Goal: Information Seeking & Learning: Learn about a topic

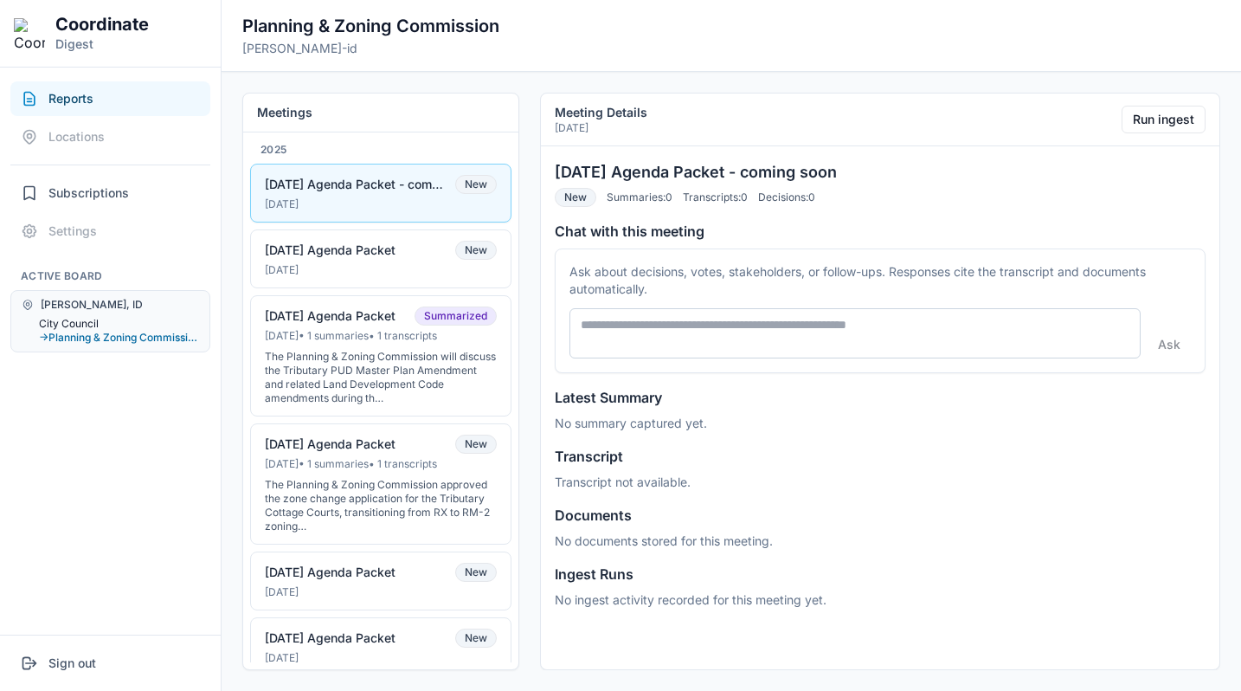
click at [87, 328] on button "City Council" at bounding box center [119, 324] width 160 height 14
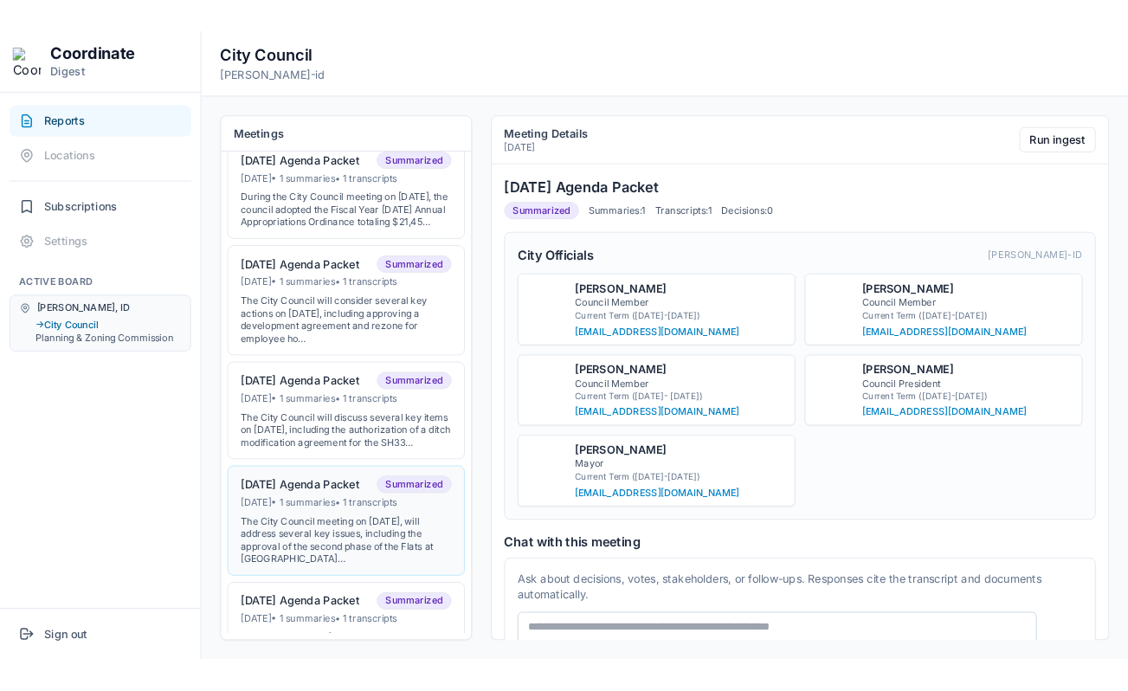
scroll to position [374, 0]
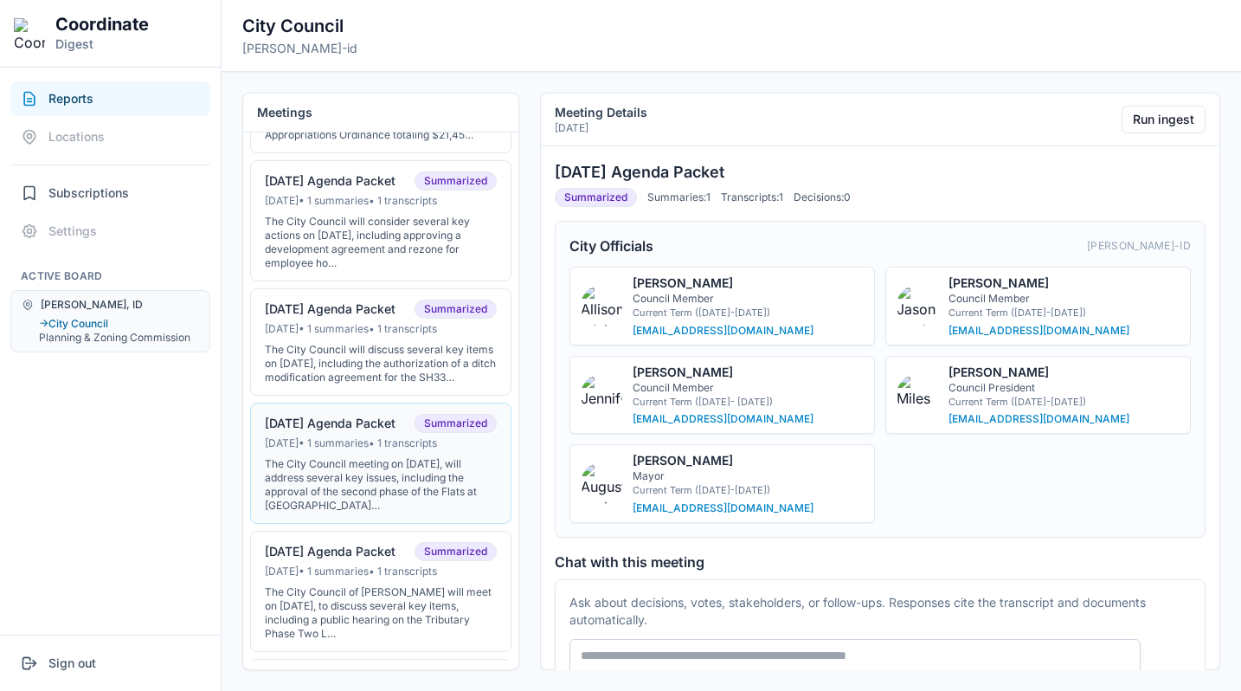
click at [355, 478] on div "The City Council meeting on [DATE], will address several key issues, including …" at bounding box center [381, 484] width 232 height 55
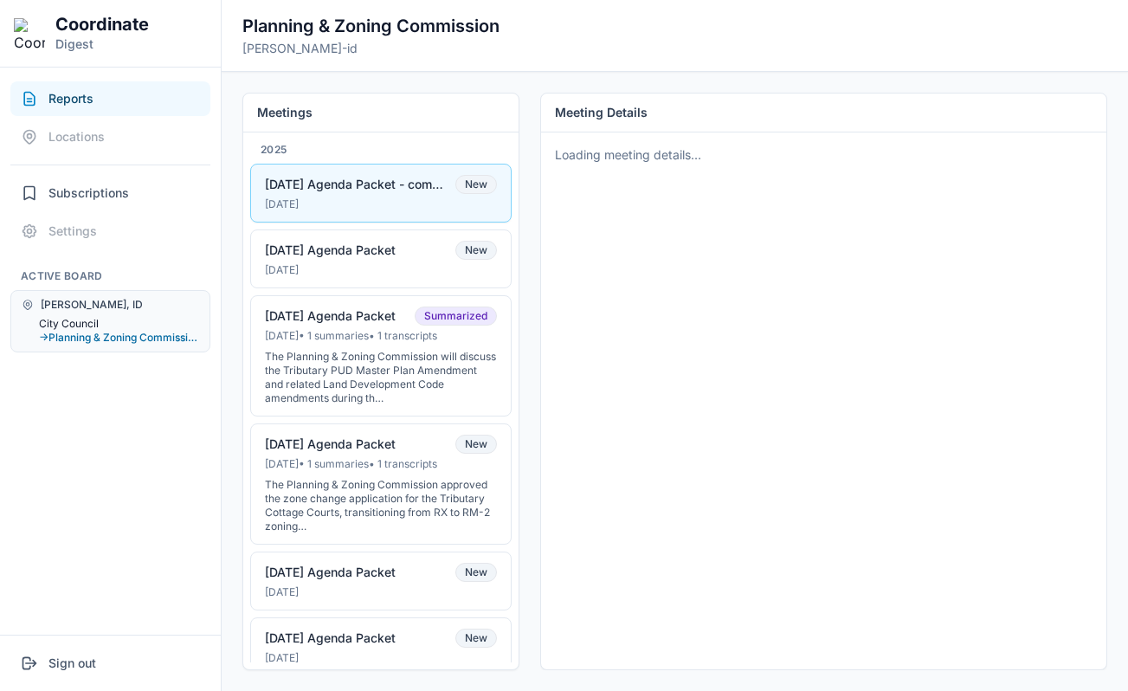
click at [88, 319] on button "City Council" at bounding box center [119, 324] width 160 height 14
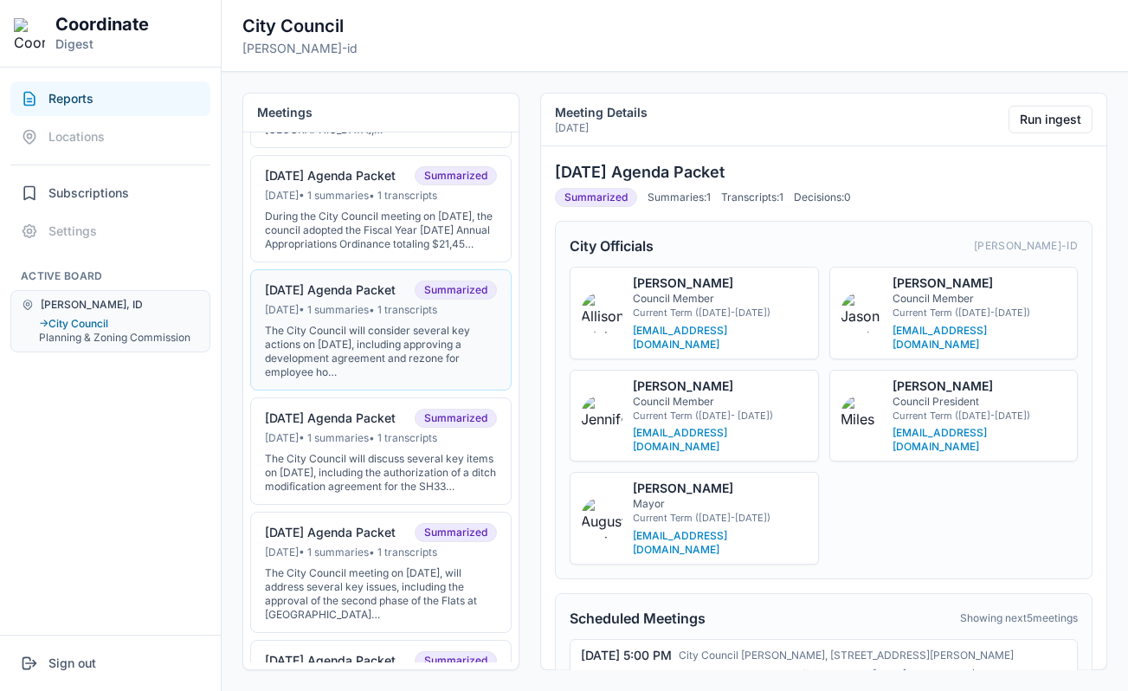
scroll to position [266, 0]
click at [358, 558] on div "Jun 30, 2025 • 1 summaries • 1 transcripts" at bounding box center [381, 551] width 232 height 14
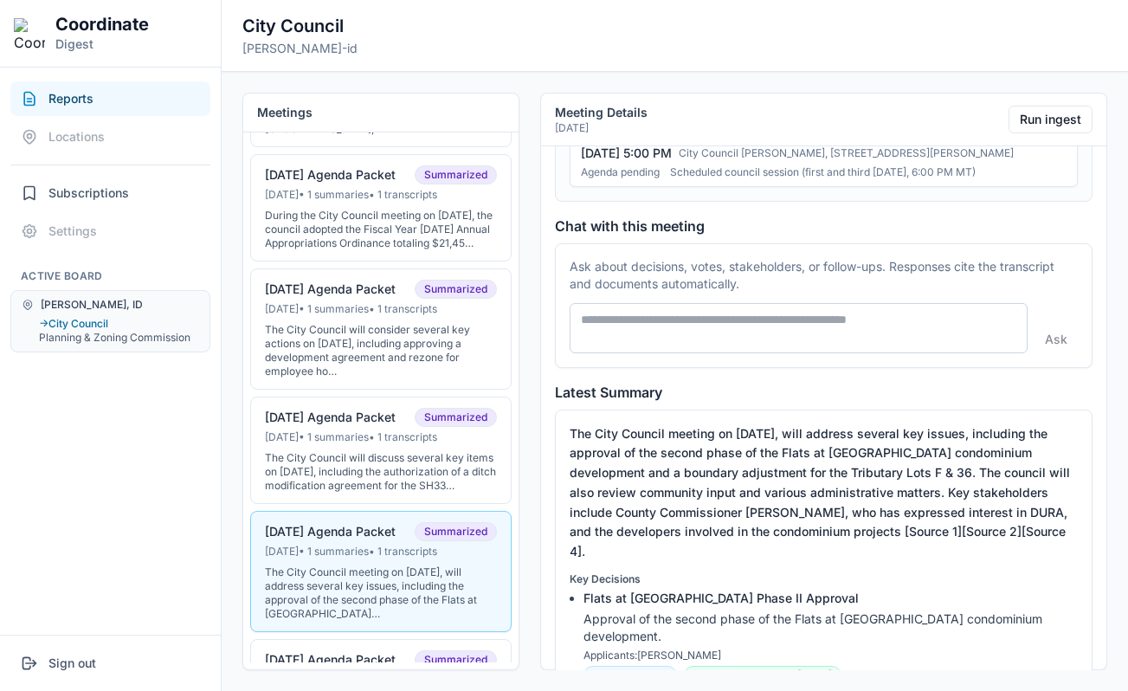
scroll to position [0, 0]
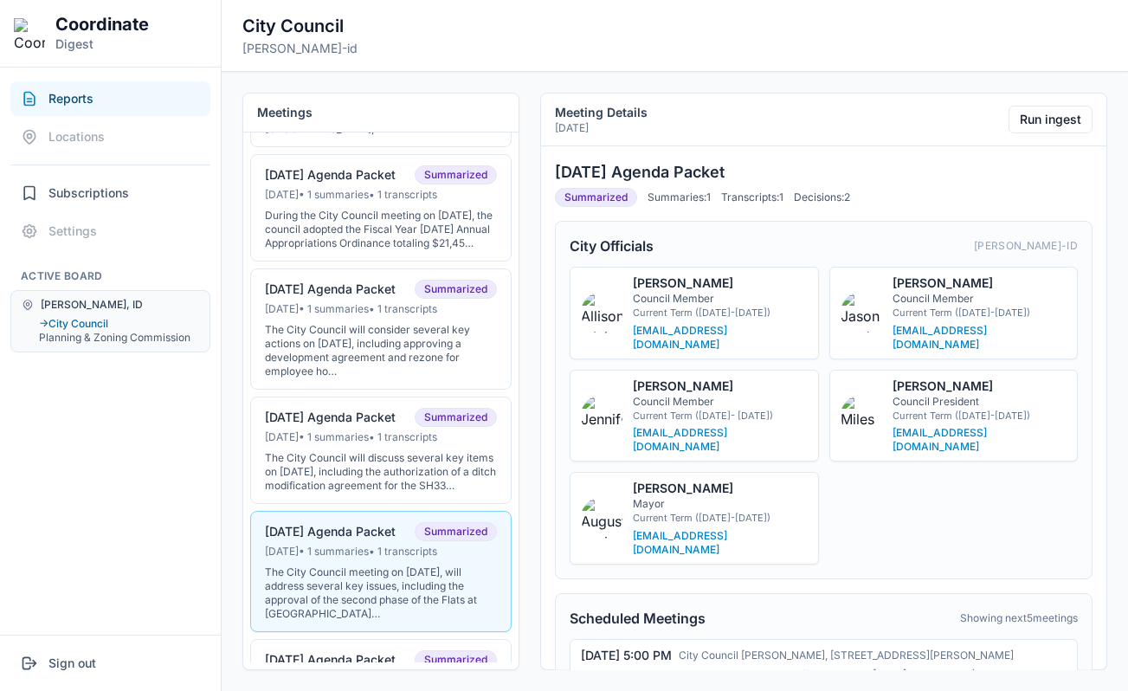
click at [106, 103] on button "Reports" at bounding box center [110, 98] width 200 height 35
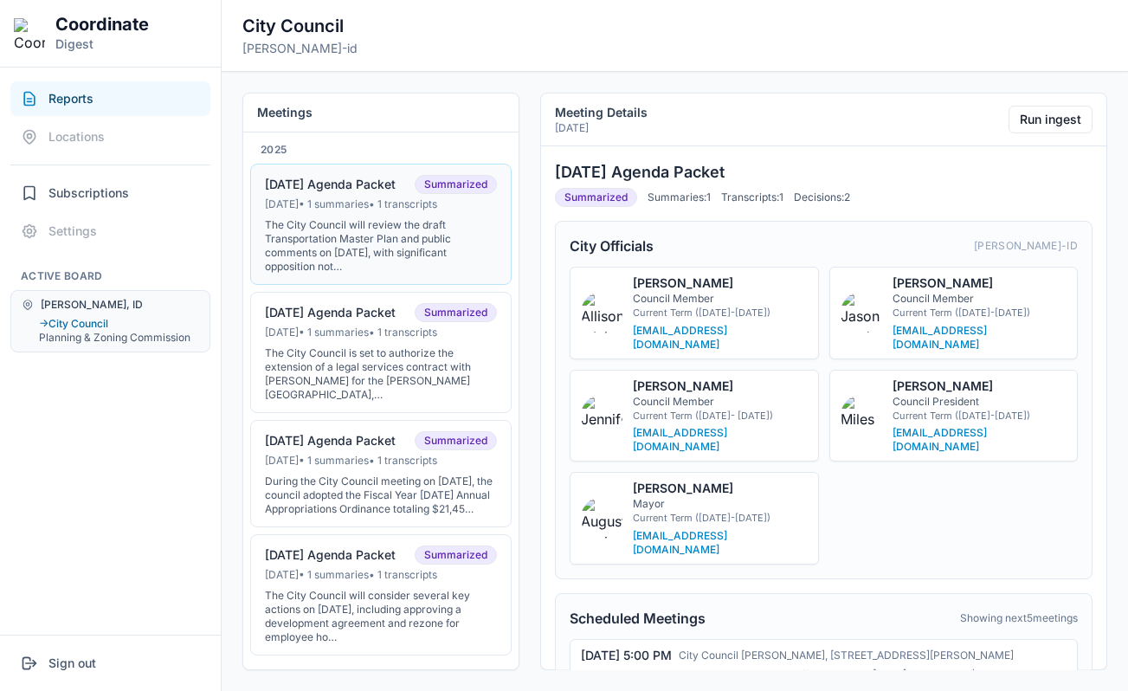
click at [370, 211] on button "09-16-2025 Agenda Packet Summarized Sep 15, 2025 • 1 summaries • 1 transcripts …" at bounding box center [380, 224] width 261 height 121
click at [95, 323] on button "→ City Council" at bounding box center [119, 324] width 160 height 14
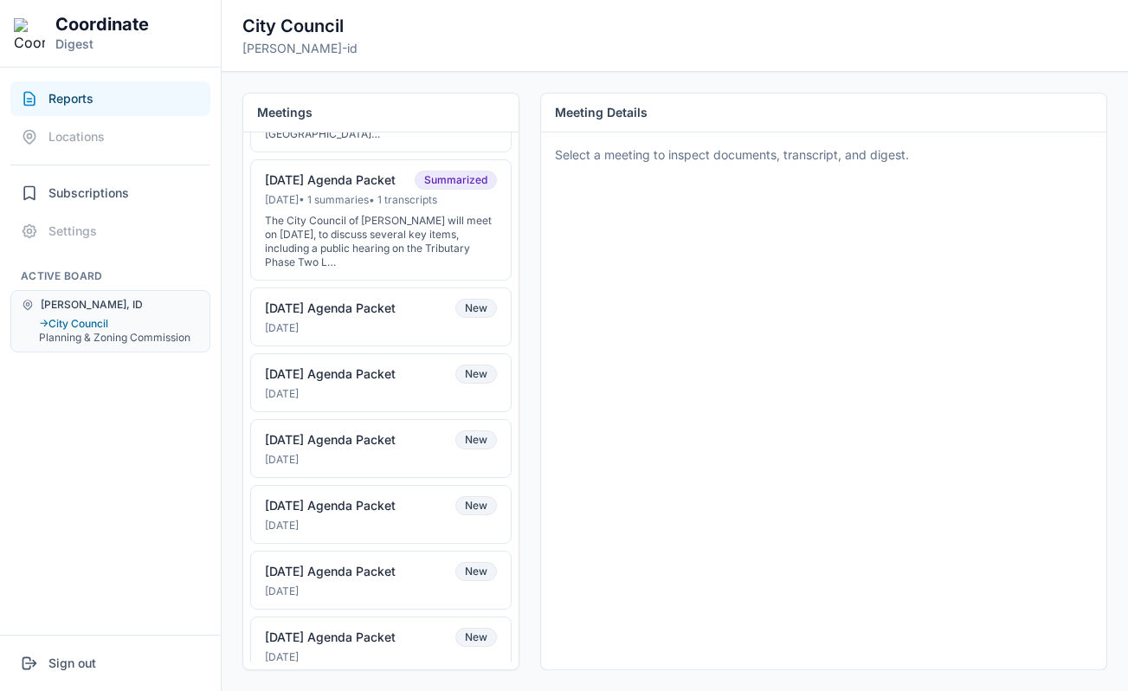
scroll to position [1045, 0]
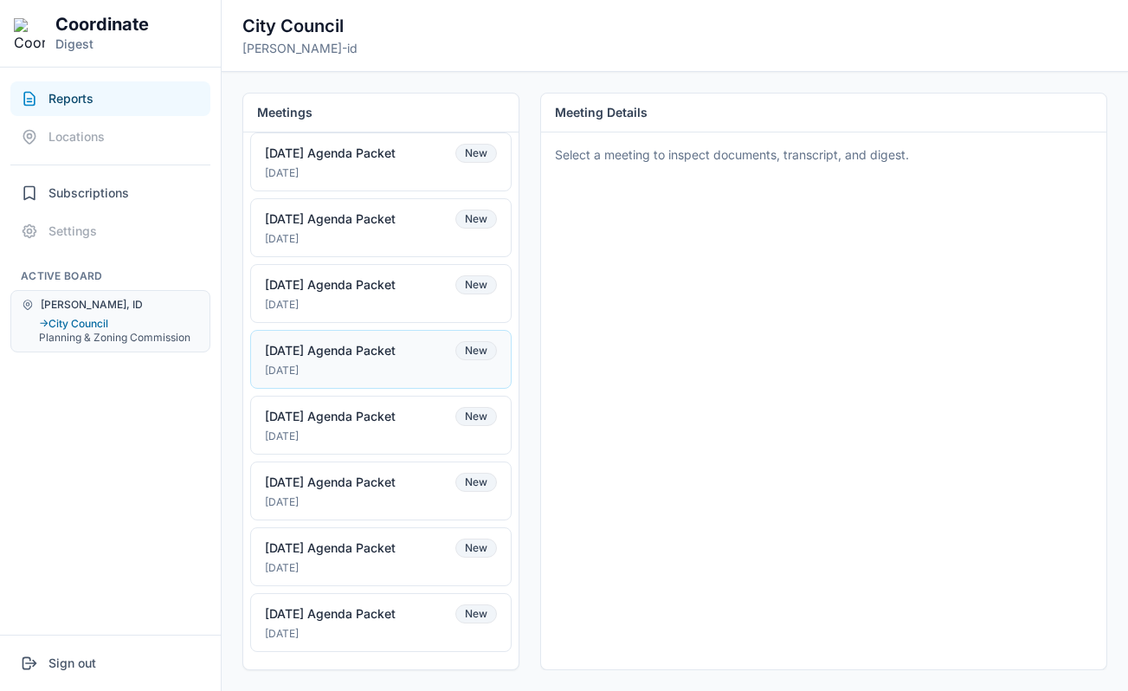
click at [344, 354] on div "[DATE] Agenda Packet" at bounding box center [330, 351] width 131 height 16
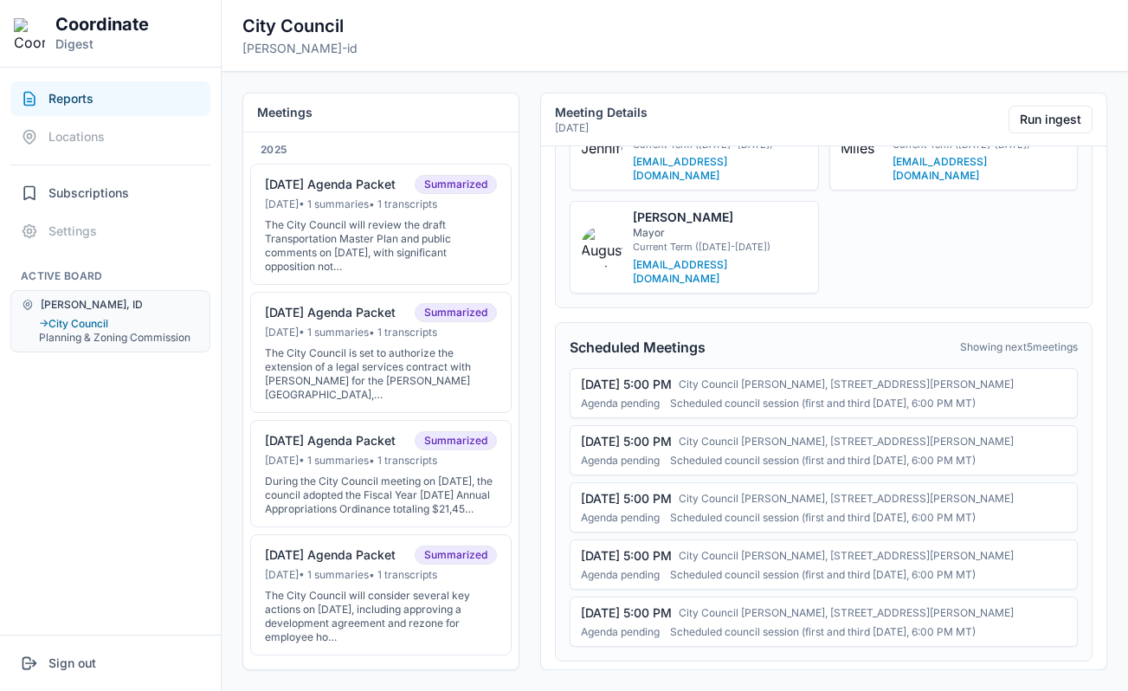
scroll to position [0, 0]
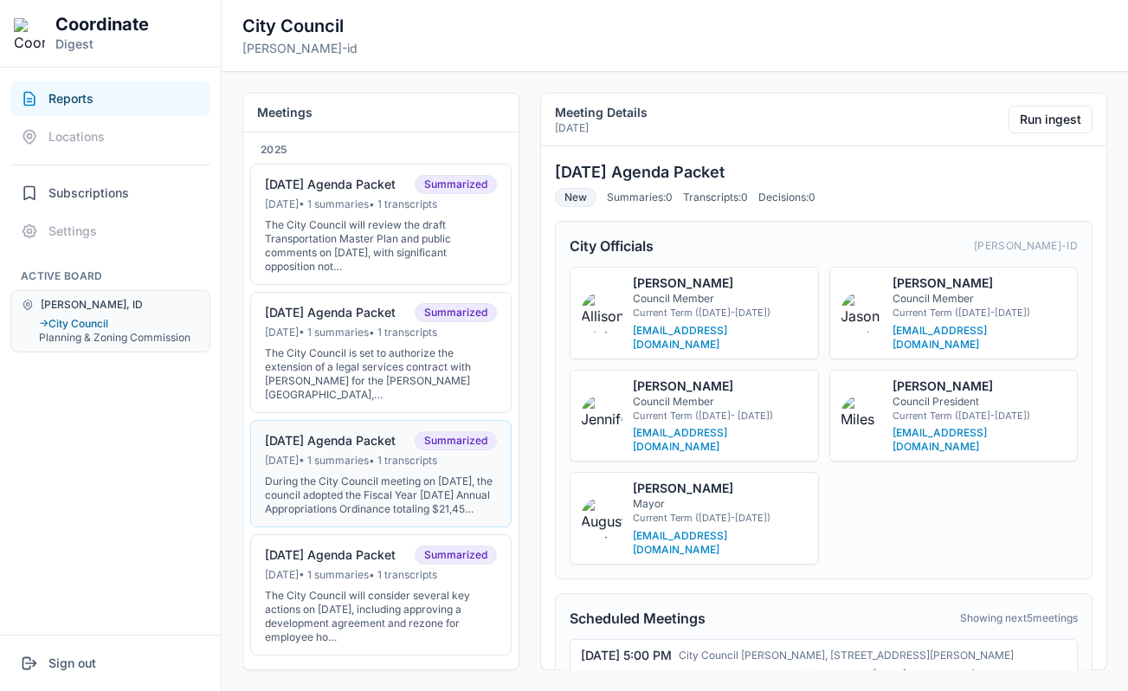
click at [395, 428] on button "08-19-25 Agenda Packet Summarized Aug 18, 2025 • 1 summaries • 1 transcripts Du…" at bounding box center [380, 473] width 261 height 107
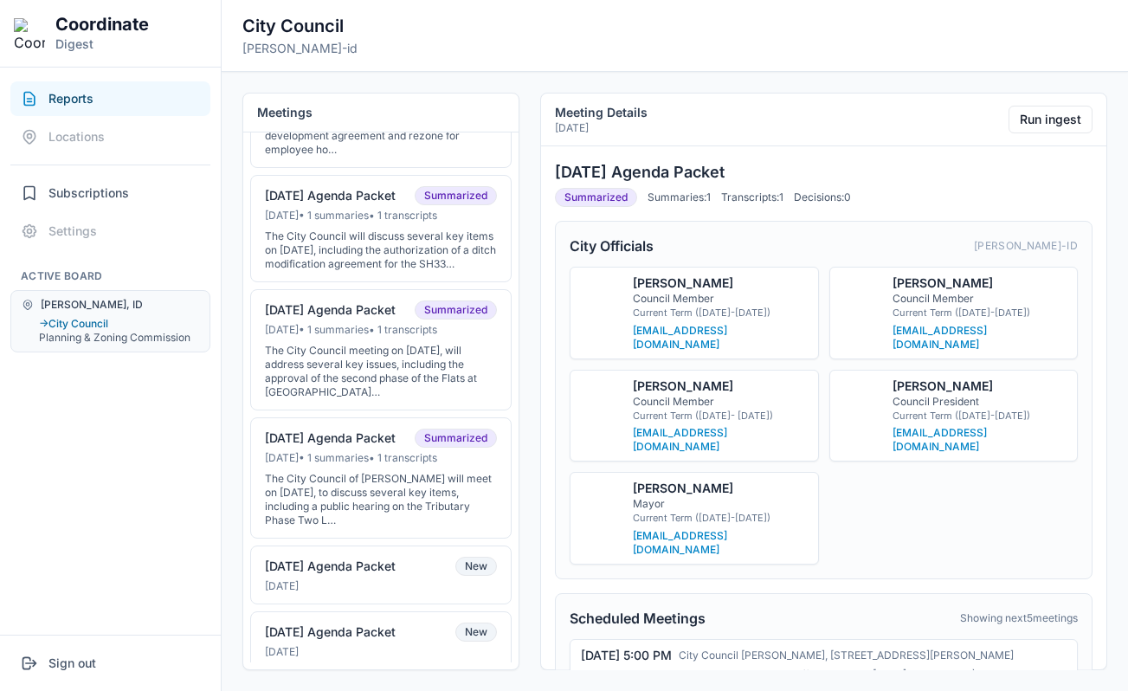
scroll to position [604, 0]
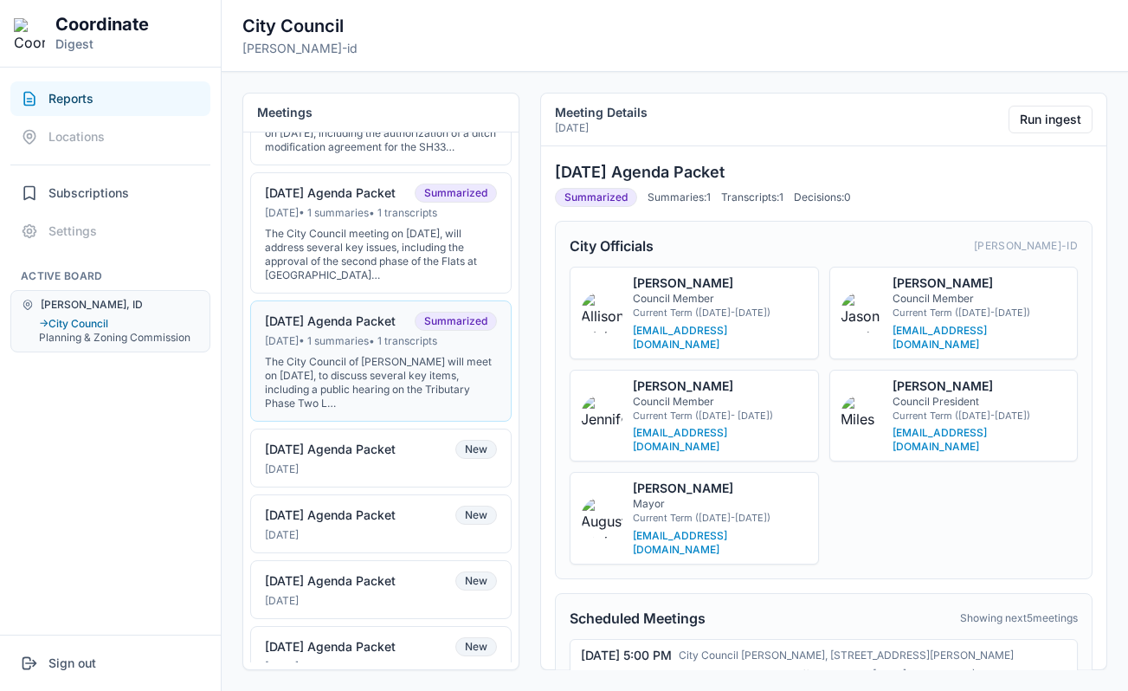
click at [407, 399] on div "The City Council of Driggs will meet on June 17, 2025, to discuss several key i…" at bounding box center [381, 382] width 232 height 55
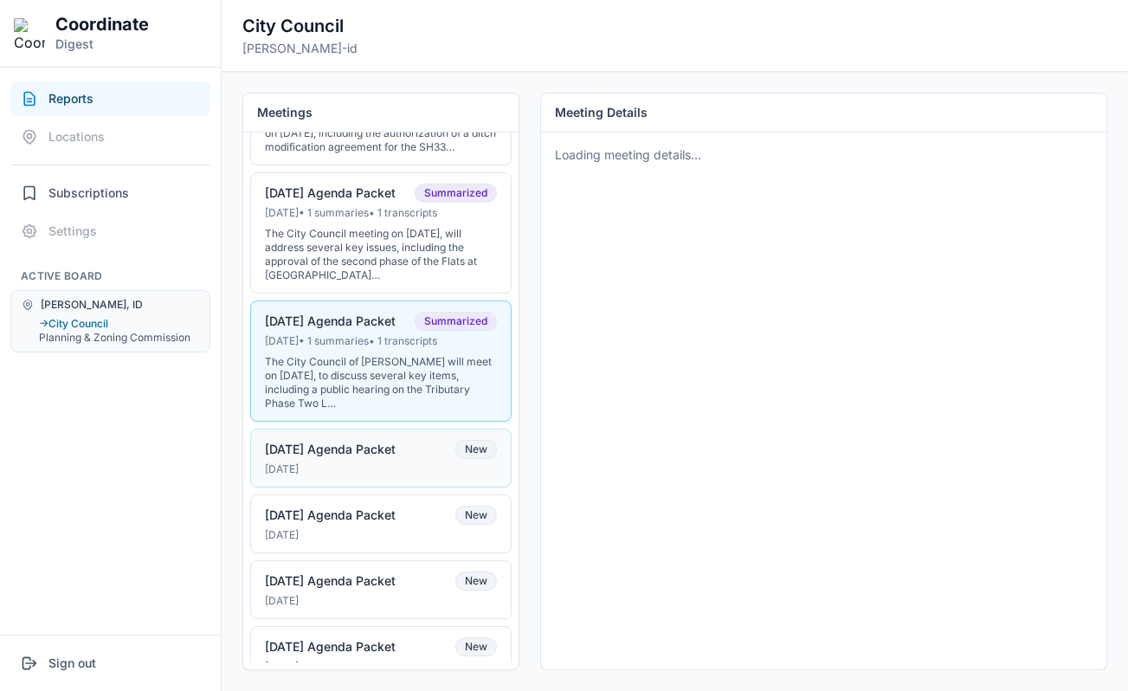
click at [469, 459] on span "New" at bounding box center [476, 449] width 42 height 19
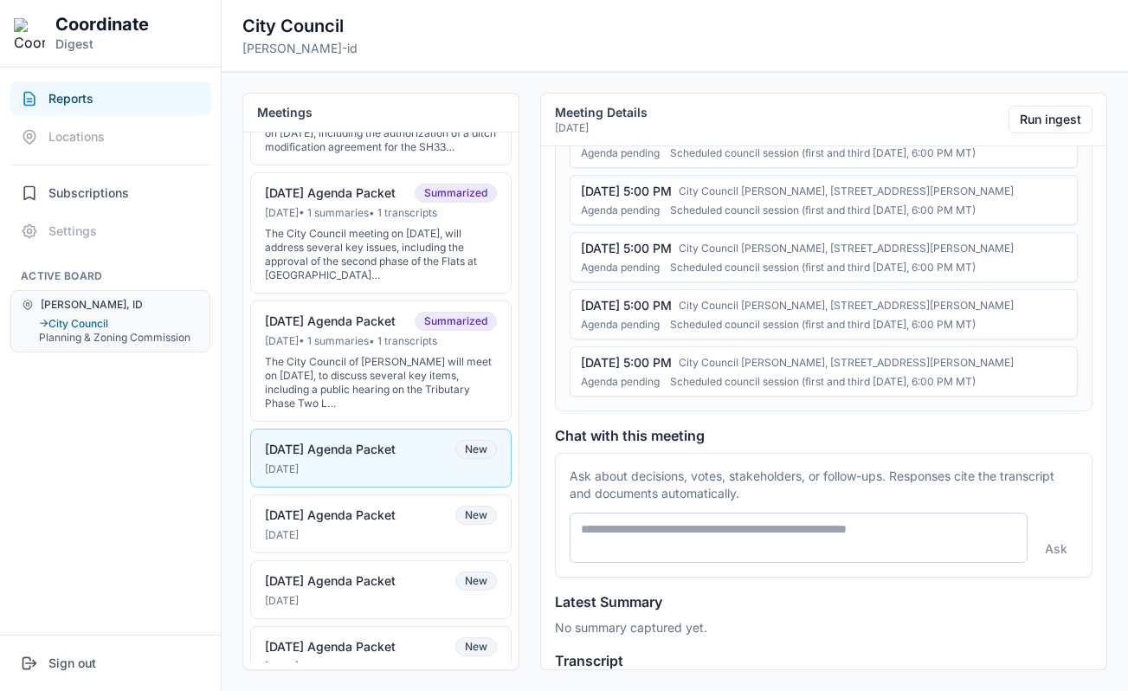
scroll to position [629, 0]
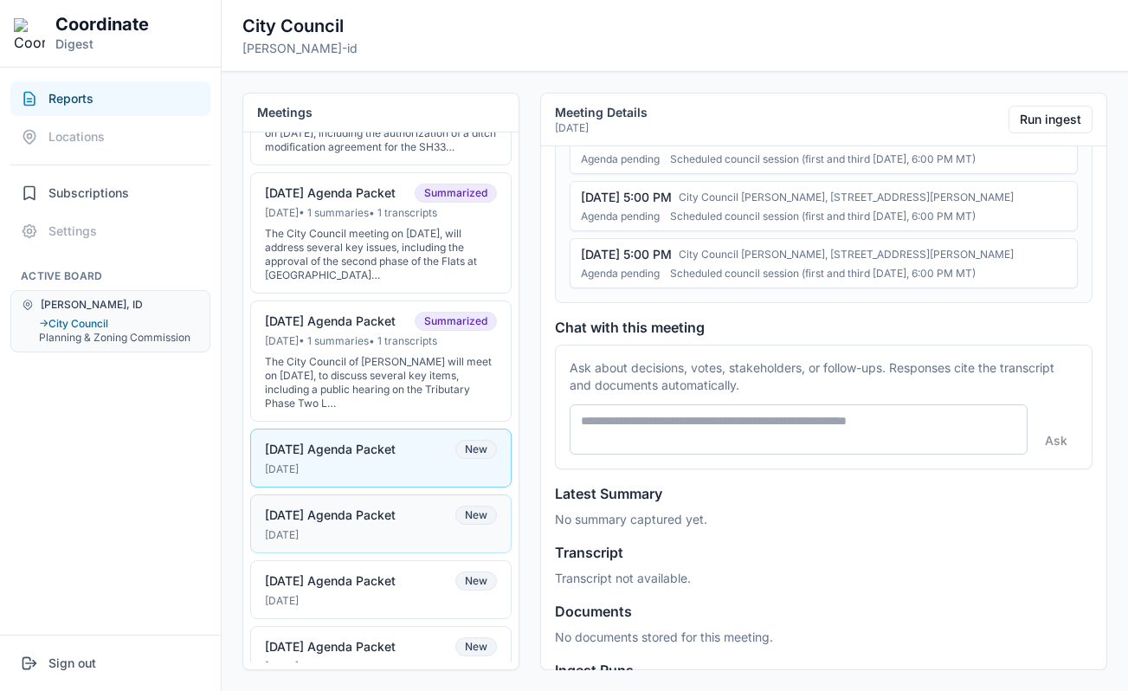
click at [434, 517] on button "05-20-25 Agenda Packet New May 19, 2025" at bounding box center [380, 523] width 261 height 59
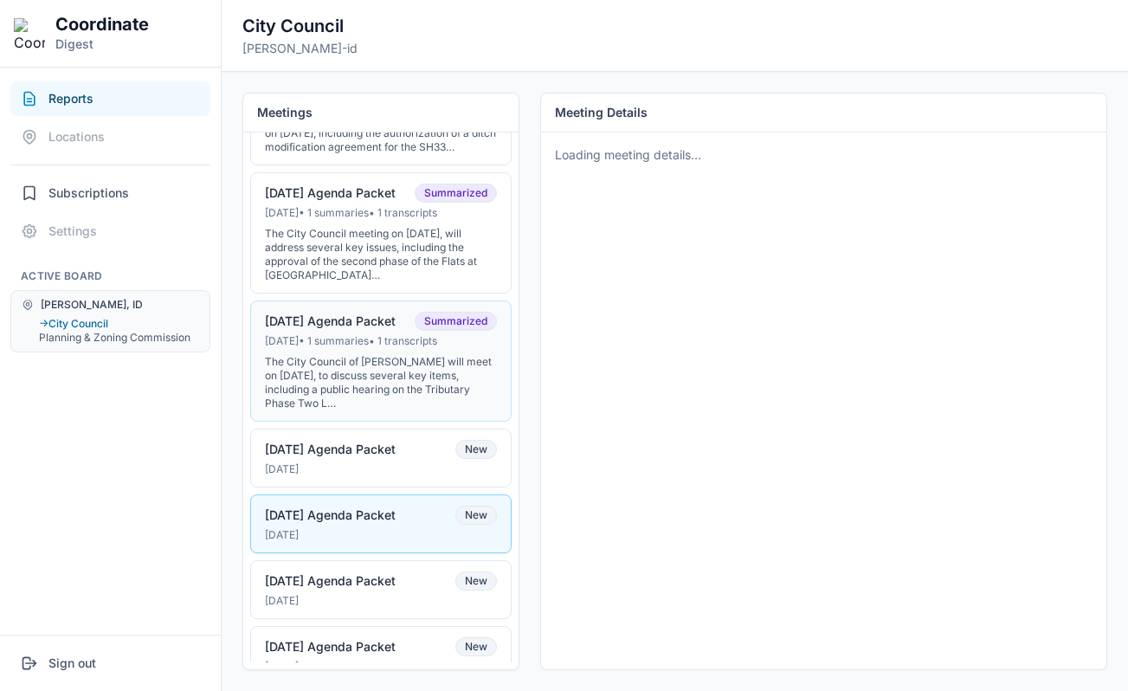
click at [428, 386] on div "The City Council of Driggs will meet on June 17, 2025, to discuss several key i…" at bounding box center [381, 382] width 232 height 55
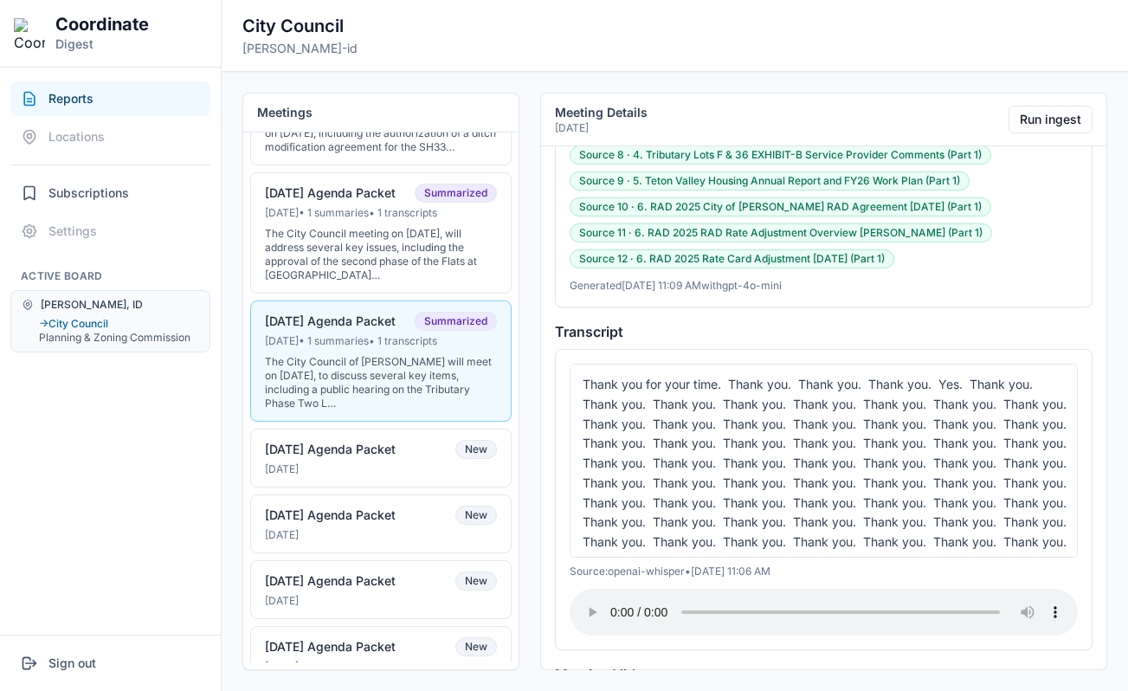
scroll to position [1848, 0]
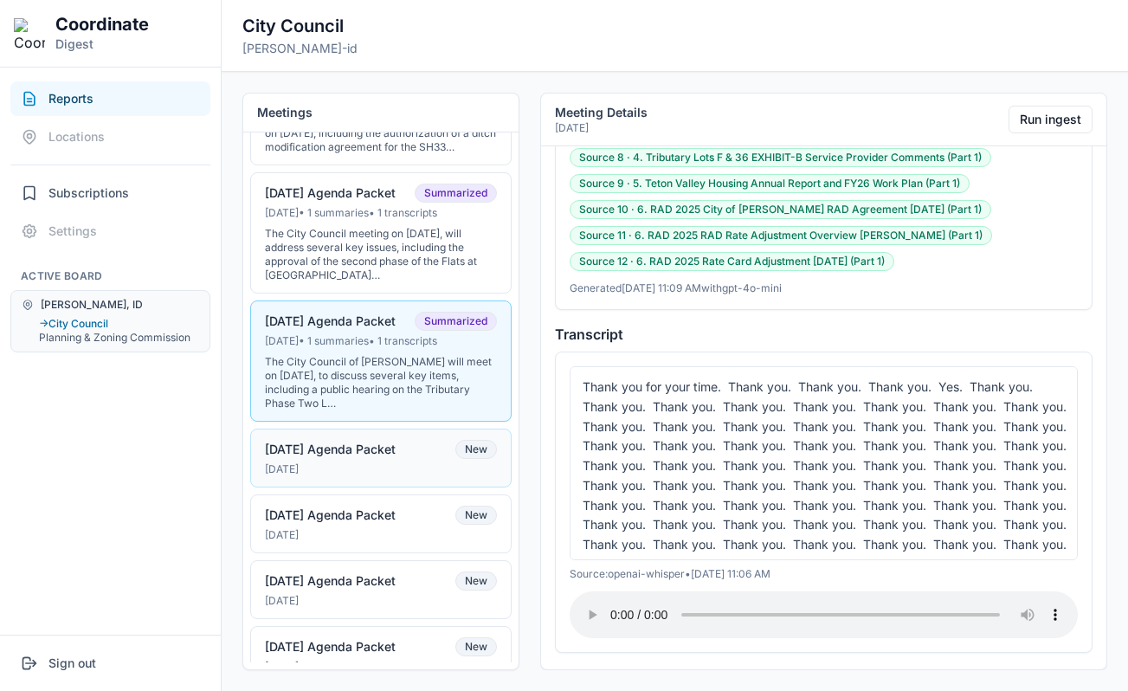
click at [395, 457] on div "06-03-25 Agenda Packet" at bounding box center [330, 449] width 131 height 16
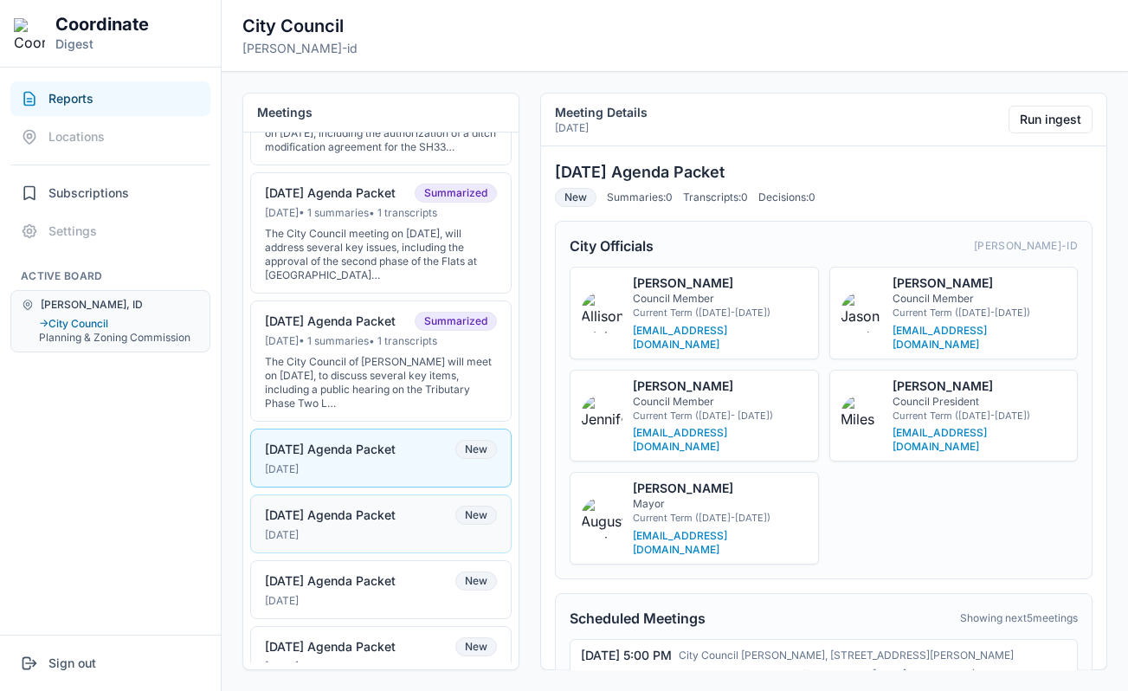
click at [394, 518] on button "05-20-25 Agenda Packet New May 19, 2025" at bounding box center [380, 523] width 261 height 59
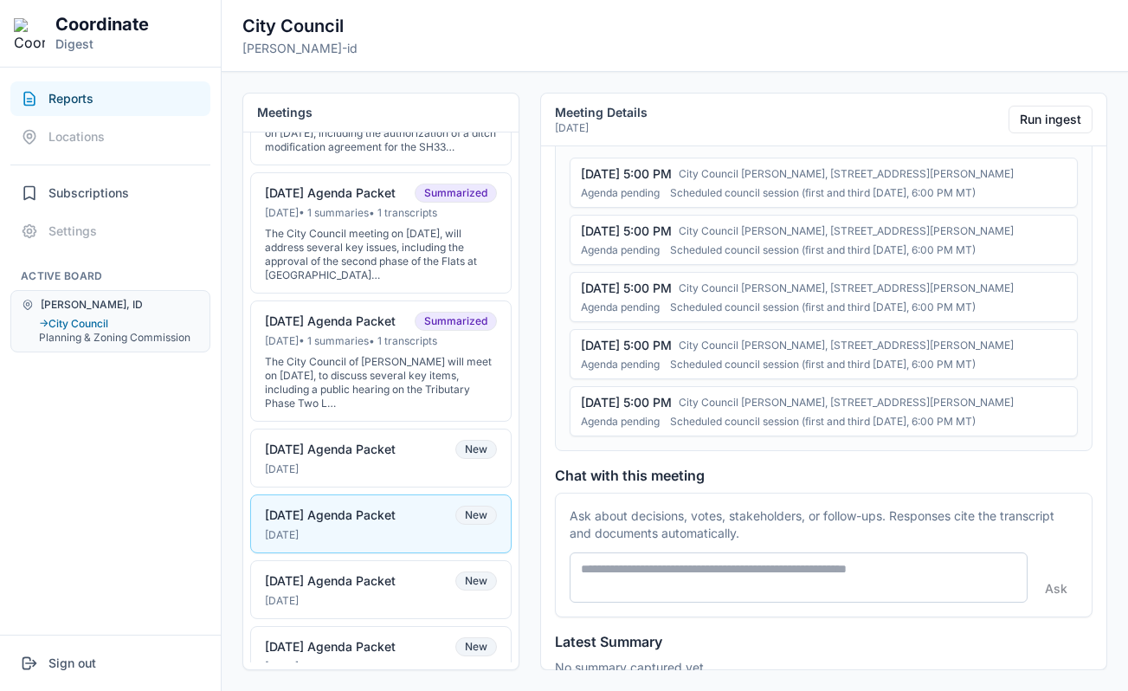
scroll to position [629, 0]
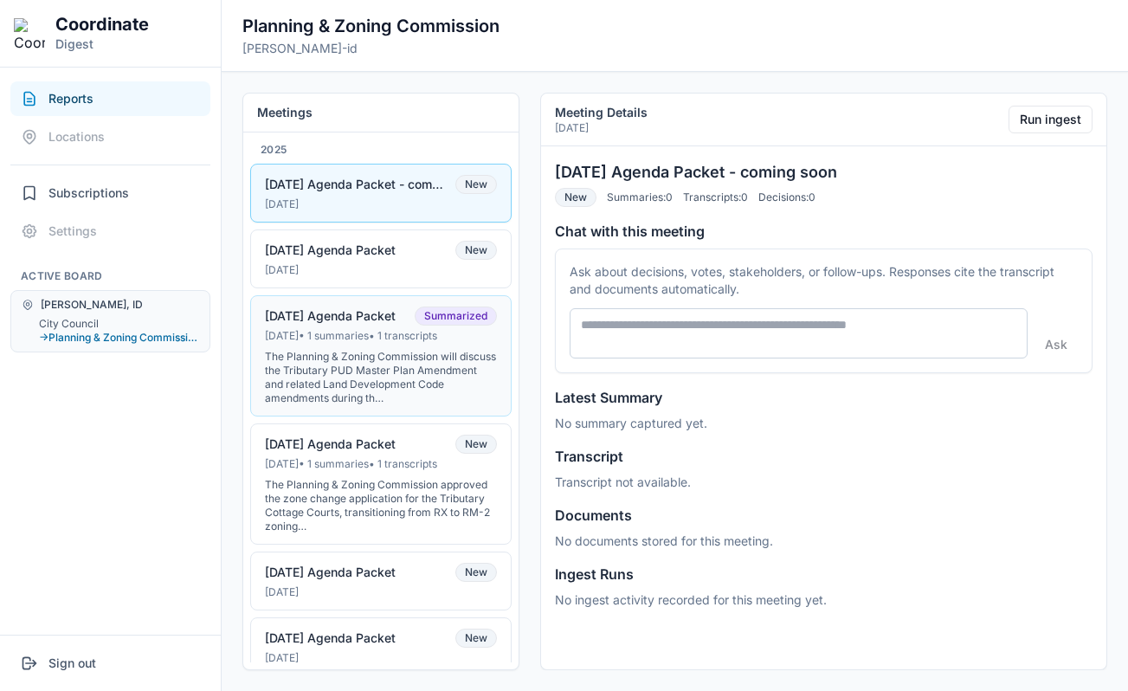
click at [435, 336] on div "[DATE] • 1 summaries • 1 transcripts" at bounding box center [381, 336] width 232 height 14
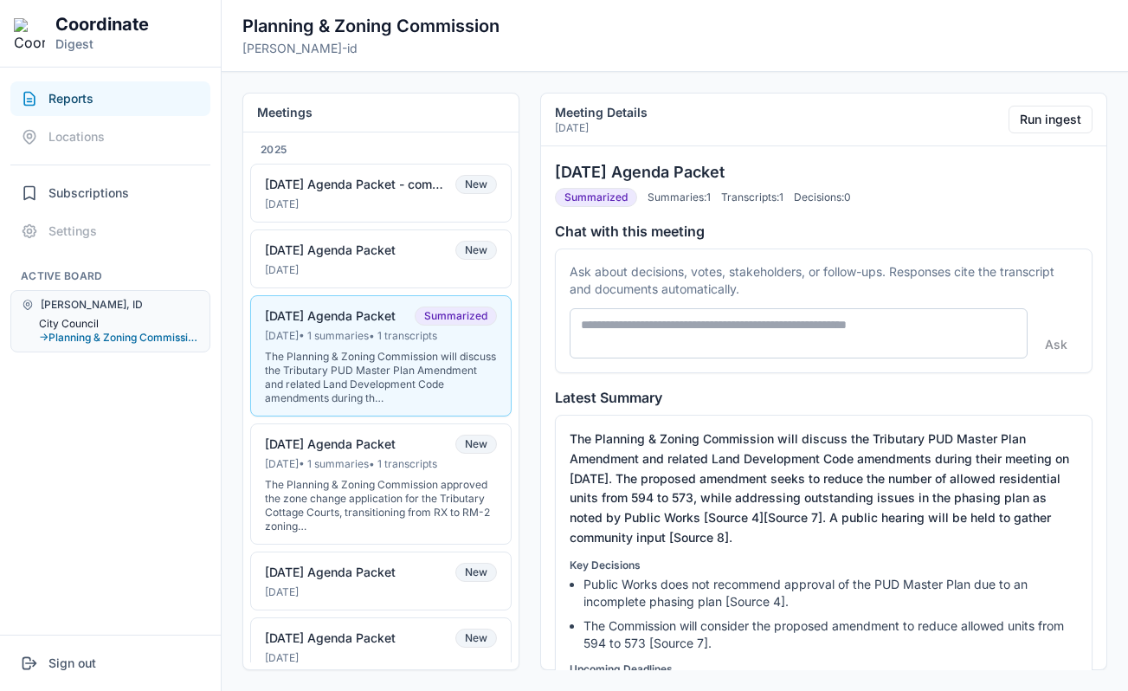
click at [80, 318] on button "City Council" at bounding box center [119, 324] width 160 height 14
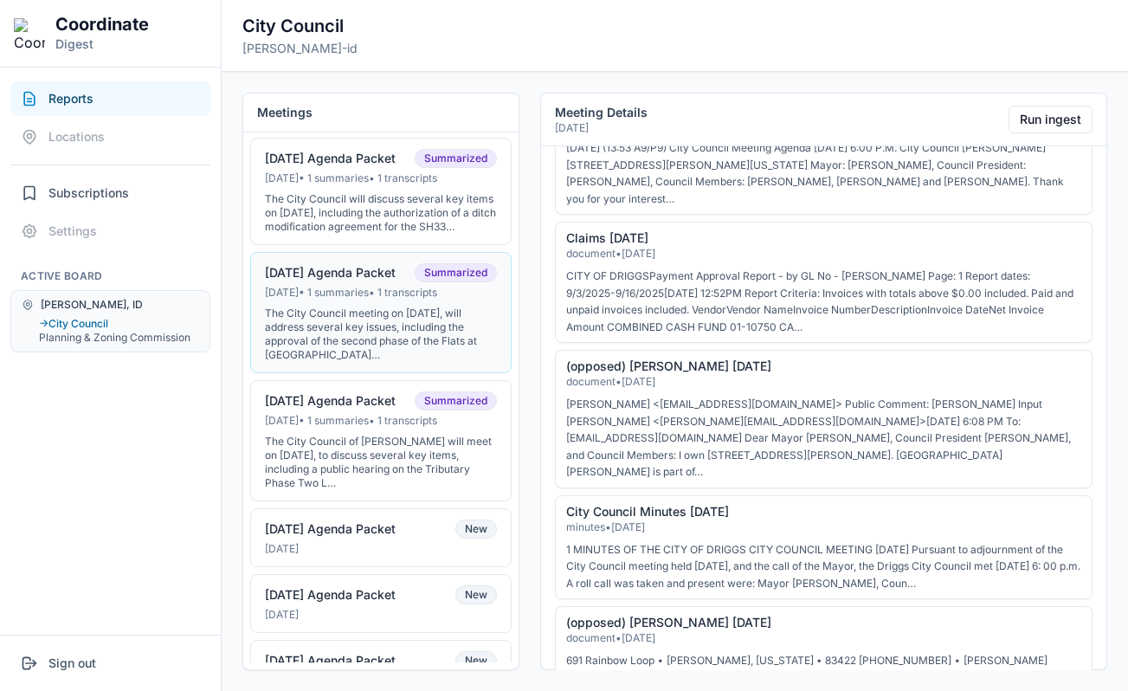
scroll to position [1045, 0]
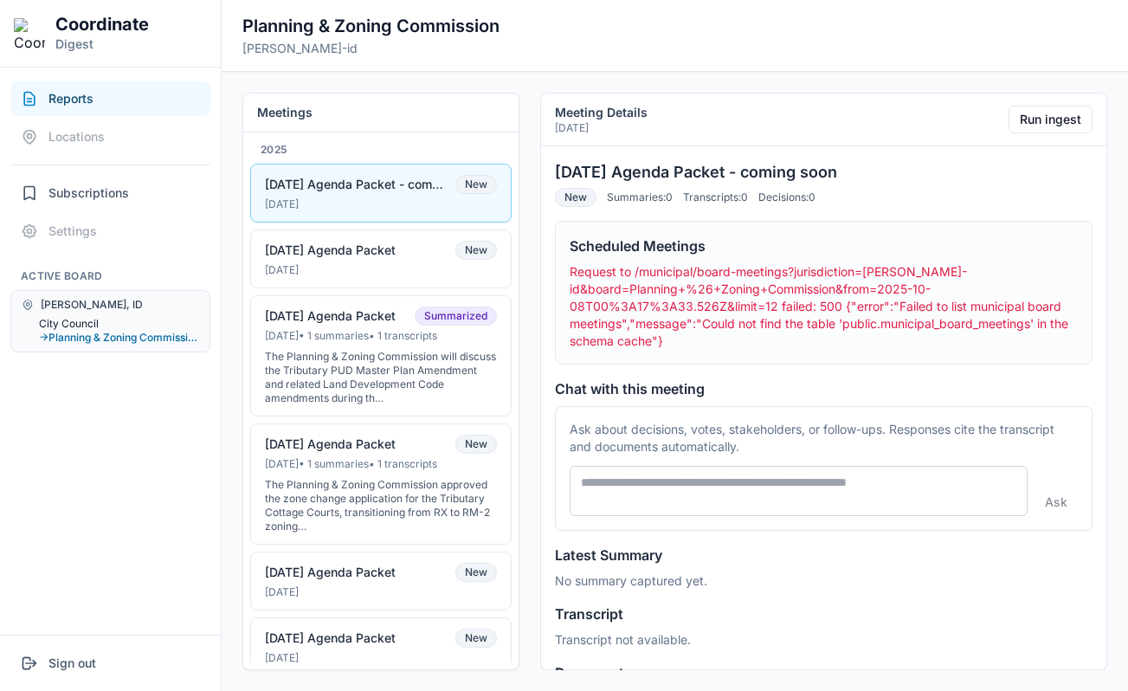
click at [86, 324] on button "City Council" at bounding box center [119, 324] width 160 height 14
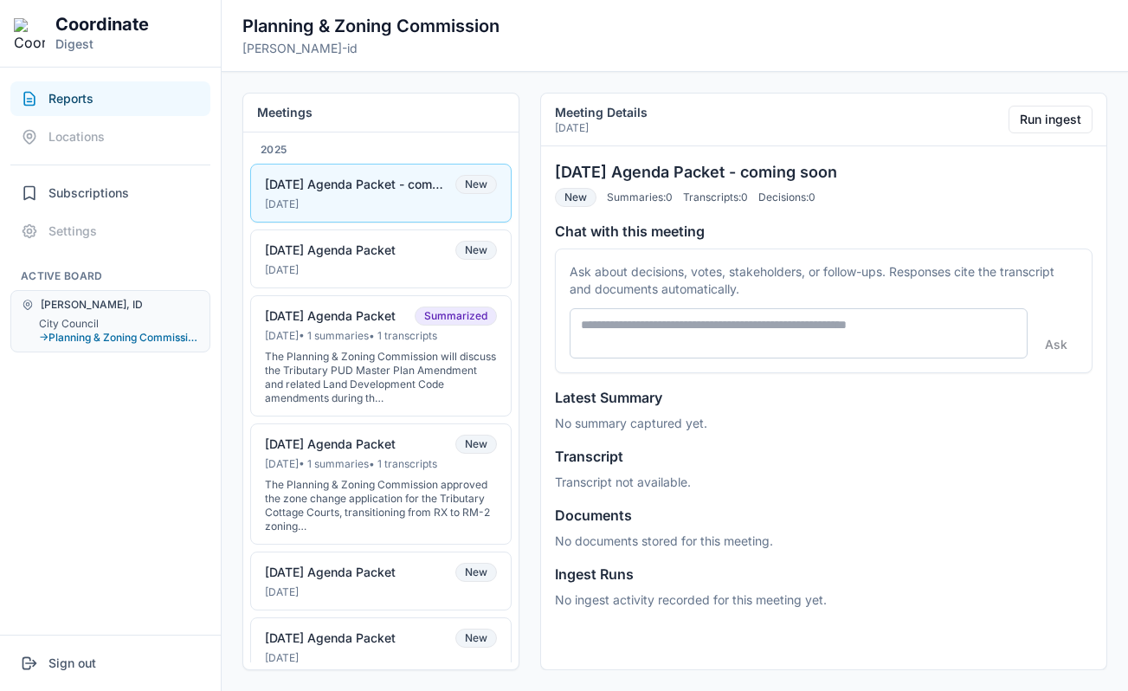
click at [74, 332] on button "→ Planning & Zoning Commission" at bounding box center [119, 338] width 160 height 14
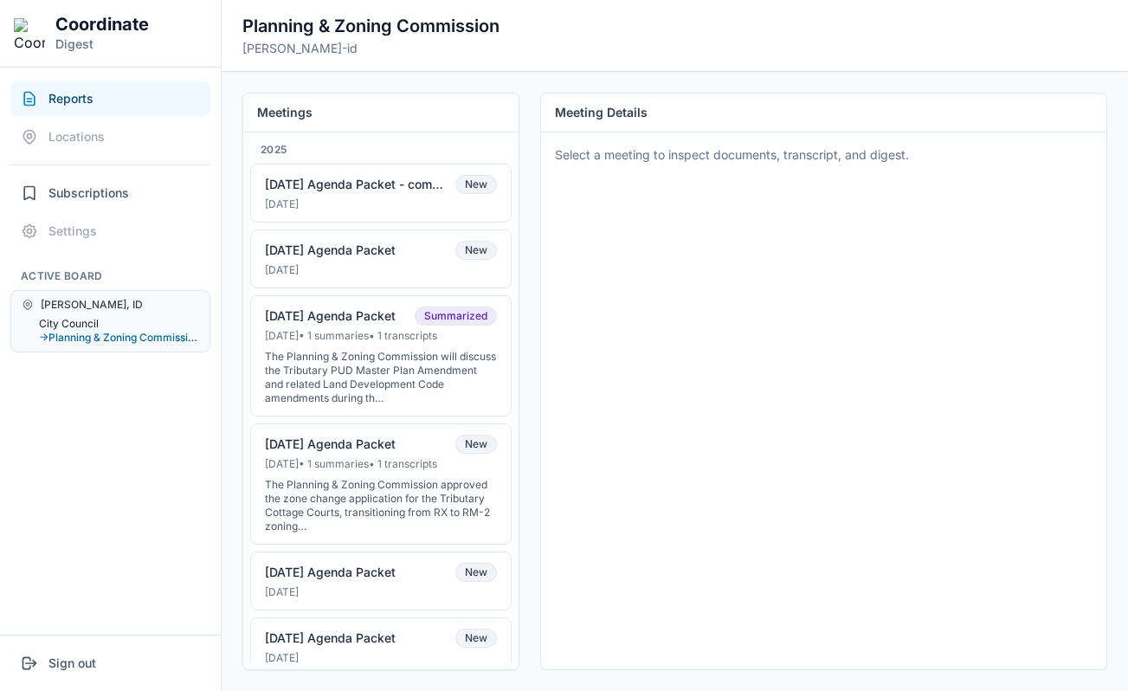
click at [77, 318] on button "City Council" at bounding box center [119, 324] width 160 height 14
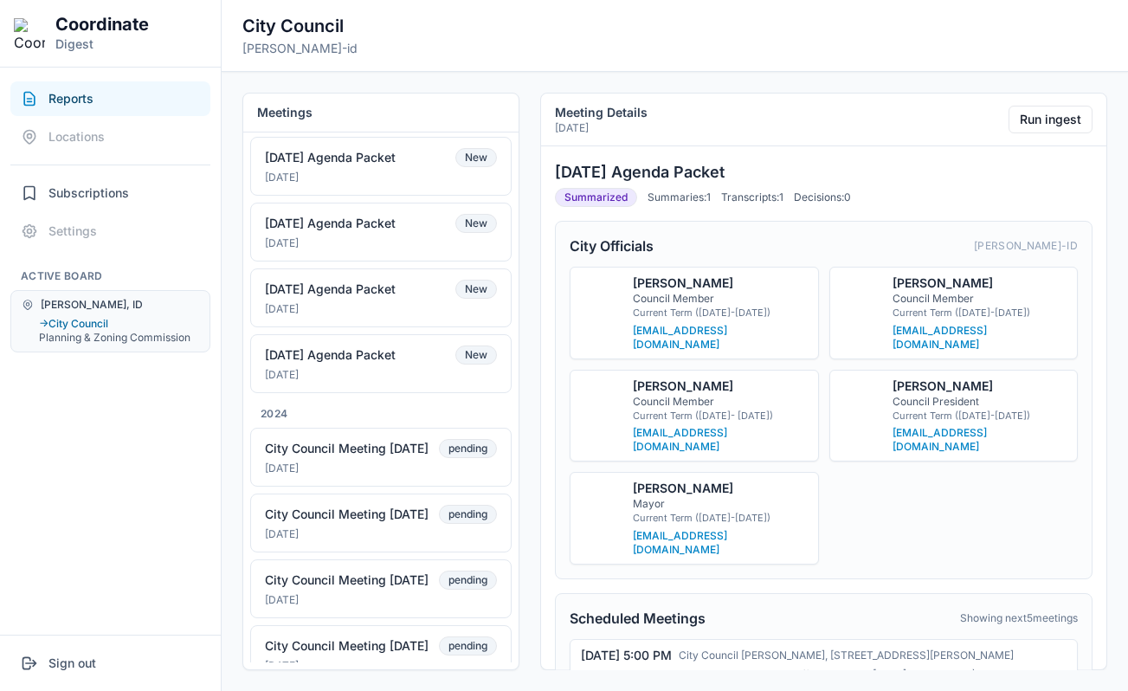
scroll to position [1370, 0]
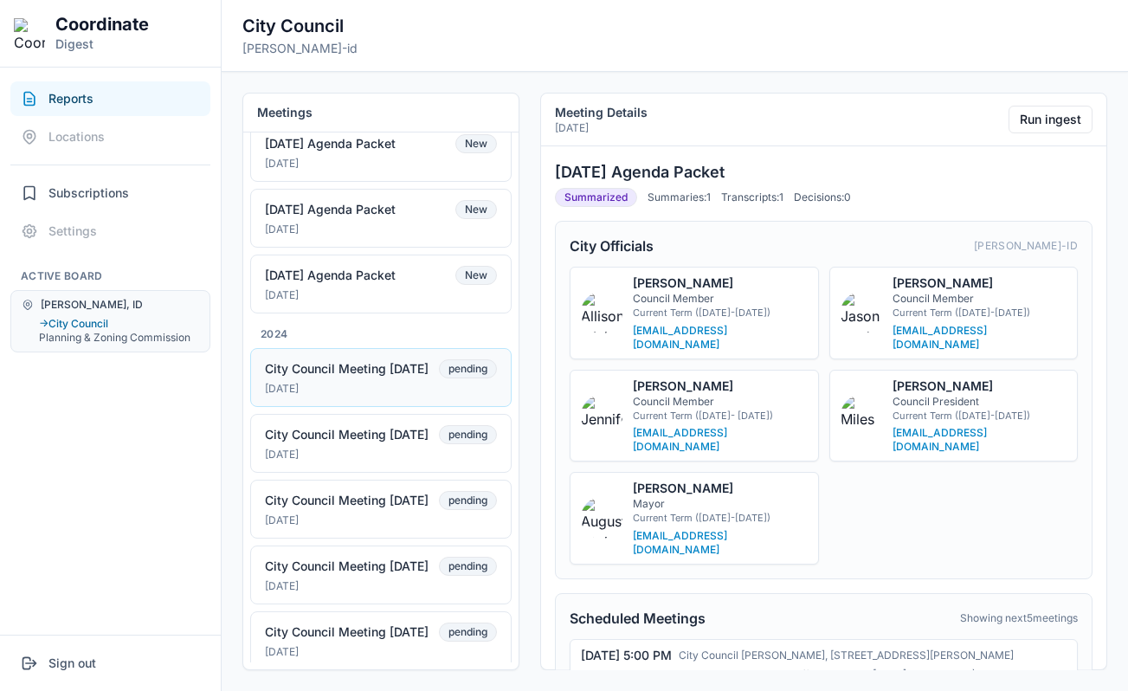
click at [364, 407] on button "City Council Meeting 12-17-24 pending Dec 16, 2024" at bounding box center [380, 377] width 261 height 59
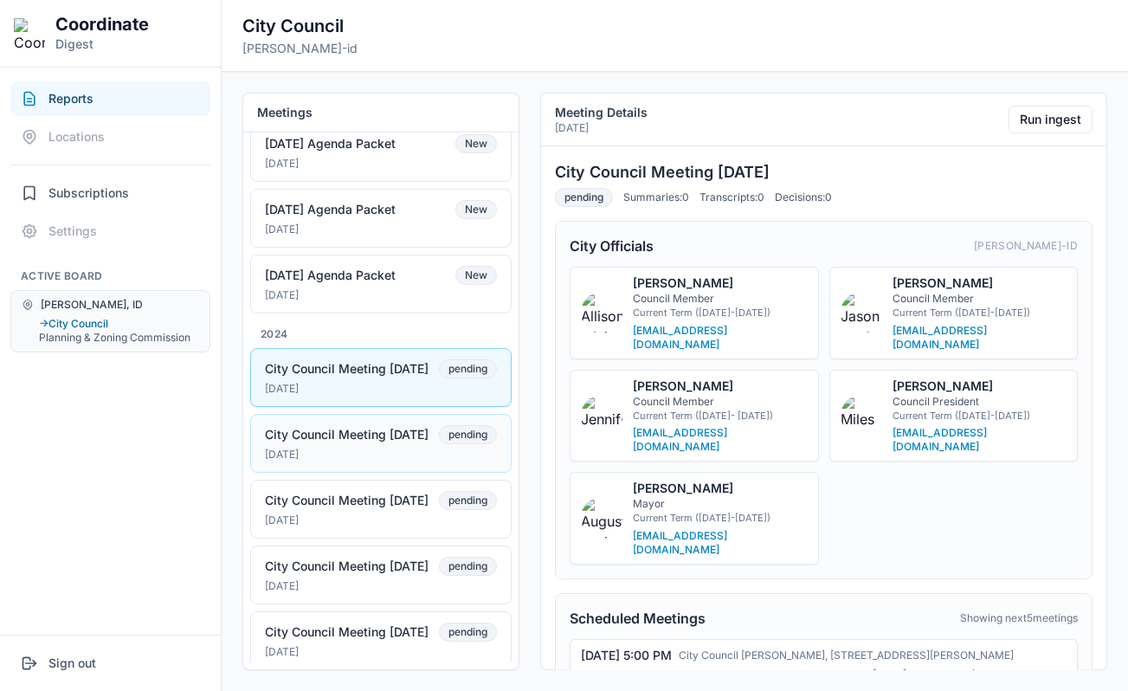
click at [382, 461] on div "[DATE]" at bounding box center [381, 454] width 232 height 14
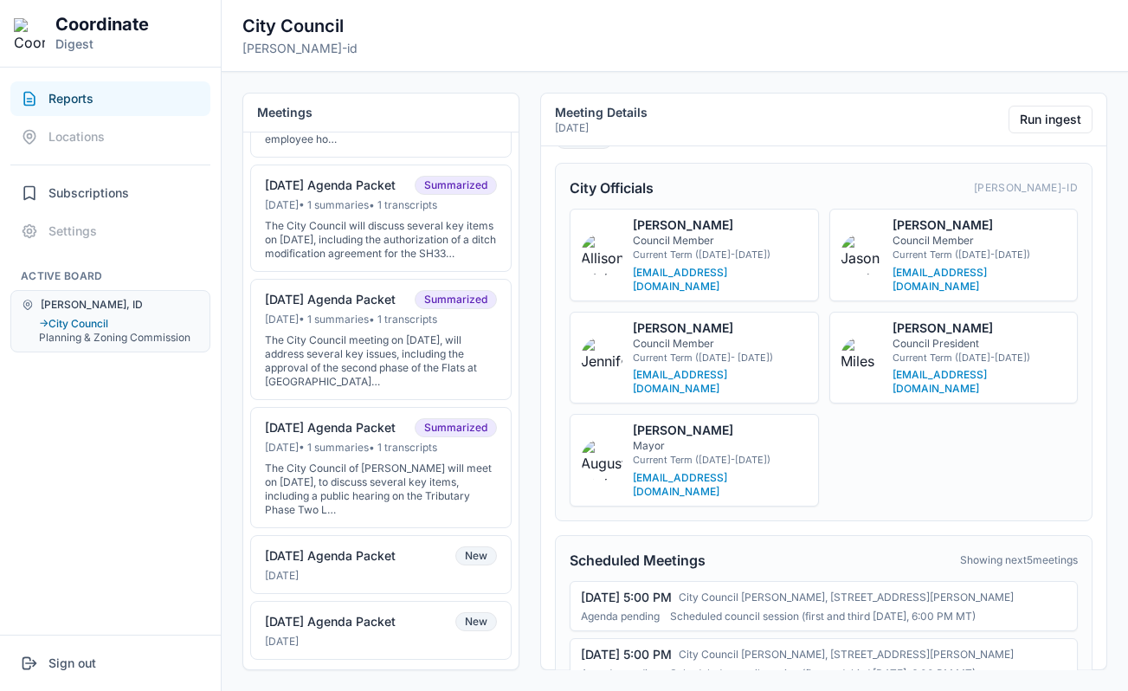
scroll to position [0, 0]
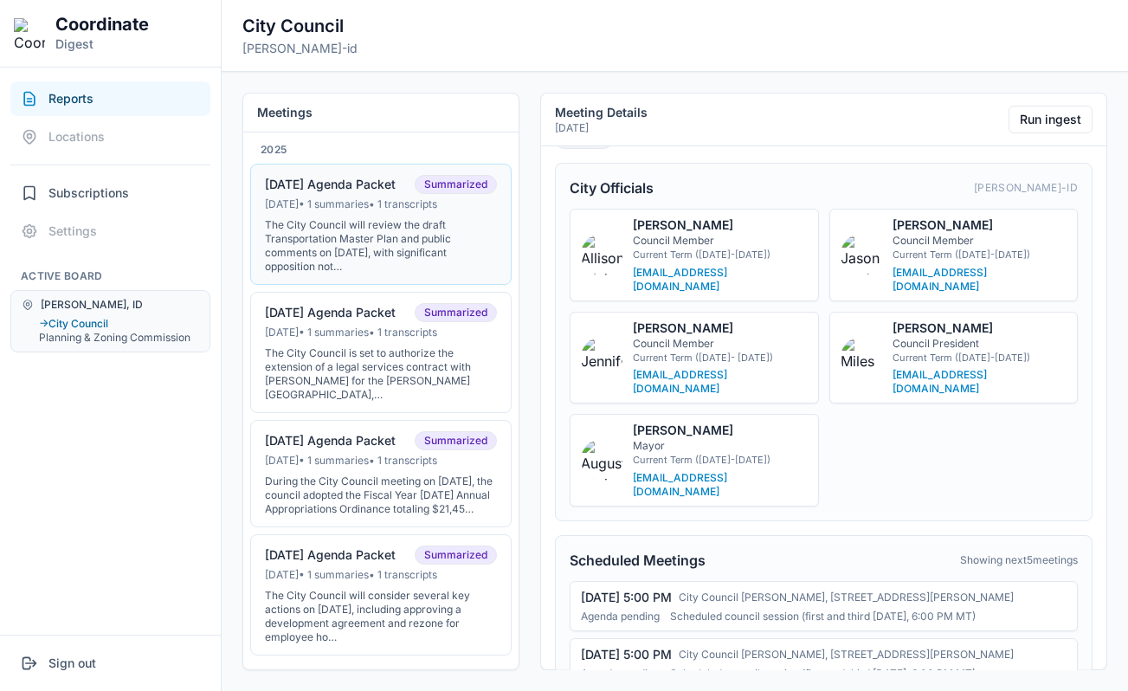
click at [384, 259] on div "The City Council will review the draft Transportation Master Plan and public co…" at bounding box center [381, 245] width 232 height 55
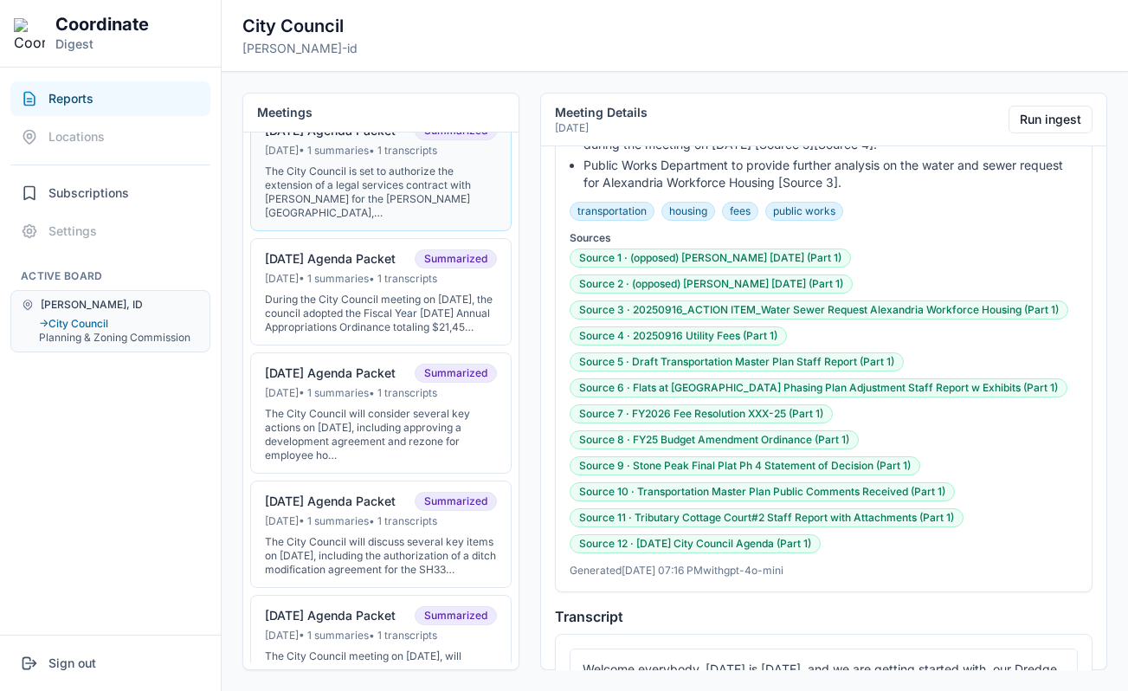
scroll to position [317, 0]
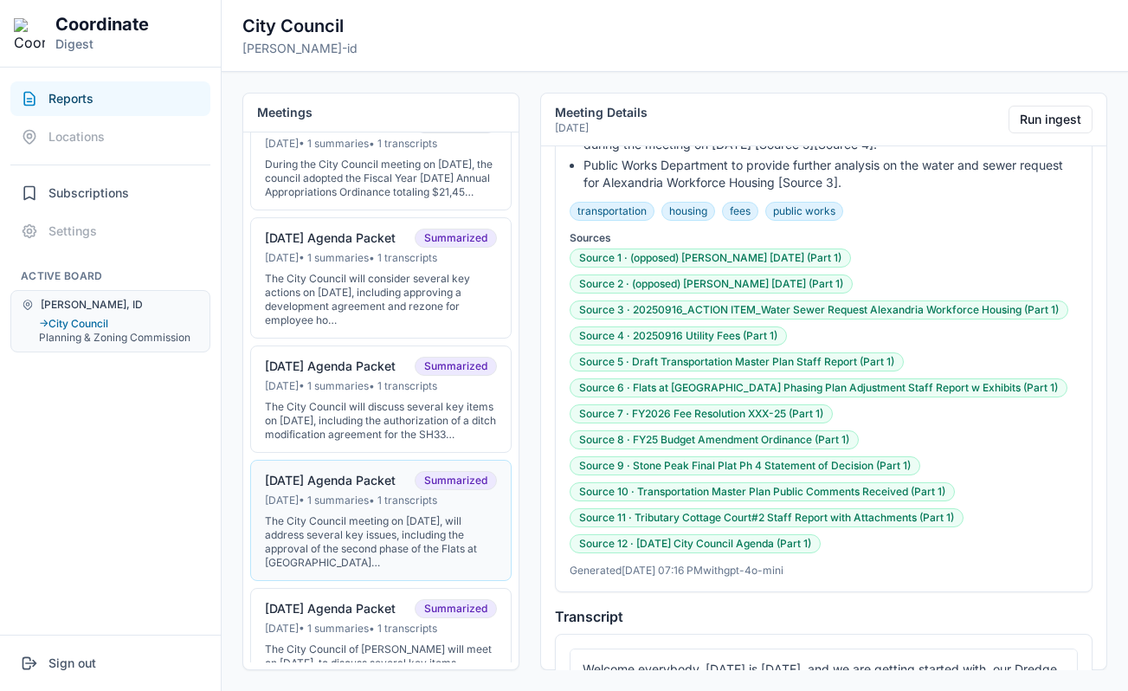
click at [361, 507] on div "Jun 30, 2025 • 1 summaries • 1 transcripts" at bounding box center [381, 500] width 232 height 14
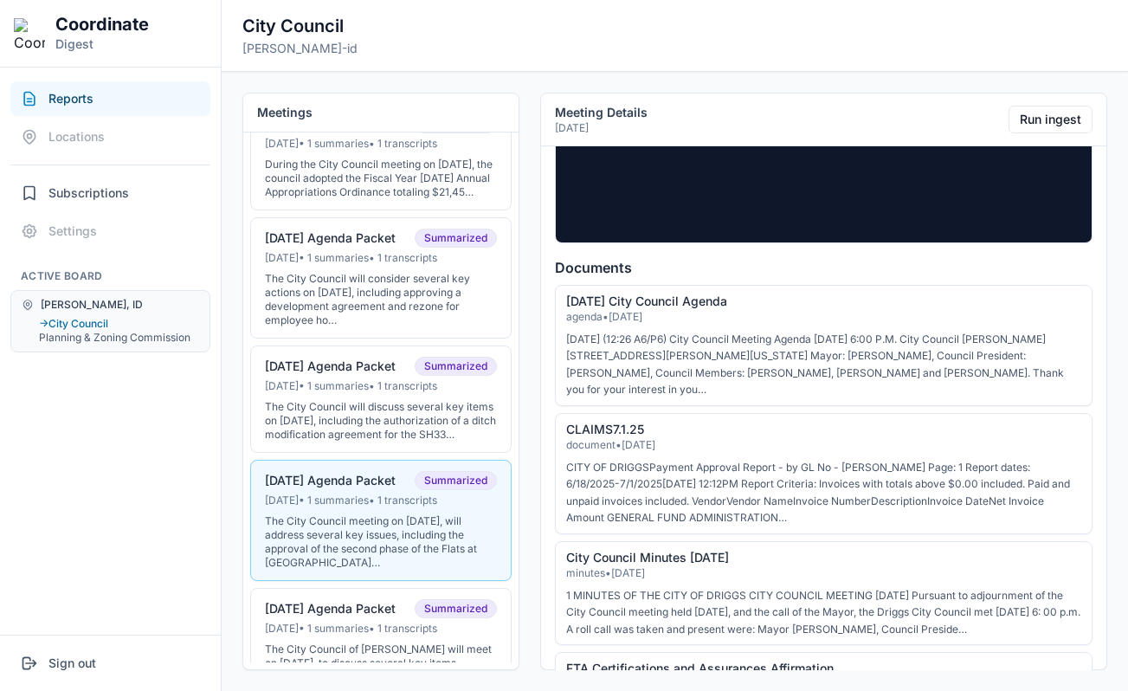
scroll to position [2573, 0]
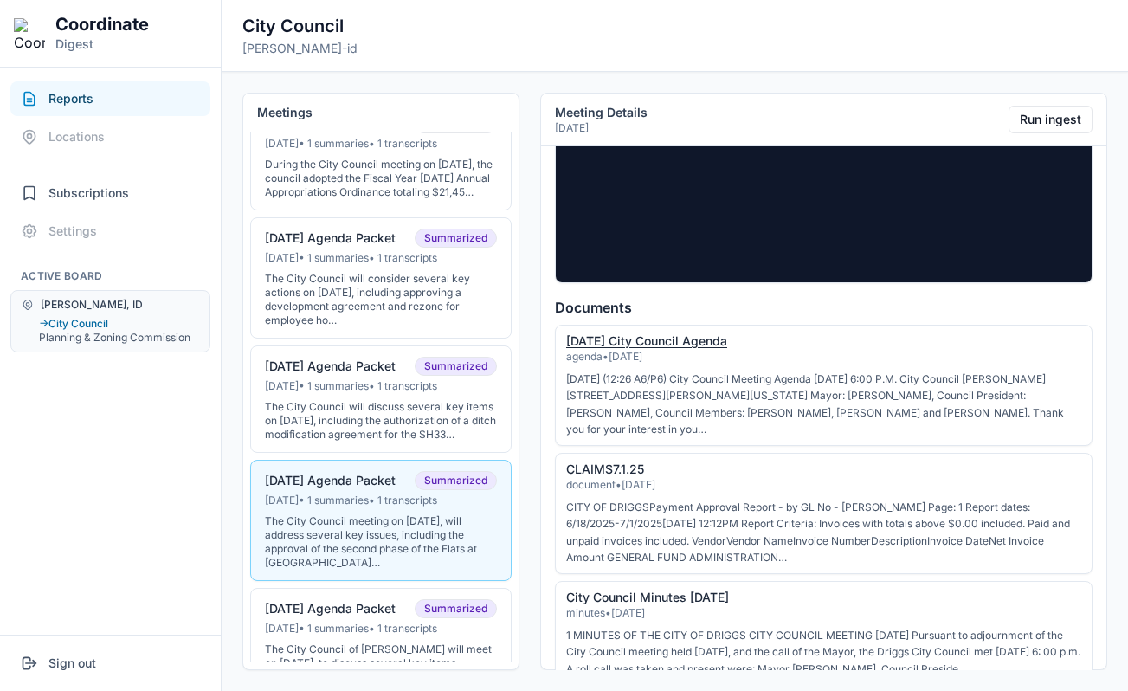
click at [629, 333] on link "7-1-2025 City Council Agenda" at bounding box center [646, 340] width 161 height 15
click at [610, 589] on link "City Council Minutes 6-17-25" at bounding box center [647, 596] width 163 height 15
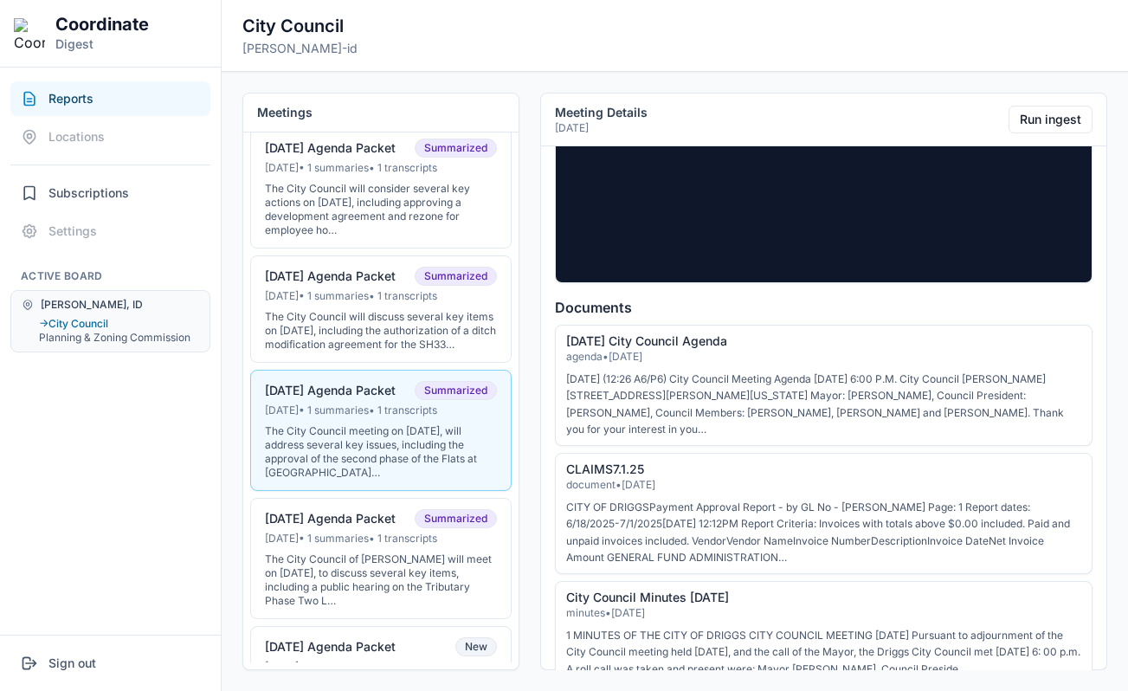
scroll to position [418, 0]
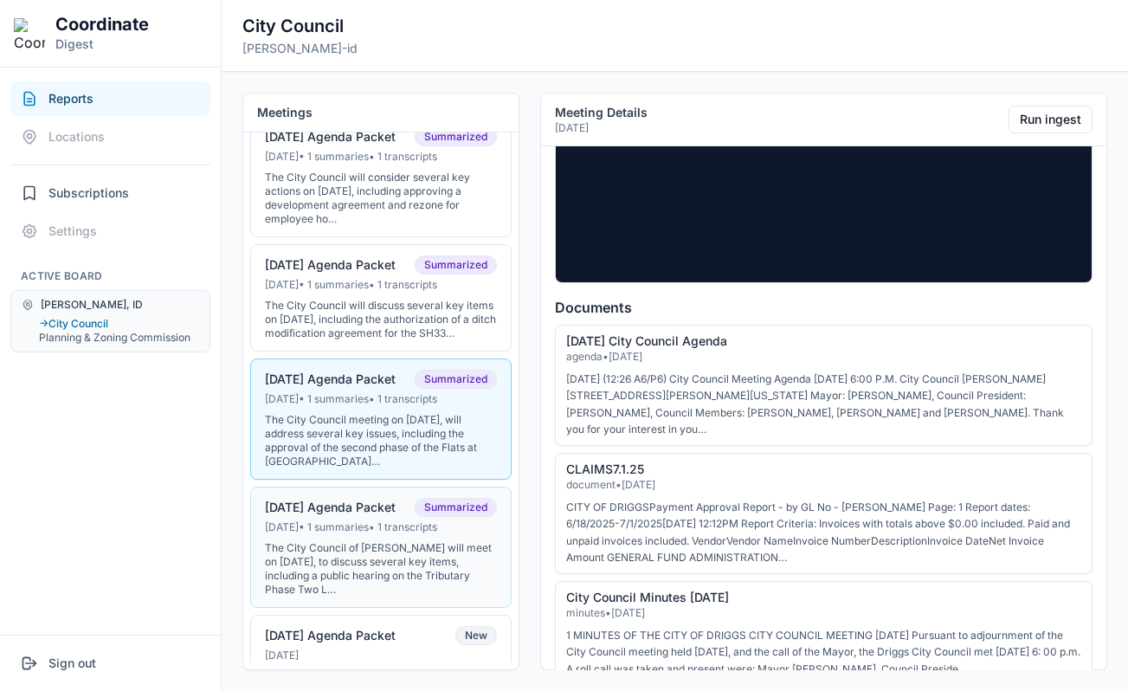
click at [381, 555] on div "The City Council of [PERSON_NAME] will meet on [DATE], to discuss several key i…" at bounding box center [381, 568] width 232 height 55
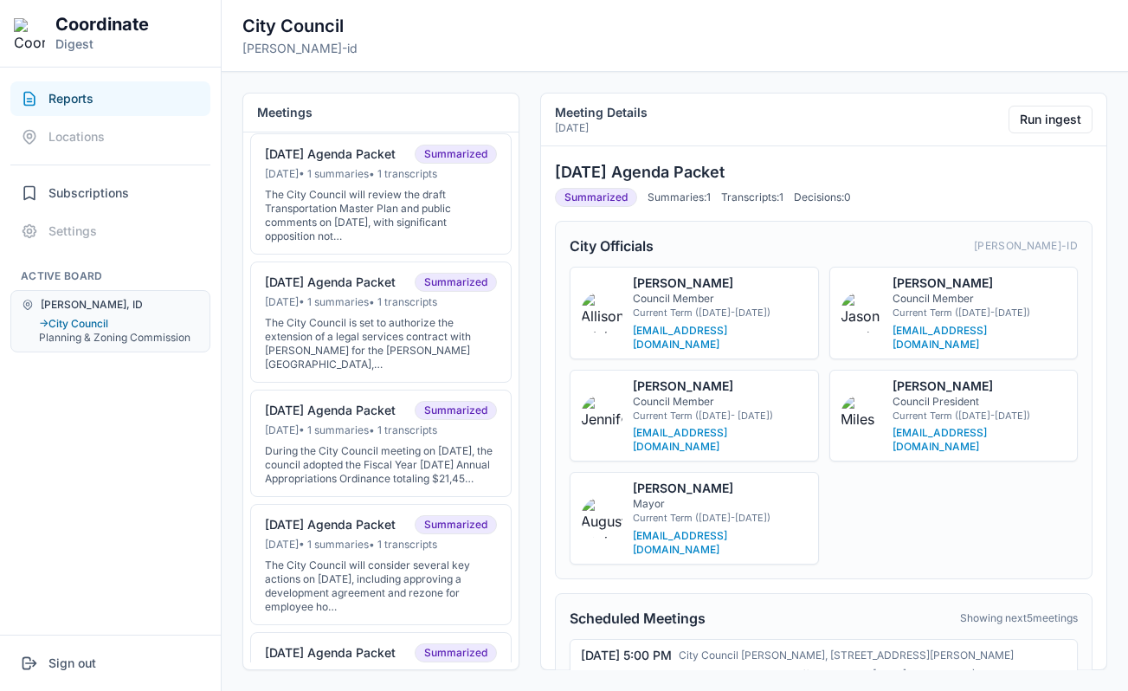
scroll to position [0, 0]
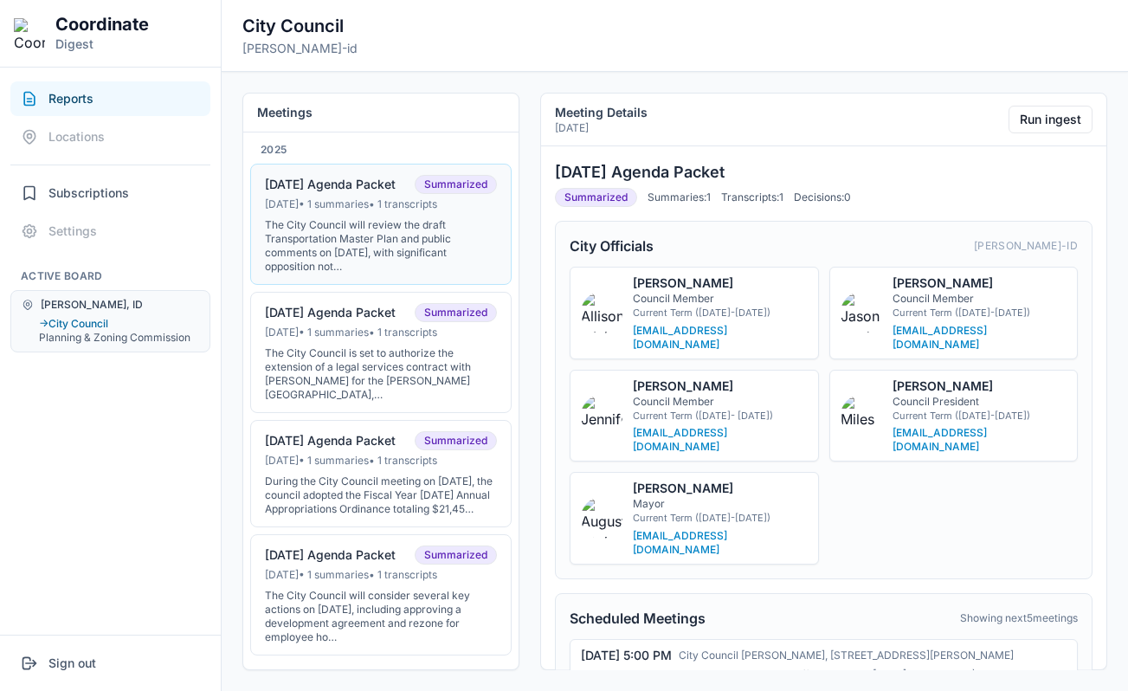
click at [385, 229] on div "The City Council will review the draft Transportation Master Plan and public co…" at bounding box center [381, 245] width 232 height 55
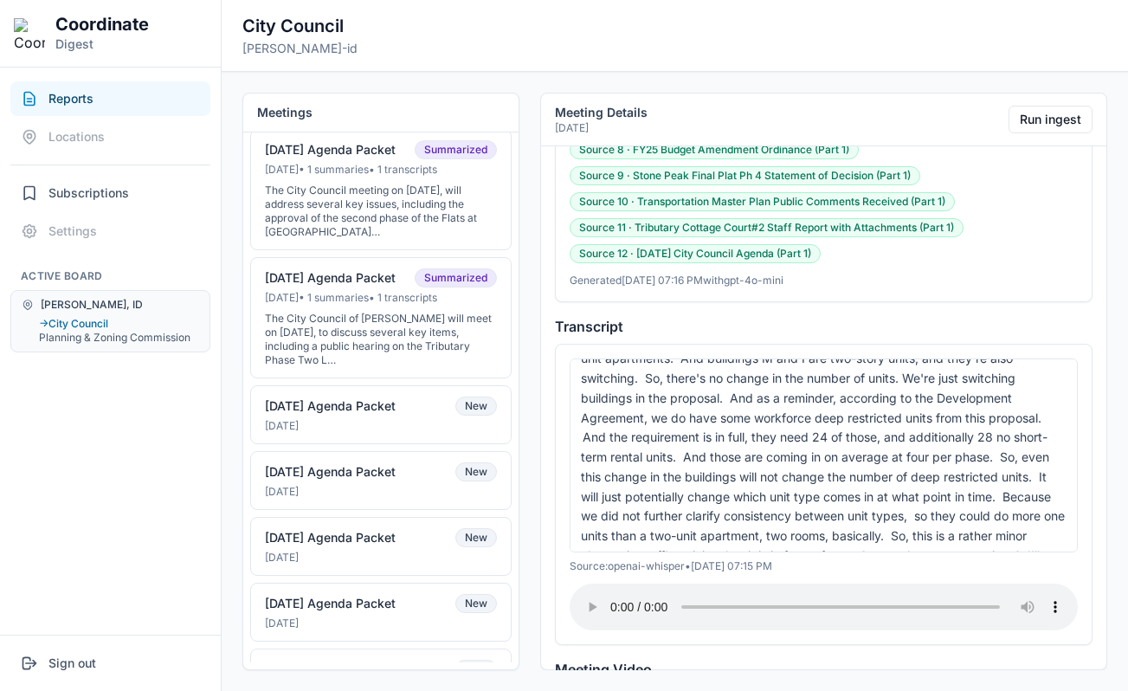
scroll to position [29124, 0]
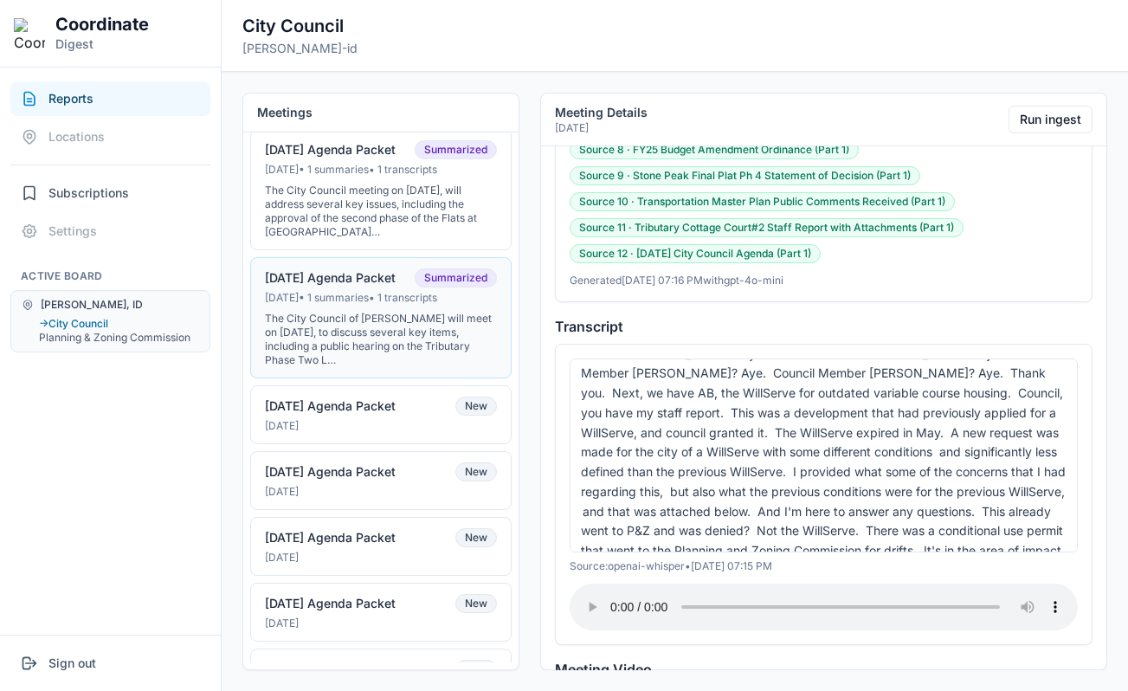
click at [378, 344] on div "The City Council of Driggs will meet on June 17, 2025, to discuss several key i…" at bounding box center [381, 339] width 232 height 55
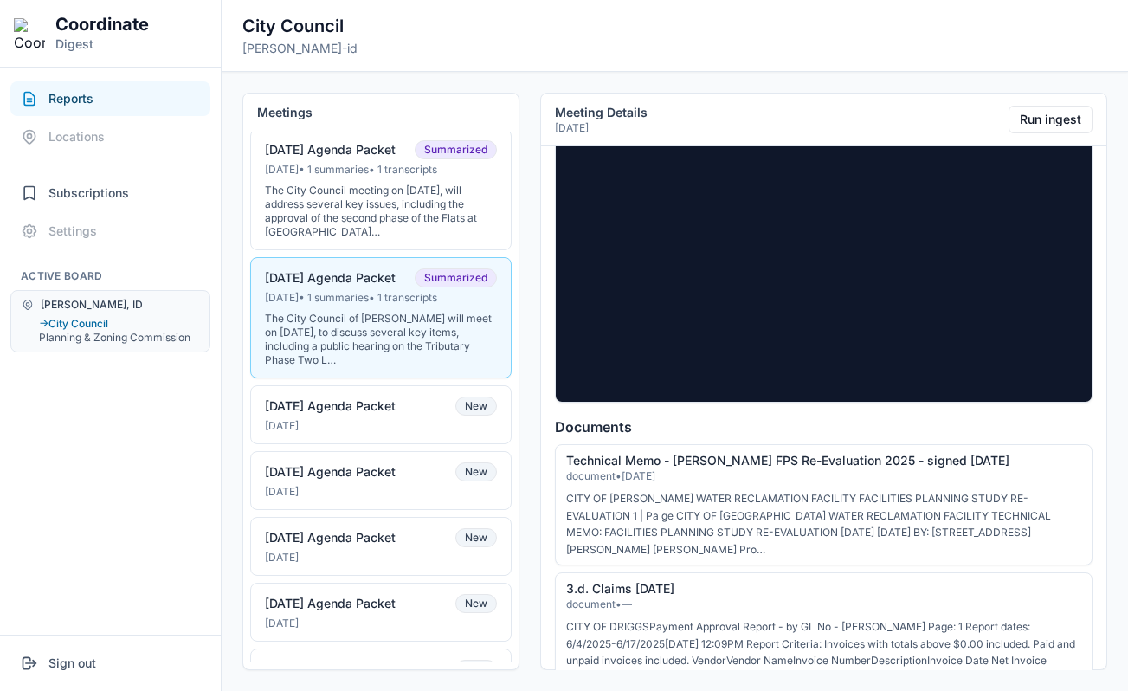
scroll to position [2411, 0]
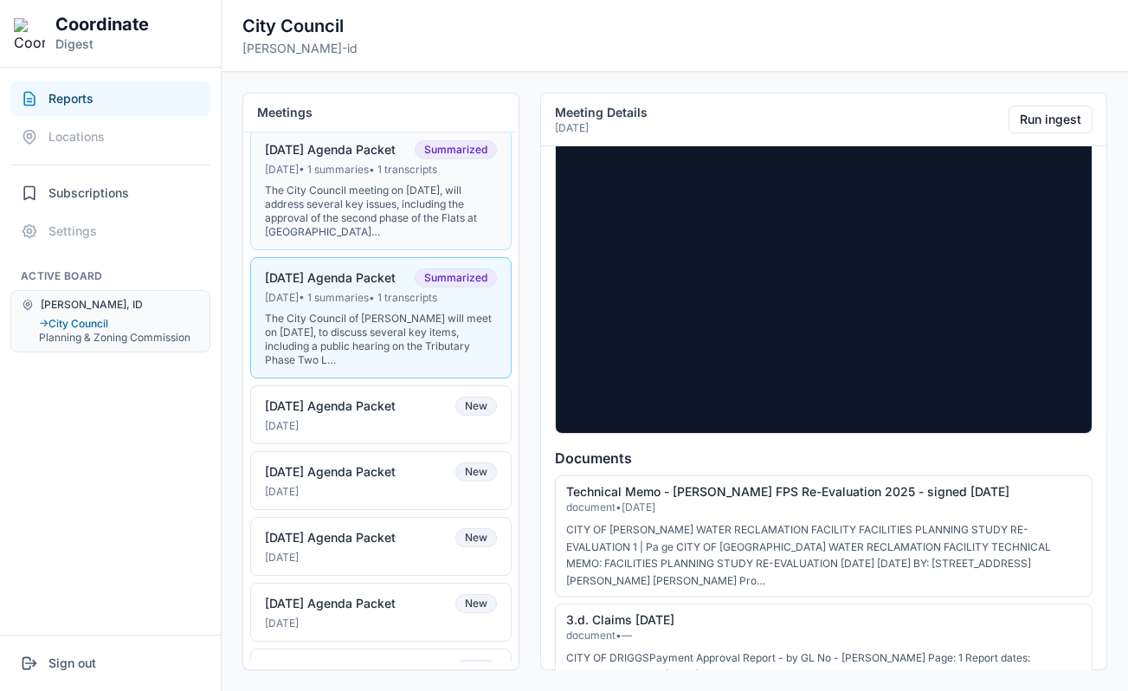
click at [368, 215] on div "The City Council meeting on June 30, 2025, will address several key issues, inc…" at bounding box center [381, 210] width 232 height 55
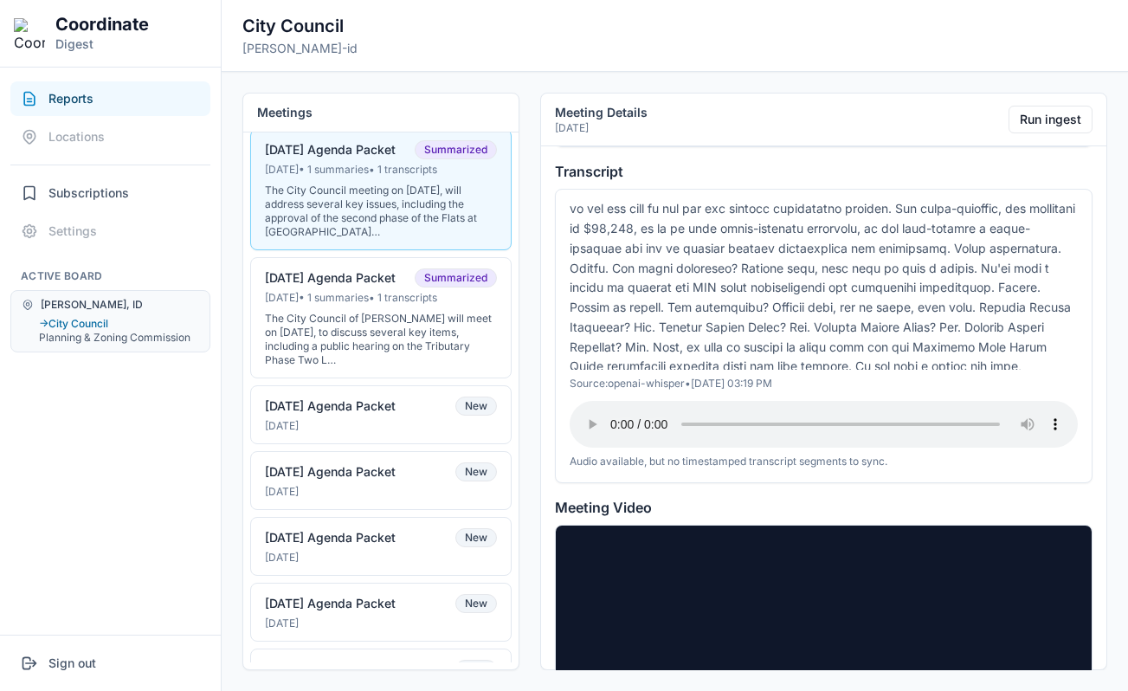
scroll to position [424, 0]
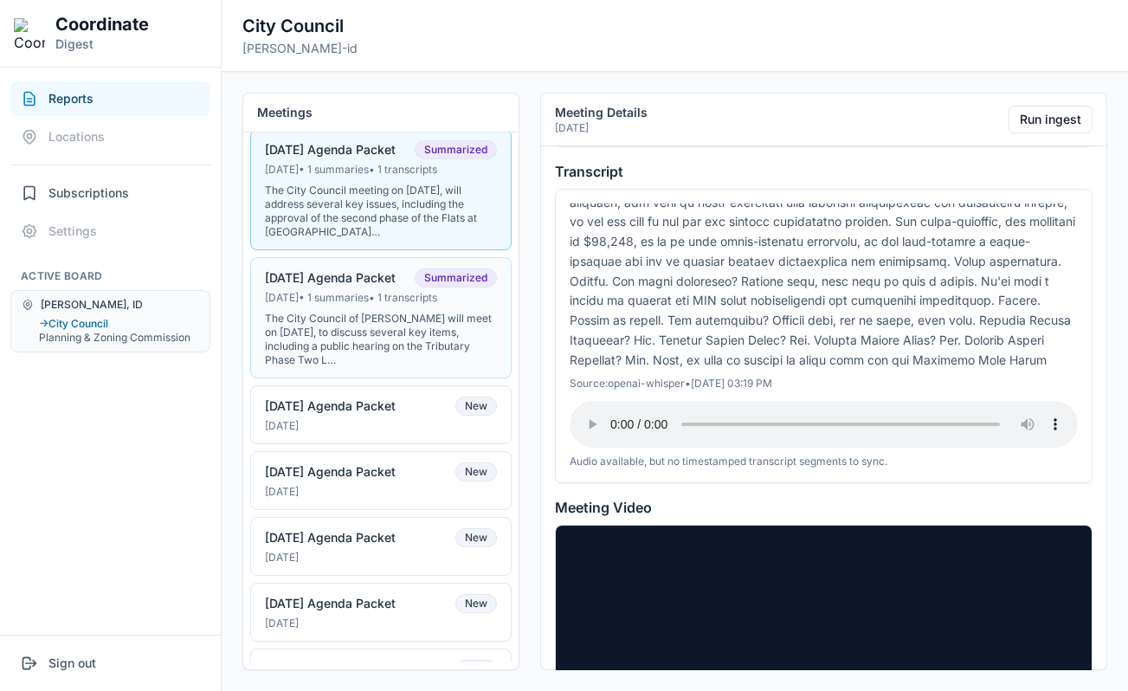
click at [361, 318] on button "06-17-25 Agenda Packet Summarized Jun 16, 2025 • 1 summaries • 1 transcripts Th…" at bounding box center [380, 317] width 261 height 121
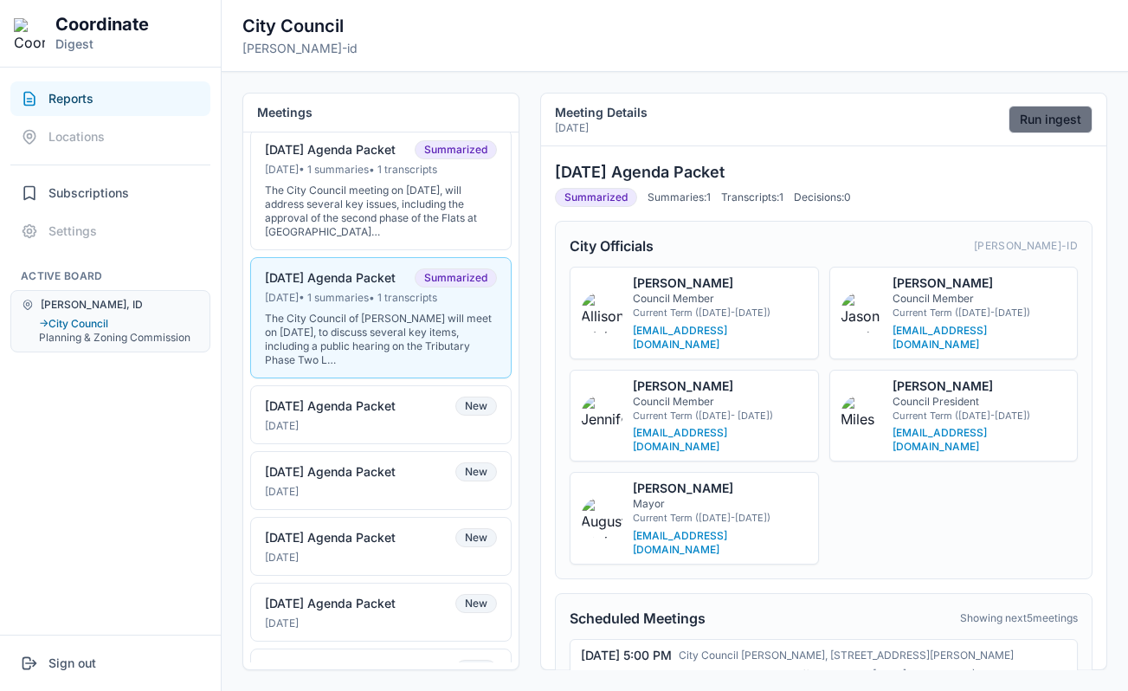
click at [1033, 125] on button "Run ingest" at bounding box center [1050, 120] width 84 height 28
click at [424, 226] on div "The City Council meeting on June 30, 2025, will address several key issues, inc…" at bounding box center [381, 210] width 232 height 55
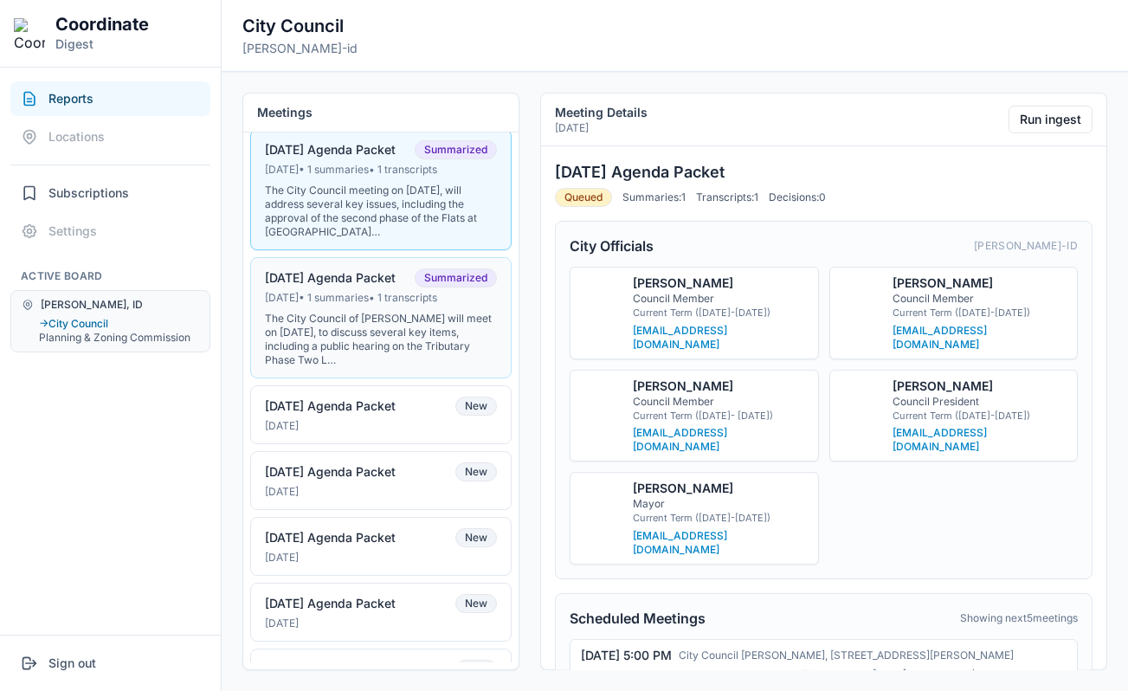
scroll to position [497, 0]
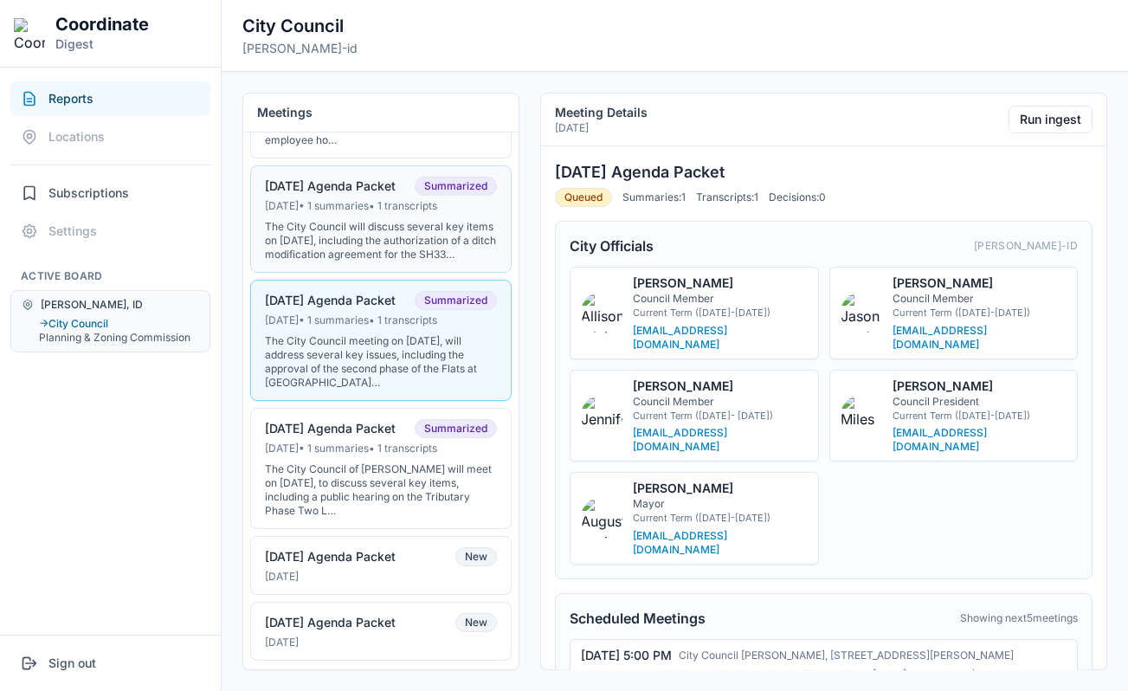
click at [434, 259] on div "The City Council will discuss several key items on July 15, 2025, including the…" at bounding box center [381, 241] width 232 height 42
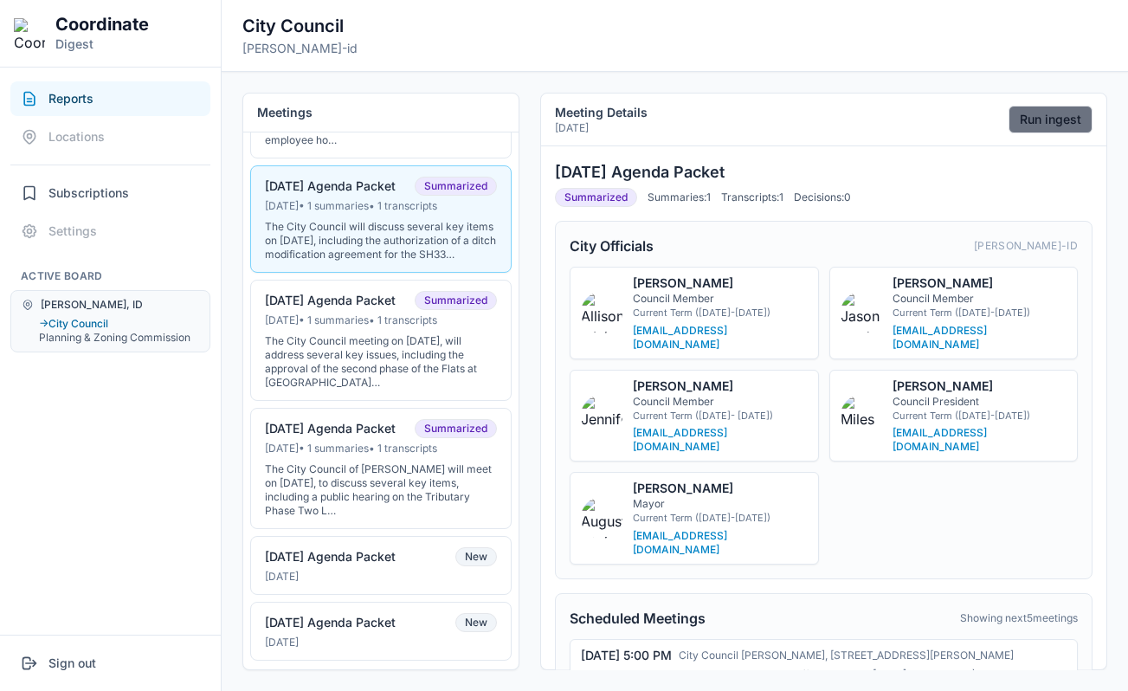
click at [1035, 118] on button "Run ingest" at bounding box center [1050, 120] width 84 height 28
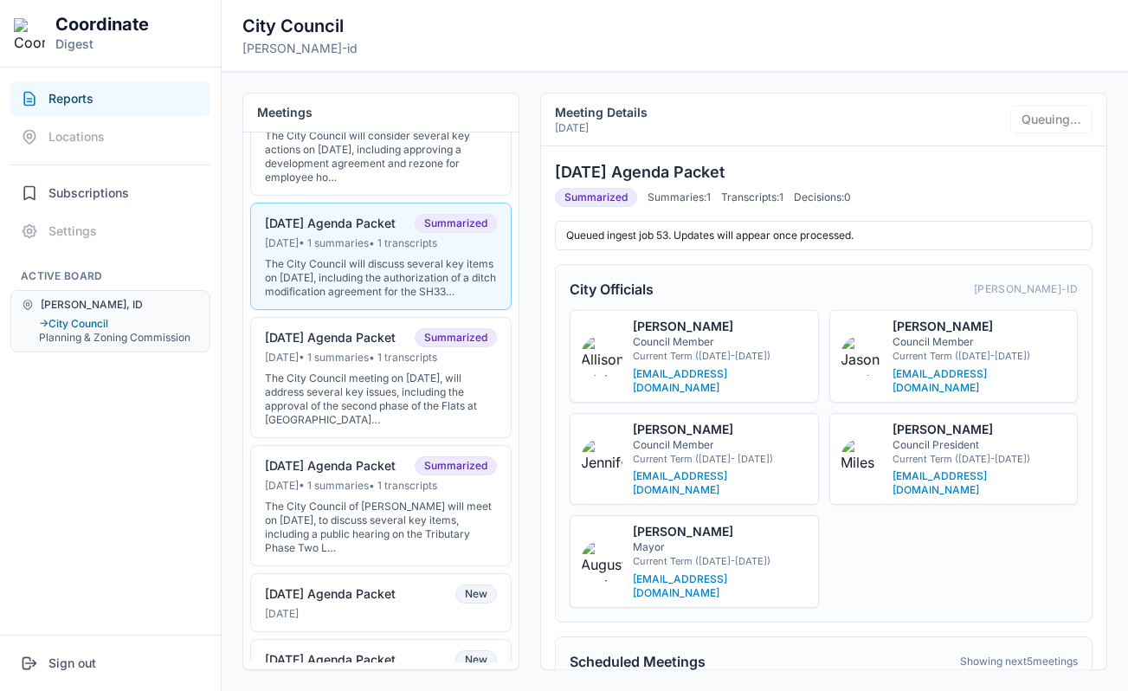
scroll to position [451, 0]
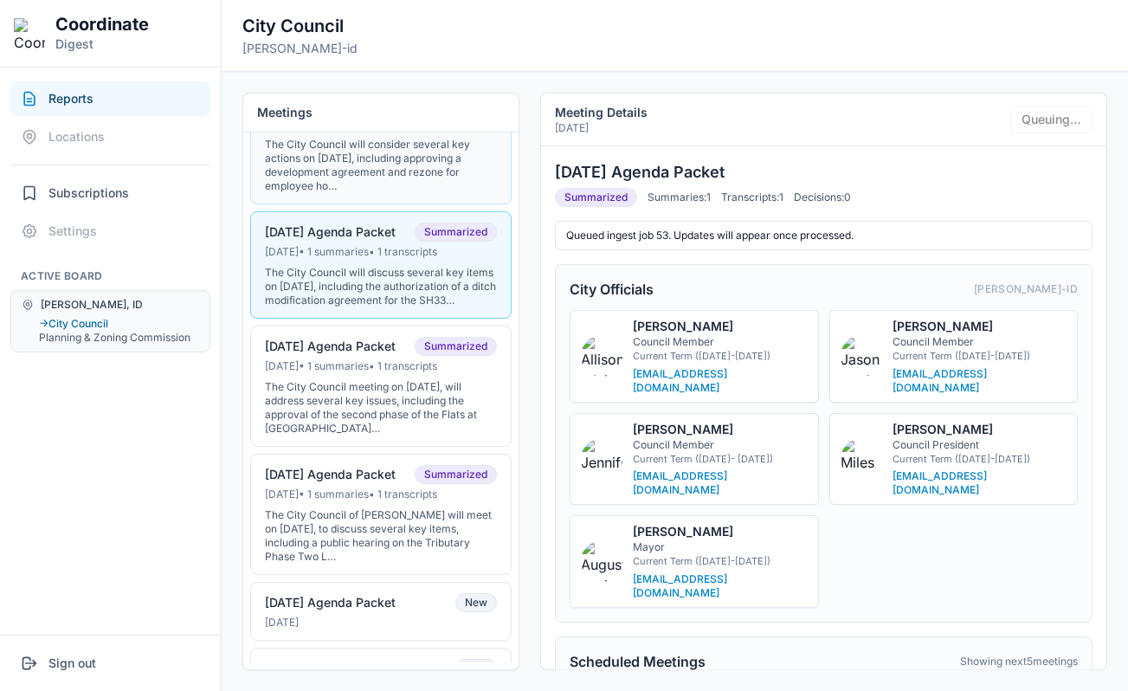
click at [413, 160] on div "The City Council will consider several key actions on August 5, 2025, including…" at bounding box center [381, 165] width 232 height 55
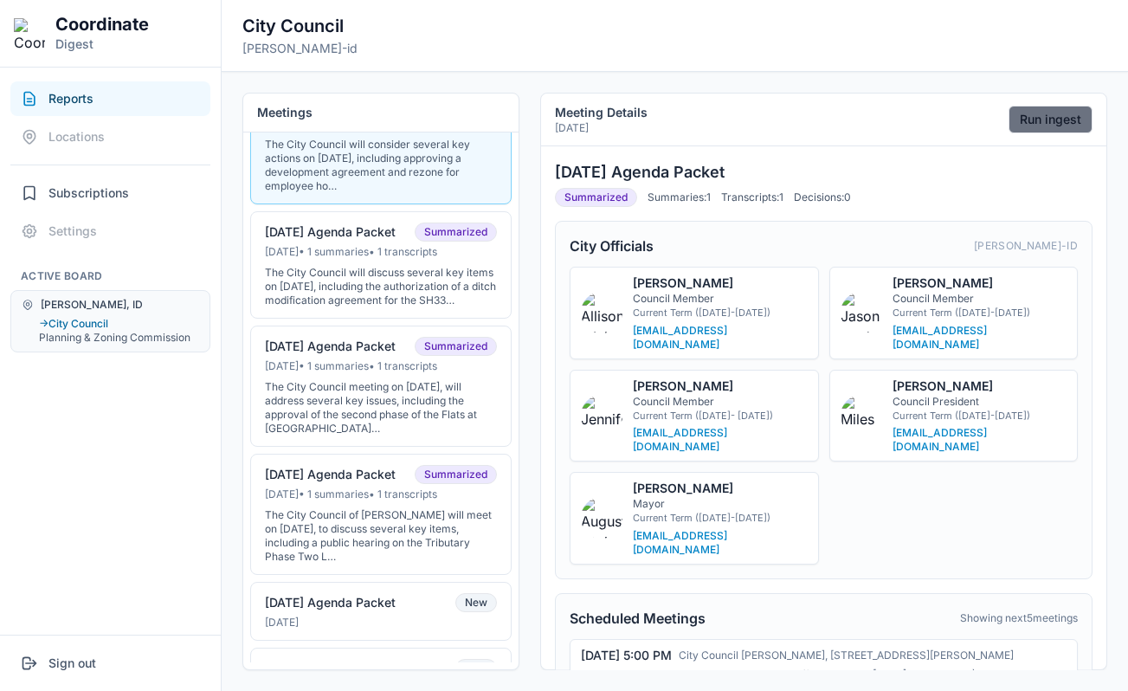
click at [1022, 129] on button "Run ingest" at bounding box center [1050, 120] width 84 height 28
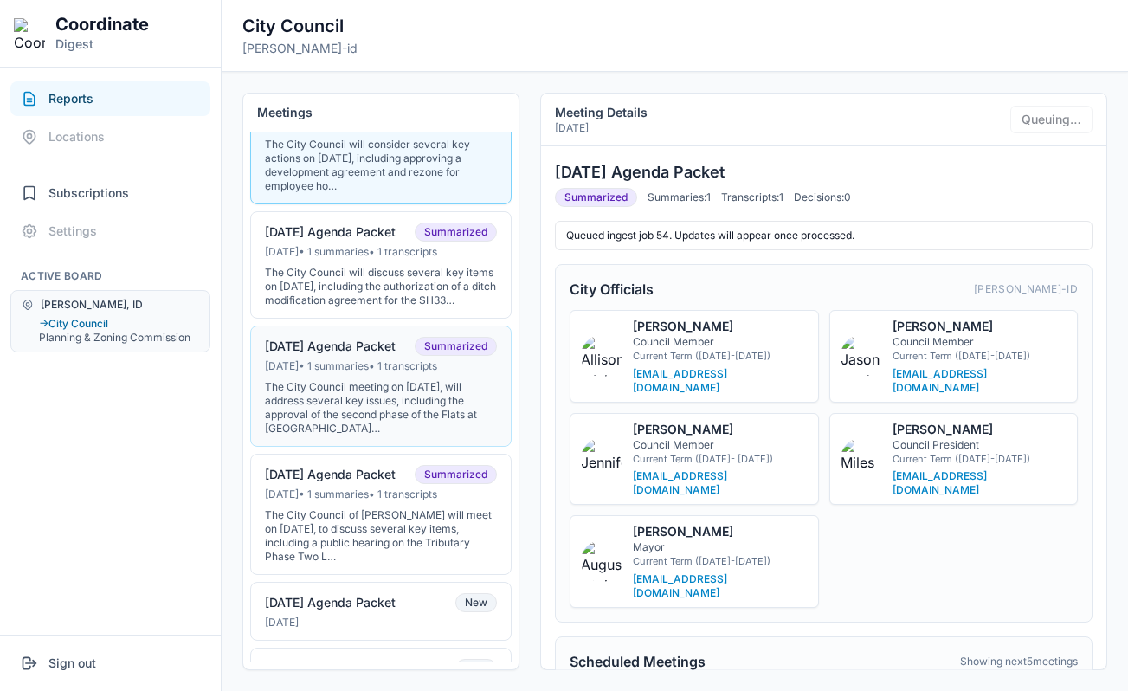
click at [369, 373] on div "Jun 30, 2025 • 1 summaries • 1 transcripts" at bounding box center [381, 366] width 232 height 14
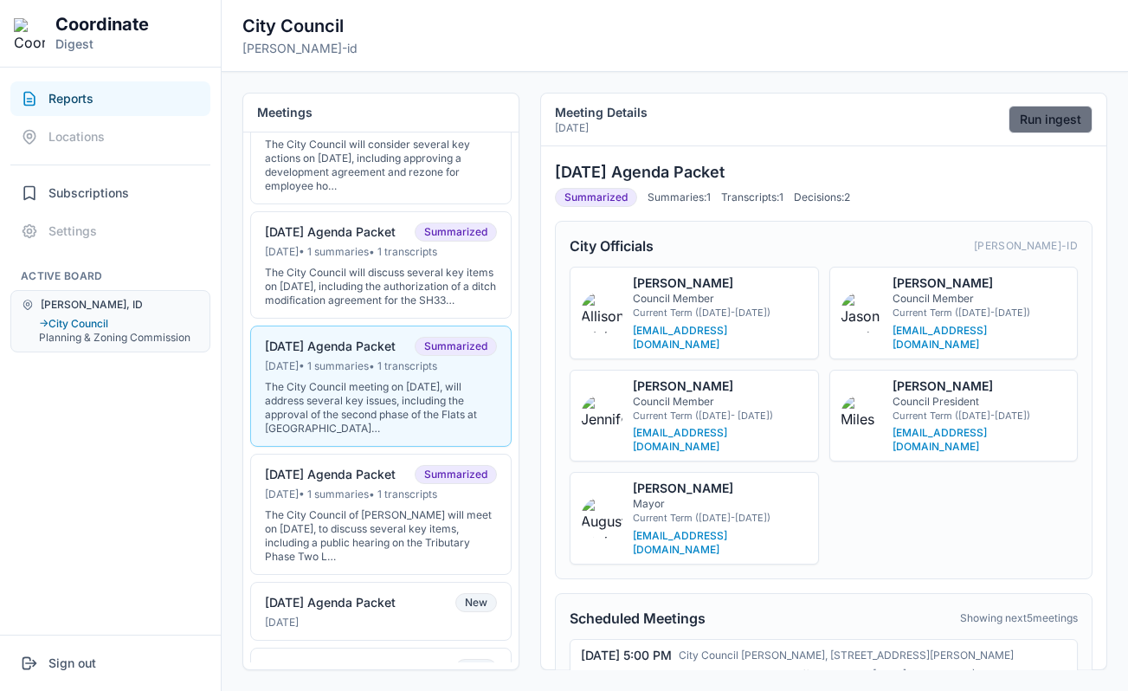
click at [1058, 124] on button "Run ingest" at bounding box center [1050, 120] width 84 height 28
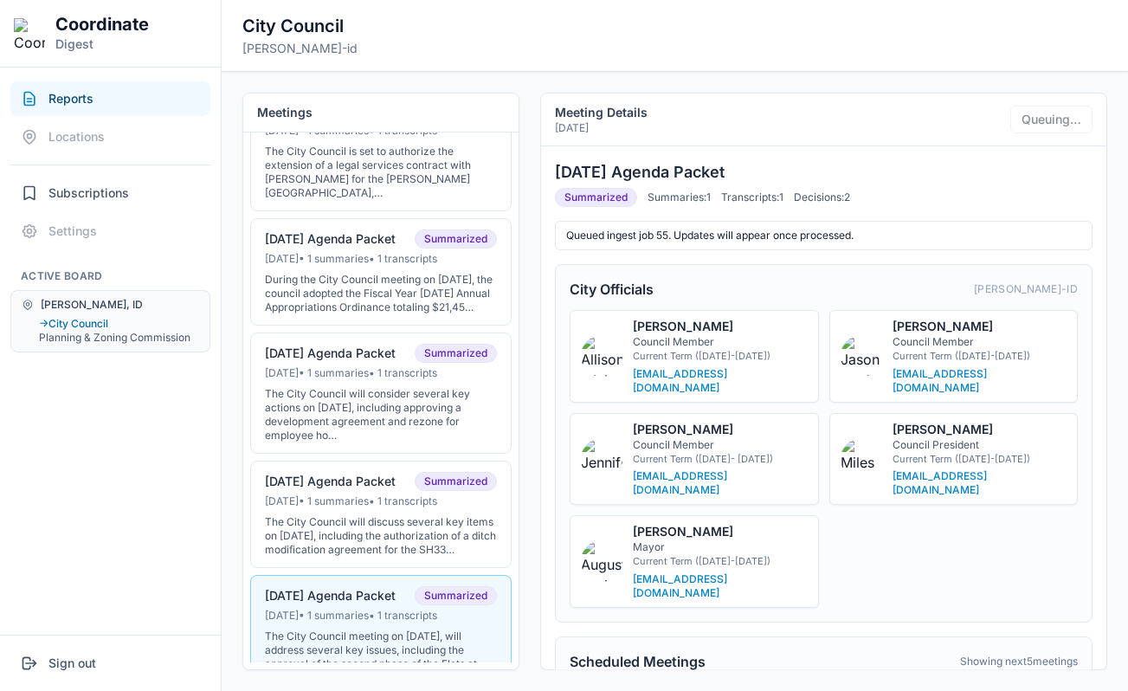
scroll to position [190, 0]
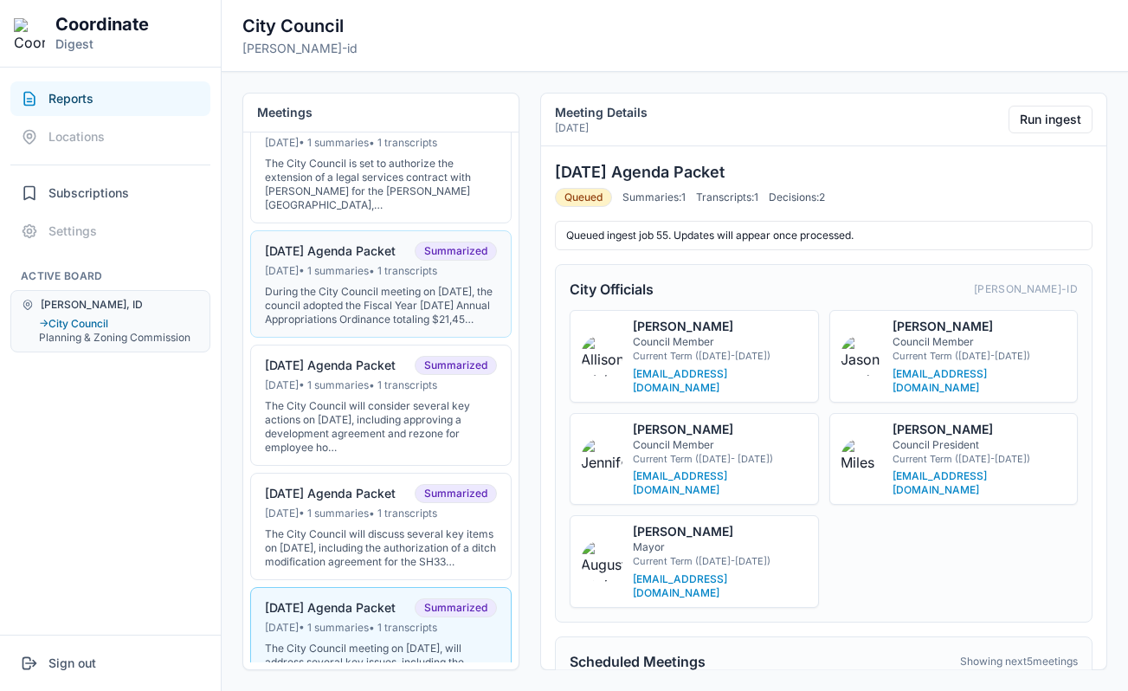
click at [406, 311] on div "During the City Council meeting on August 18, 2025, the council adopted the Fis…" at bounding box center [381, 306] width 232 height 42
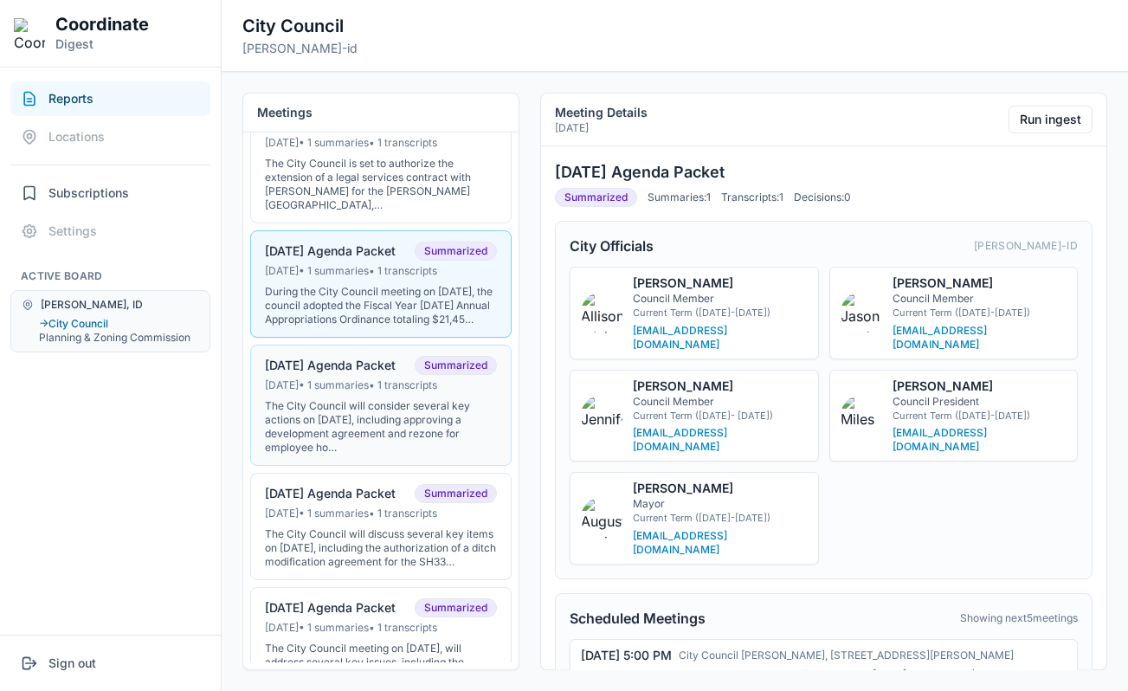
click at [407, 436] on div "The City Council will consider several key actions on August 5, 2025, including…" at bounding box center [381, 426] width 232 height 55
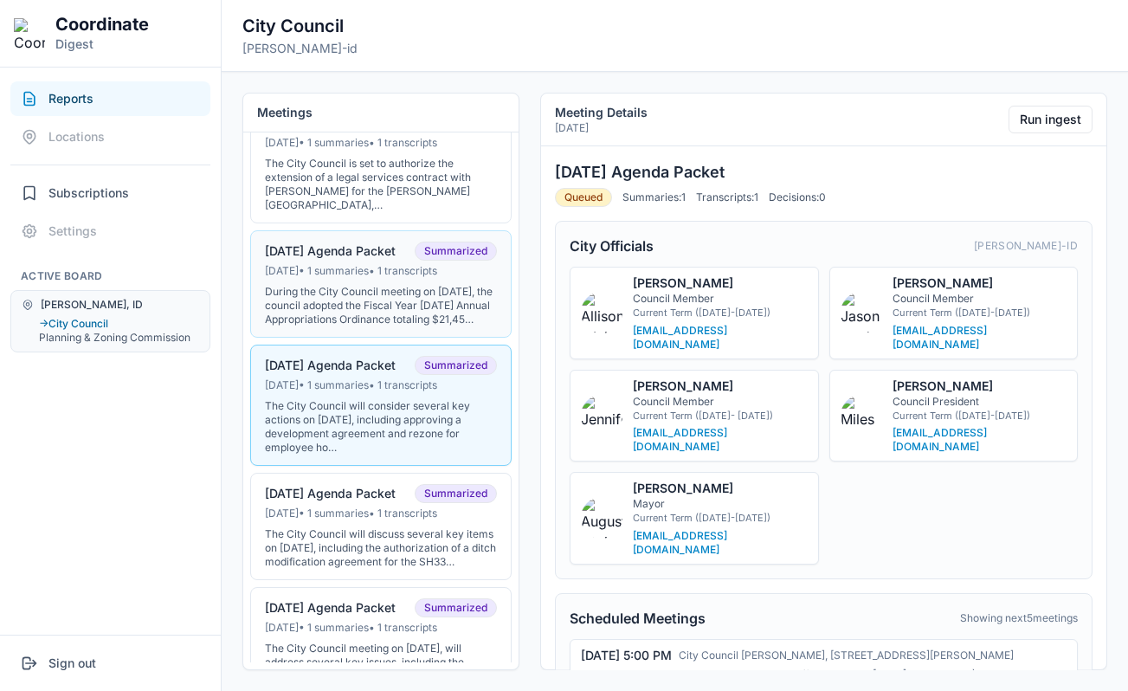
click at [388, 313] on div "During the City Council meeting on August 18, 2025, the council adopted the Fis…" at bounding box center [381, 306] width 232 height 42
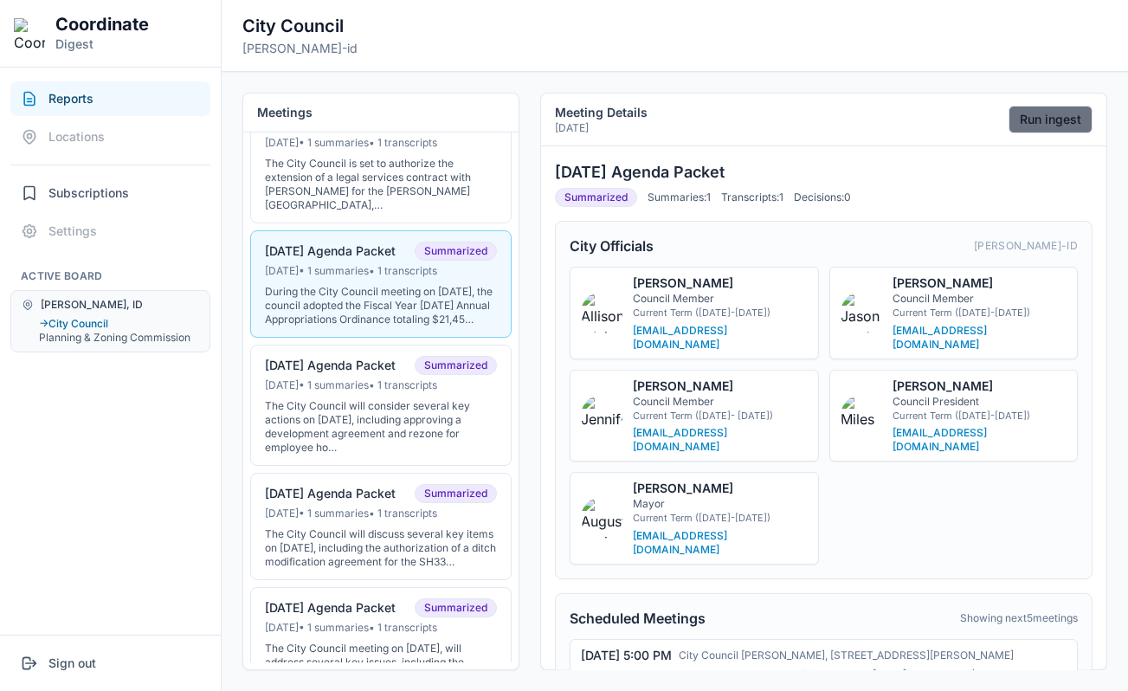
click at [1066, 124] on button "Run ingest" at bounding box center [1050, 120] width 84 height 28
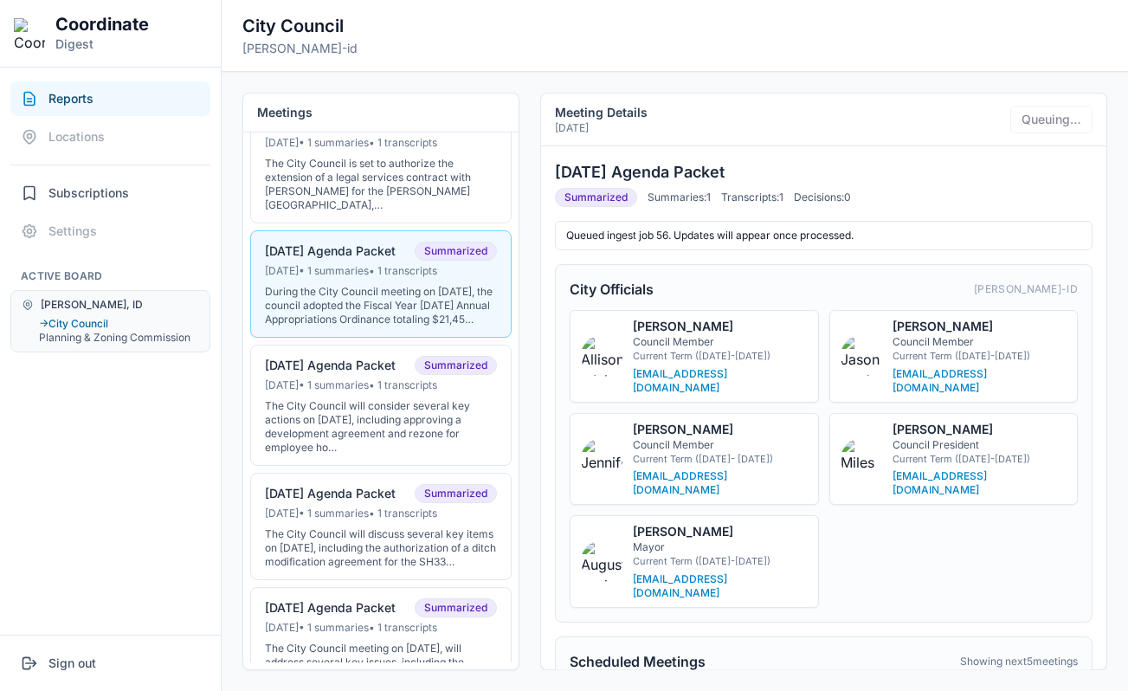
scroll to position [0, 0]
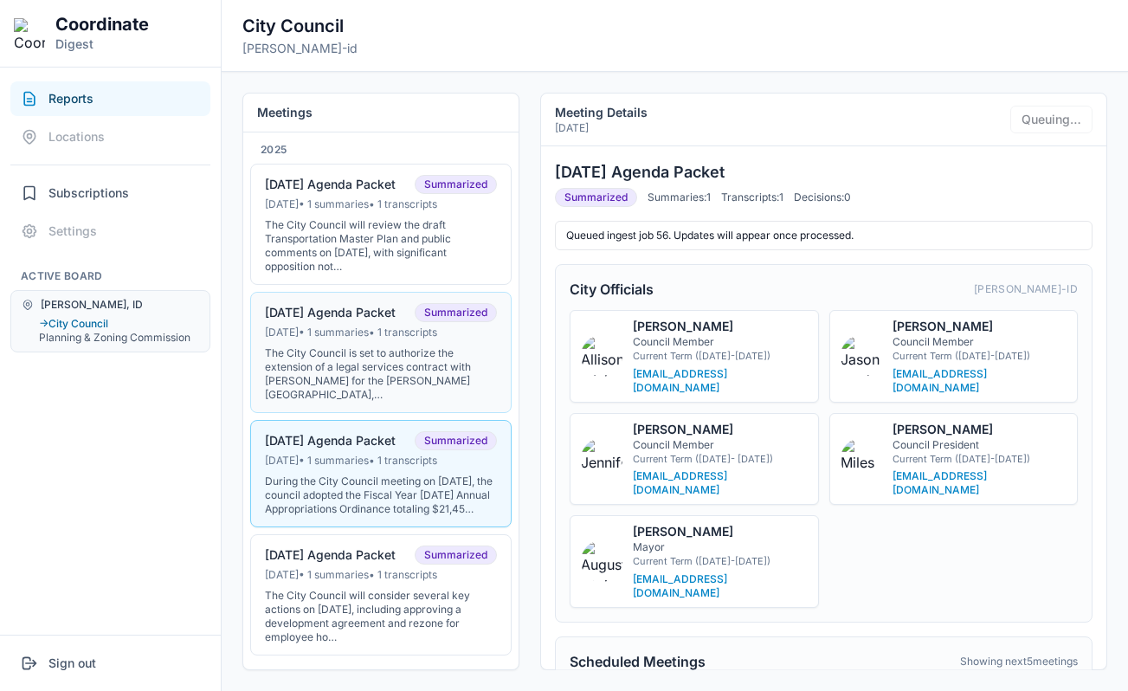
click at [376, 359] on div "The City Council is set to authorize the extension of a legal services contract…" at bounding box center [381, 373] width 232 height 55
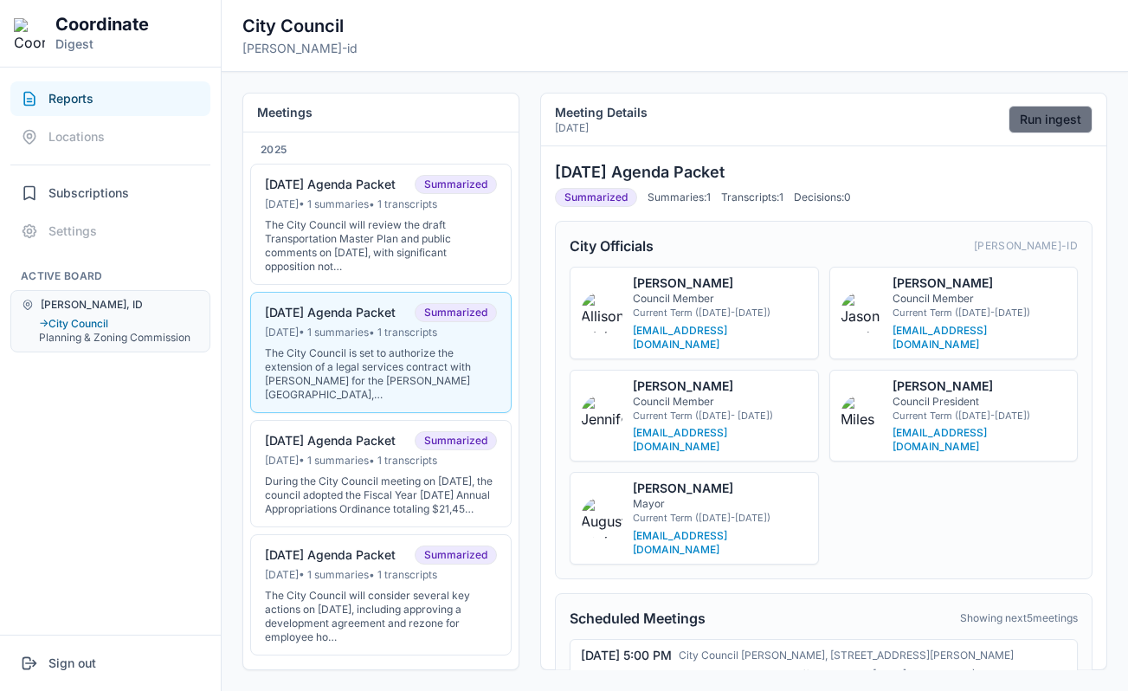
click at [1053, 114] on button "Run ingest" at bounding box center [1050, 120] width 84 height 28
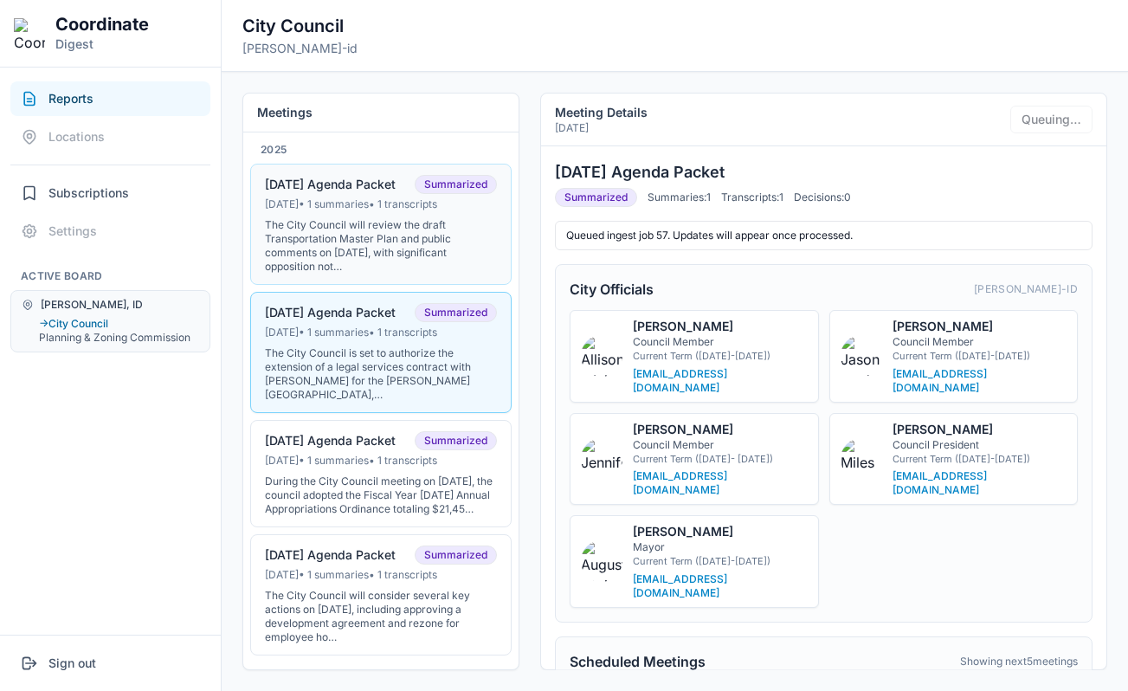
click at [365, 207] on div "Sep 15, 2025 • 1 summaries • 1 transcripts" at bounding box center [381, 204] width 232 height 14
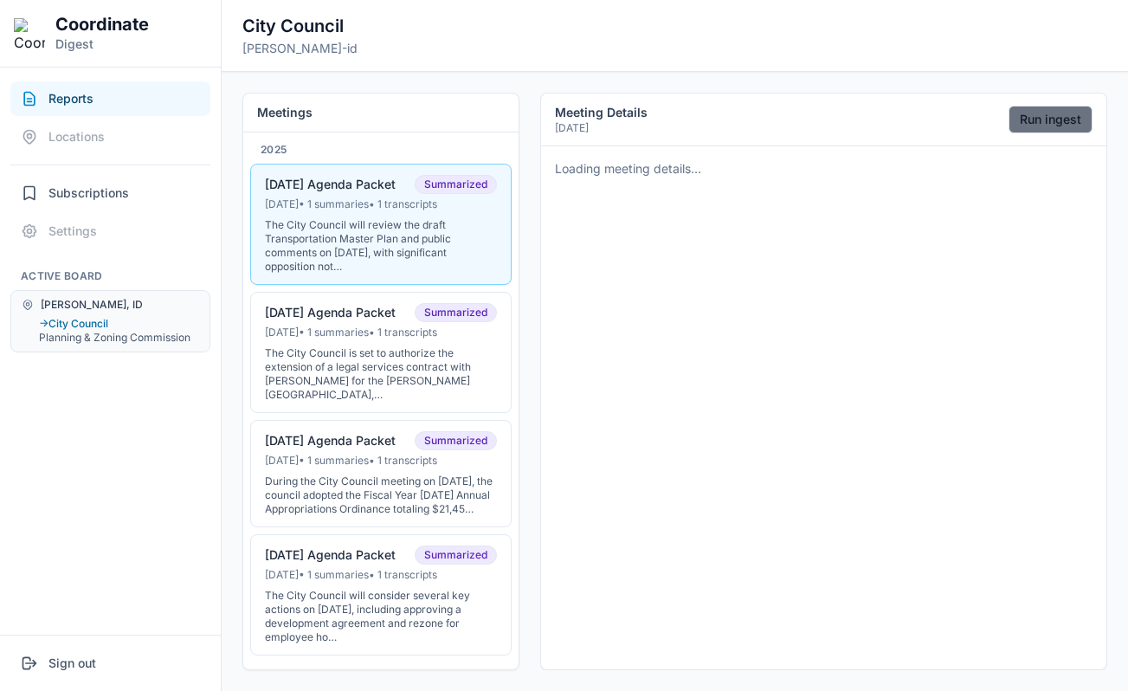
click at [1036, 122] on button "Run ingest" at bounding box center [1050, 120] width 84 height 28
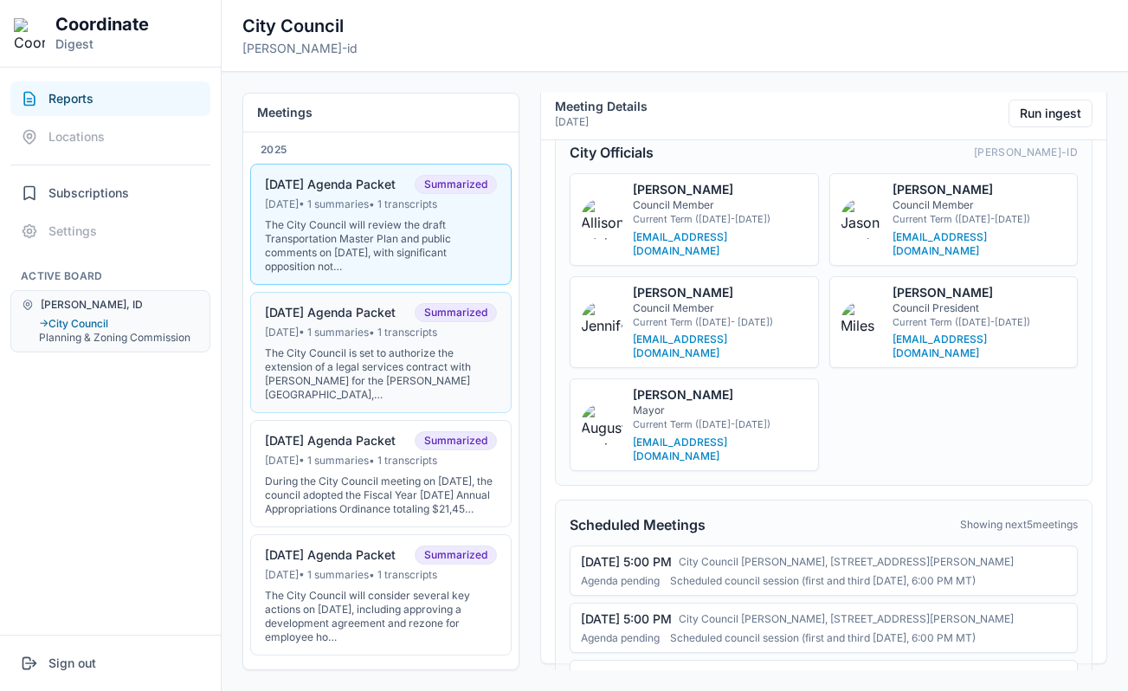
click at [383, 365] on div "The City Council is set to authorize the extension of a legal services contract…" at bounding box center [381, 373] width 232 height 55
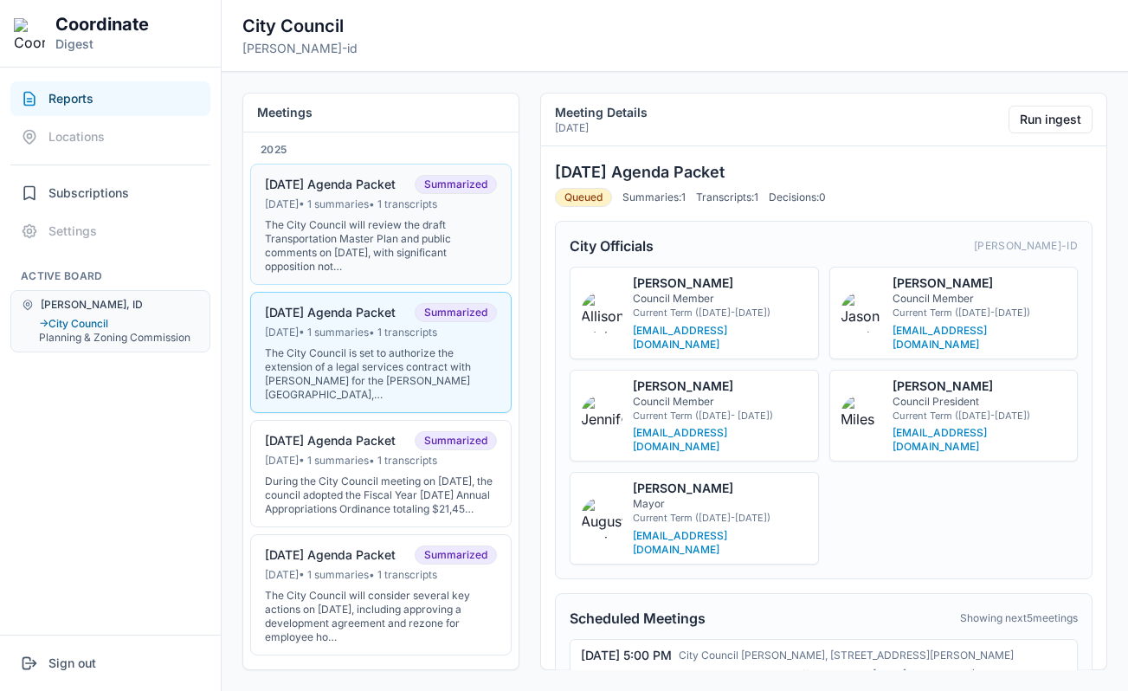
click at [399, 261] on div "The City Council will review the draft Transportation Master Plan and public co…" at bounding box center [381, 245] width 232 height 55
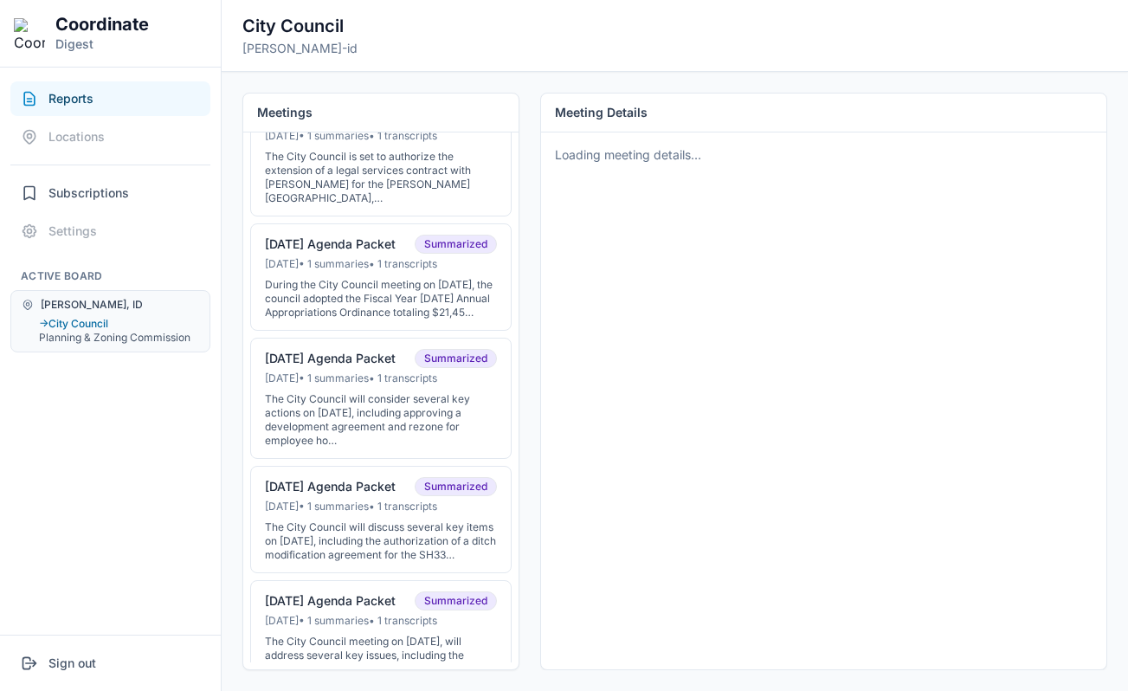
scroll to position [355, 0]
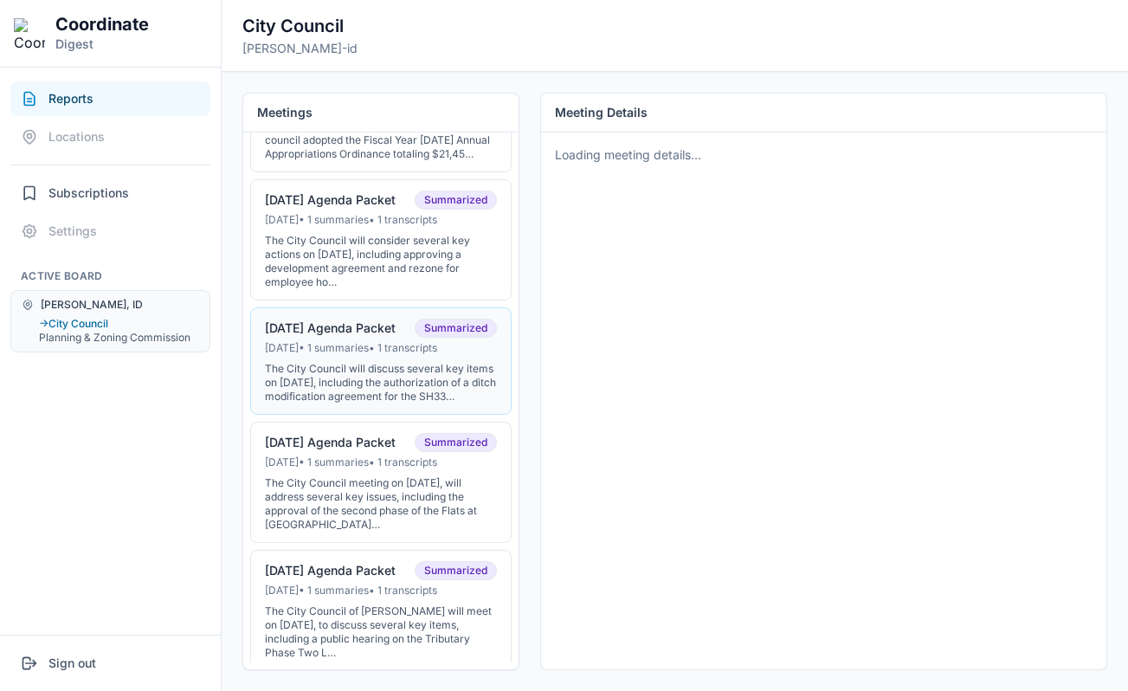
click at [403, 338] on div "07-15-25 Agenda Packet Summarized" at bounding box center [381, 327] width 232 height 19
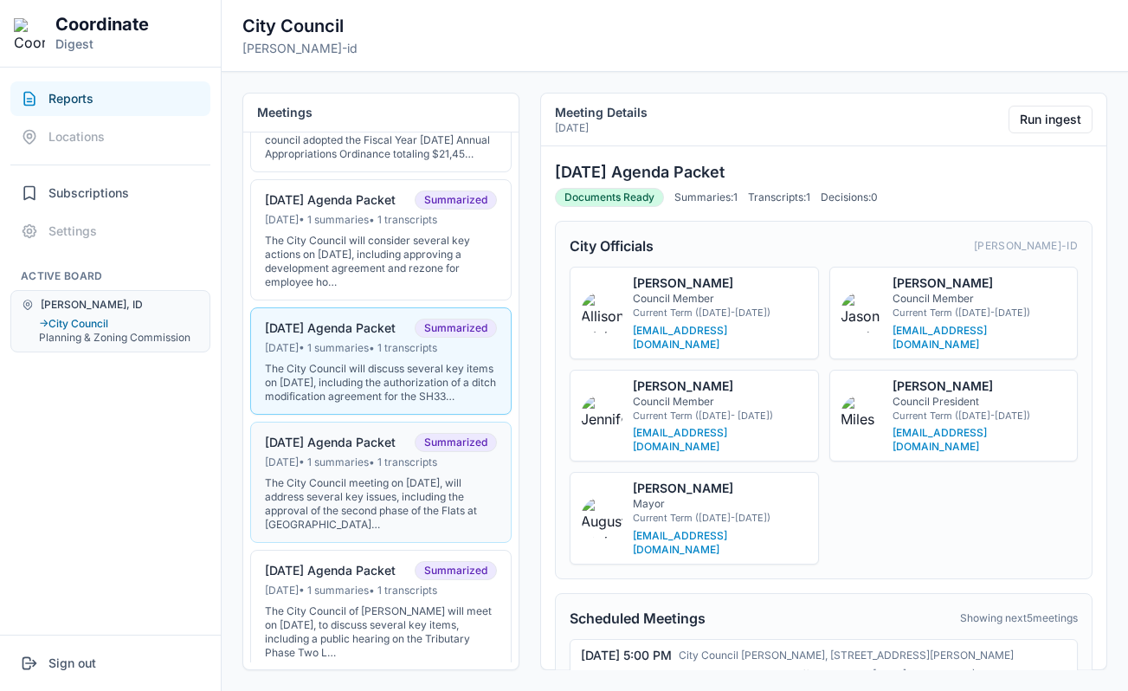
click at [383, 492] on div "The City Council meeting on June 30, 2025, will address several key issues, inc…" at bounding box center [381, 503] width 232 height 55
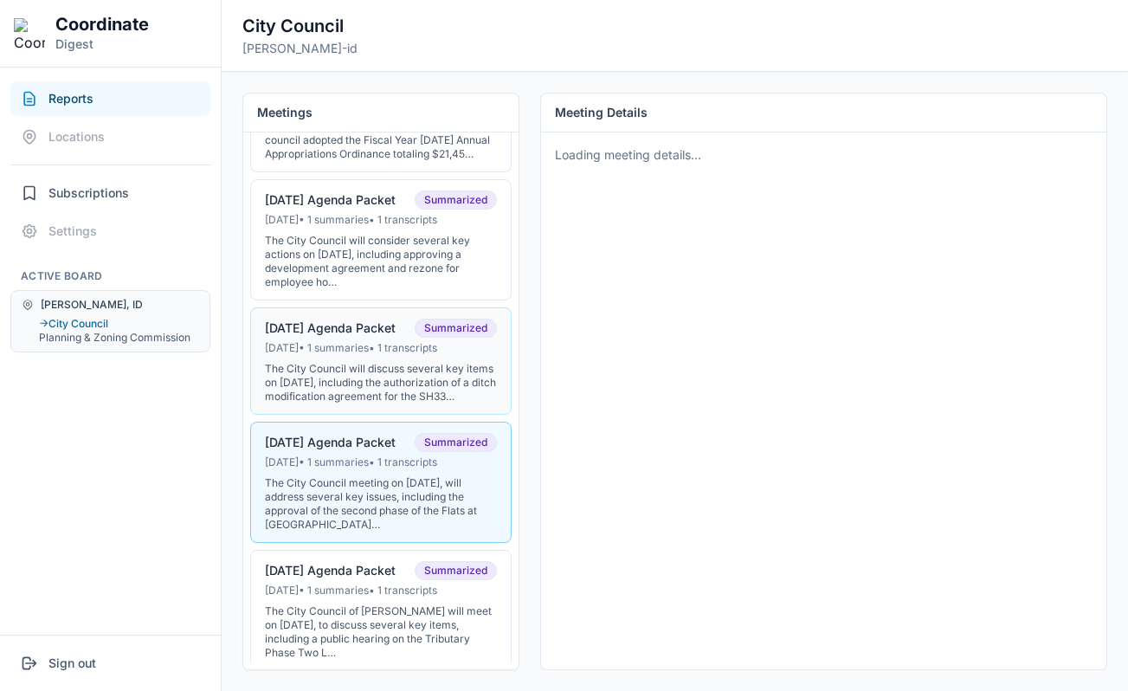
click at [392, 389] on div "The City Council will discuss several key items on July 15, 2025, including the…" at bounding box center [381, 383] width 232 height 42
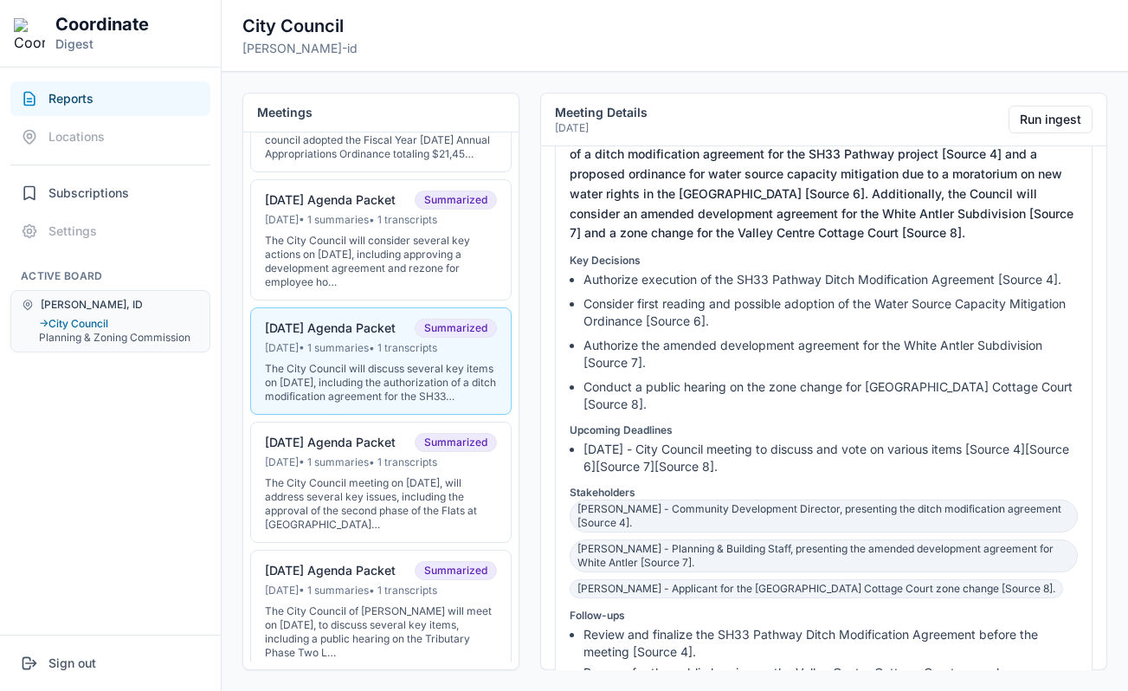
scroll to position [1033, 0]
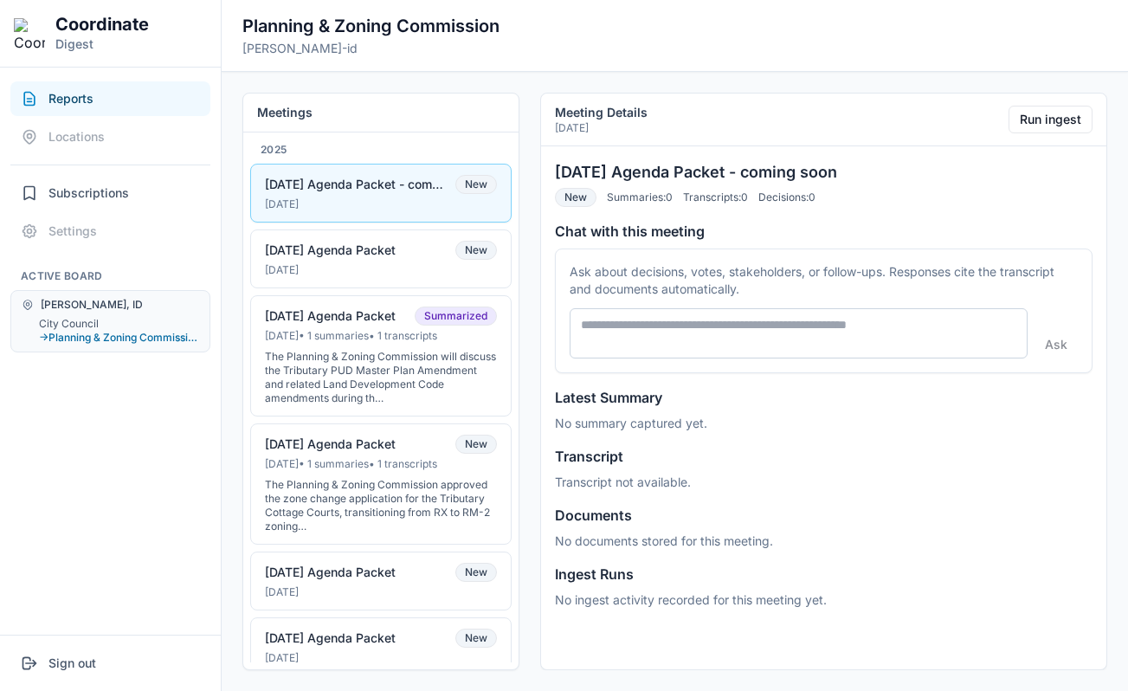
click at [414, 196] on button "[DATE] Agenda Packet - coming soon New [DATE]" at bounding box center [380, 193] width 261 height 59
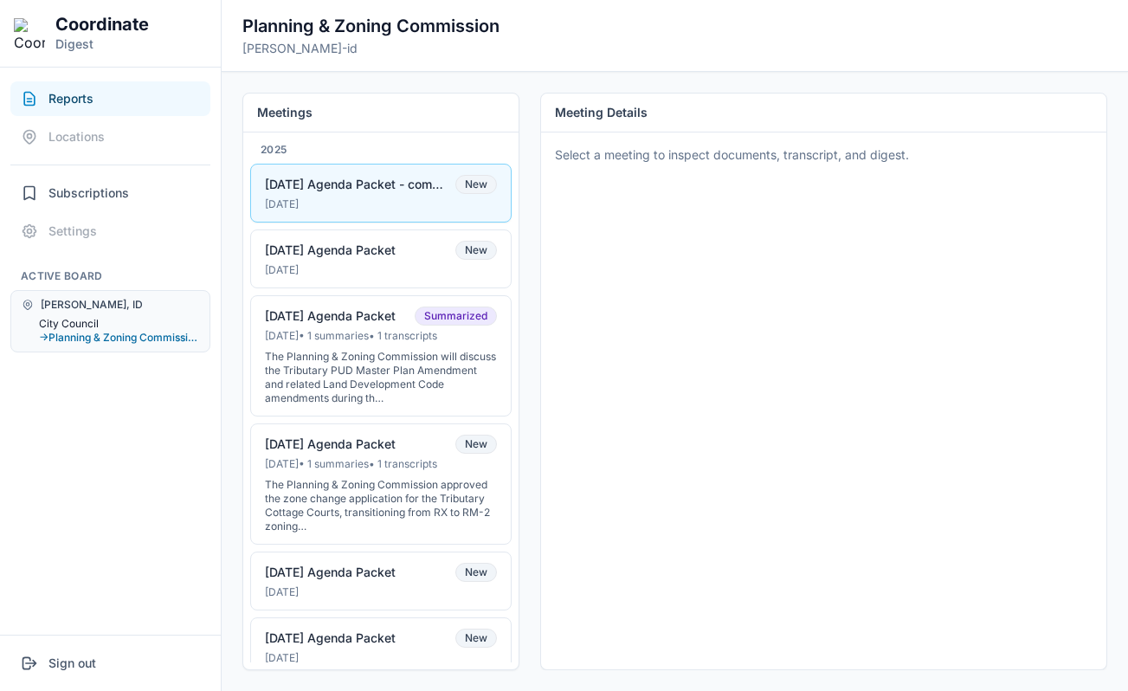
click at [86, 321] on button "City Council" at bounding box center [119, 324] width 160 height 14
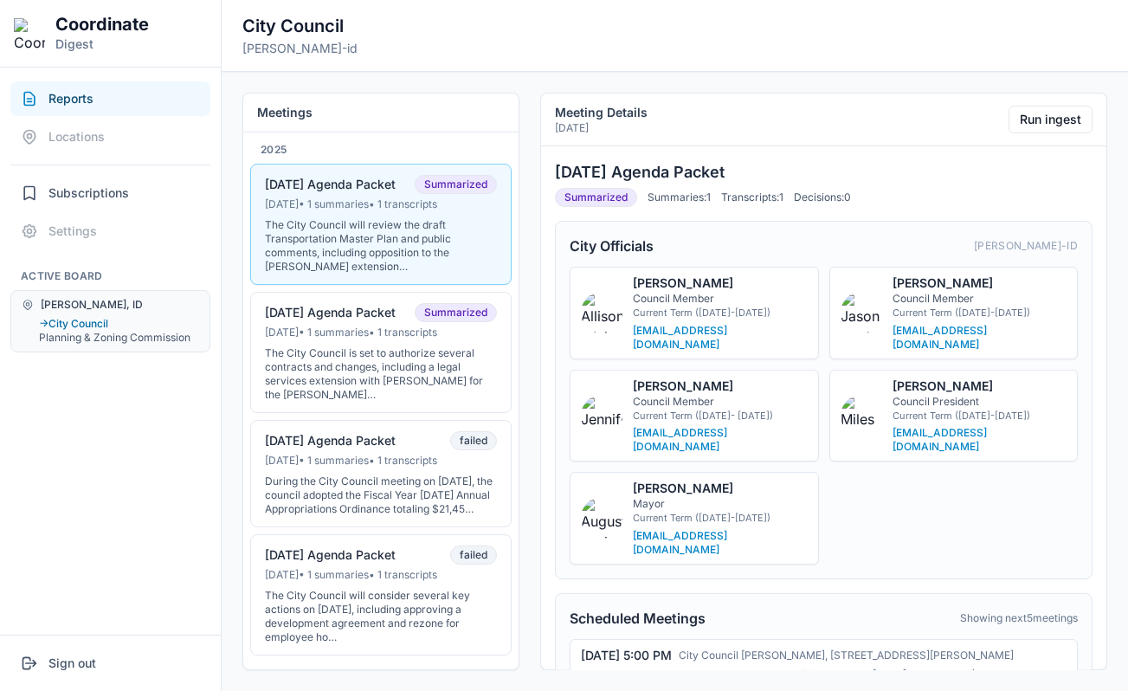
click at [360, 227] on div "The City Council will review the draft Transportation Master Plan and public co…" at bounding box center [381, 245] width 232 height 55
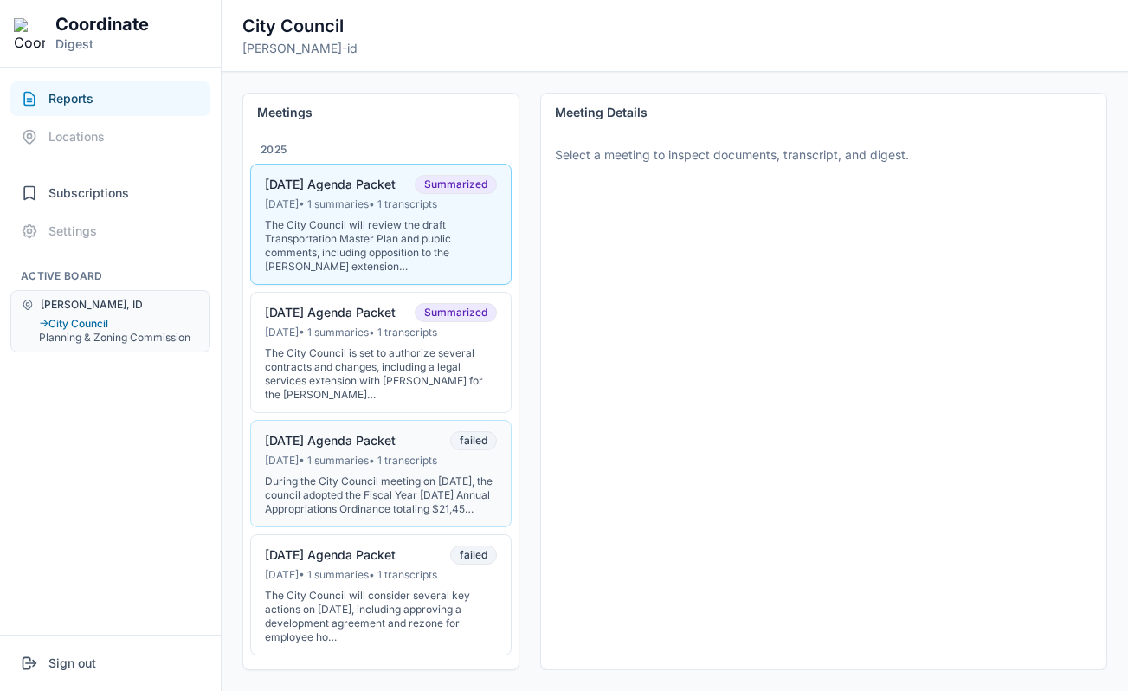
click at [404, 463] on div "[DATE] • 1 summaries • 1 transcripts" at bounding box center [381, 460] width 232 height 14
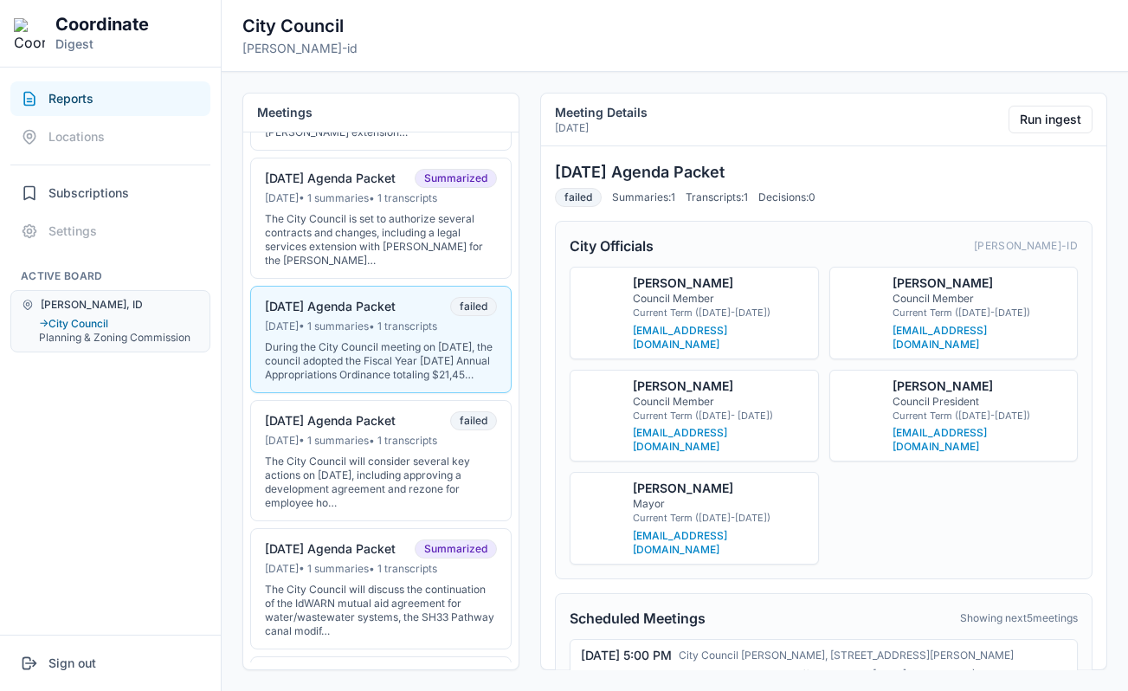
scroll to position [157, 0]
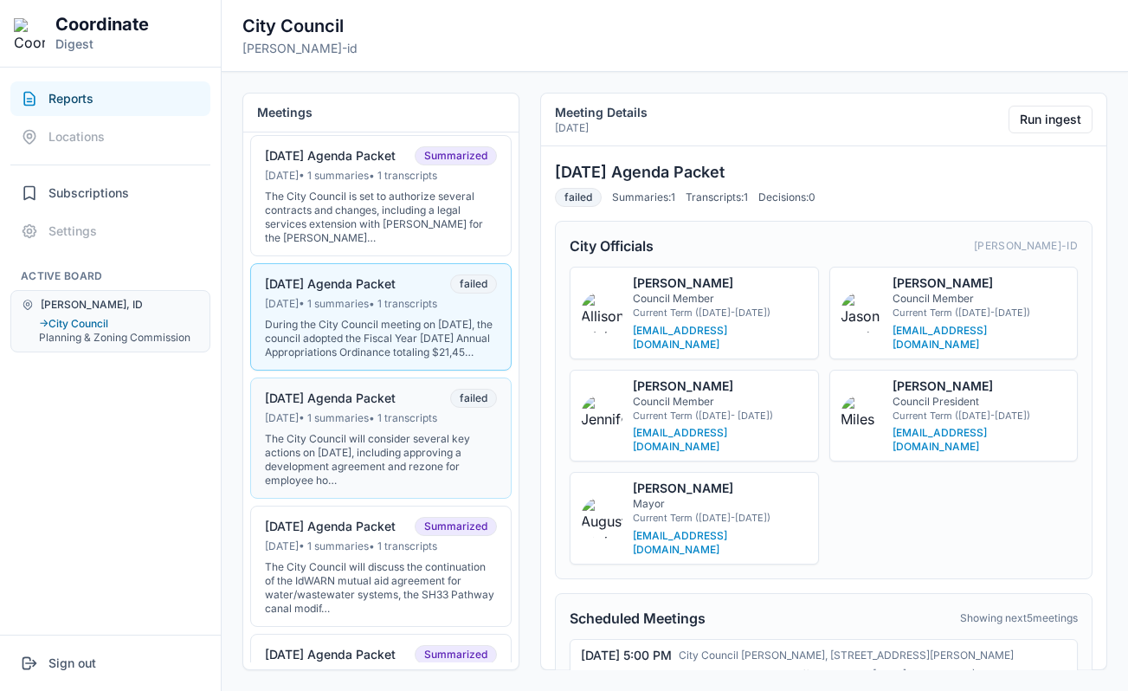
click at [424, 469] on div "The City Council will consider several key actions on August 5, 2025, including…" at bounding box center [381, 459] width 232 height 55
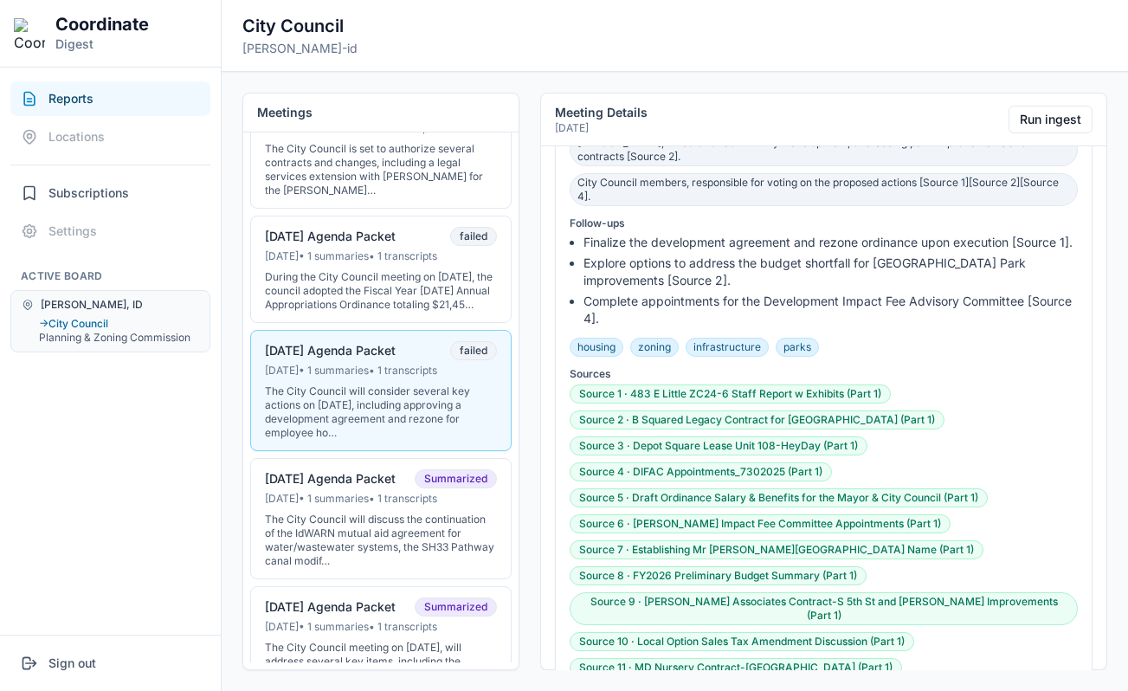
scroll to position [1404, 0]
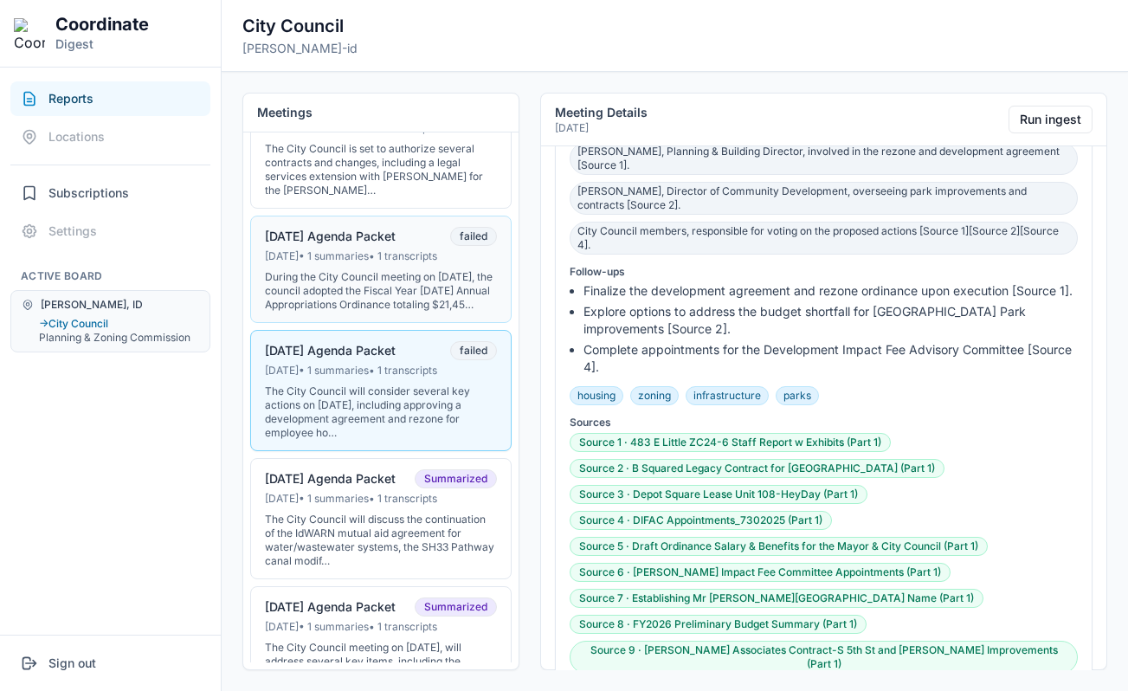
click at [415, 287] on div "During the City Council meeting on [DATE], the council adopted the Fiscal Year …" at bounding box center [381, 291] width 232 height 42
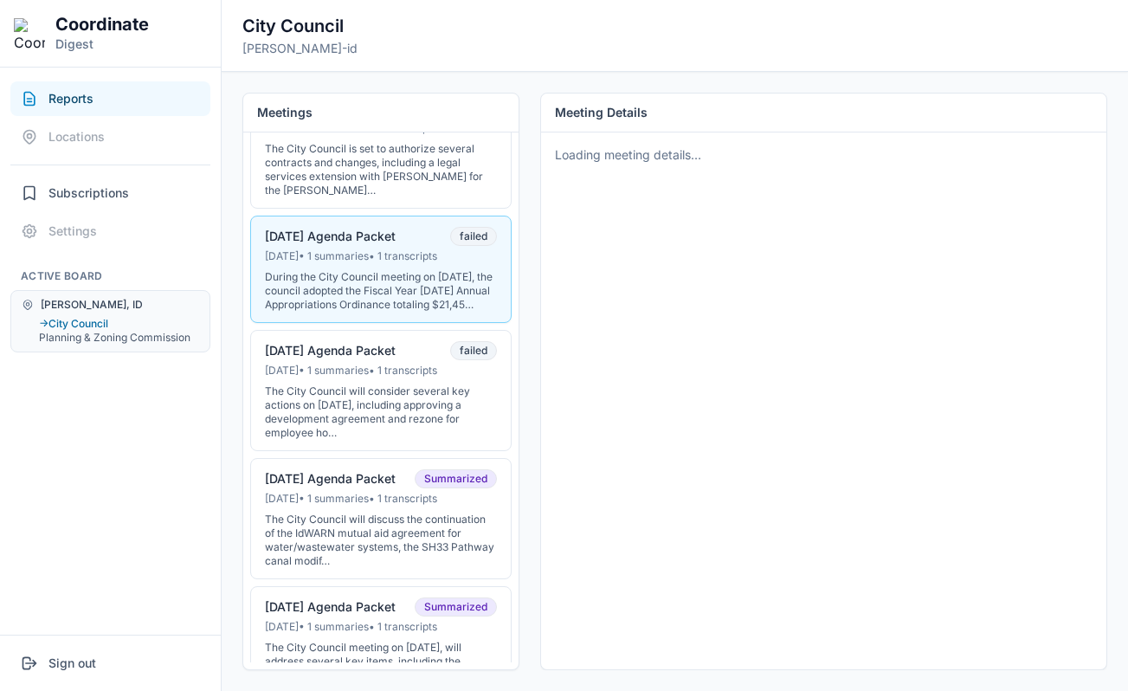
scroll to position [0, 0]
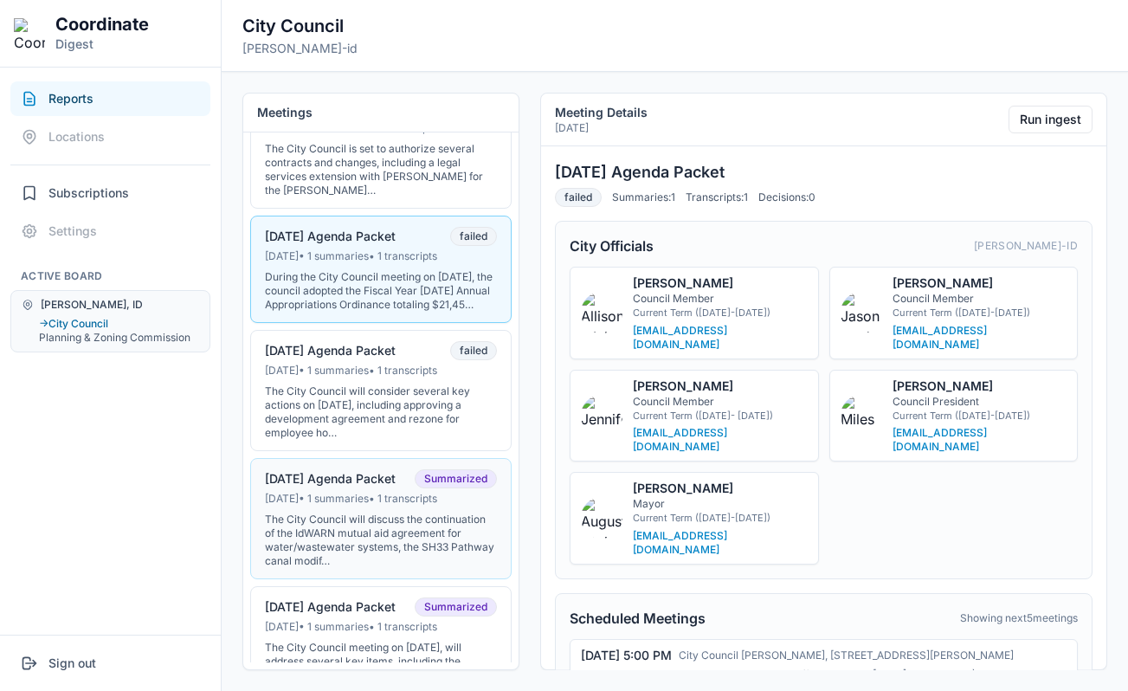
click at [399, 536] on div "The City Council will discuss the continuation of the IdWARN mutual aid agreeme…" at bounding box center [381, 539] width 232 height 55
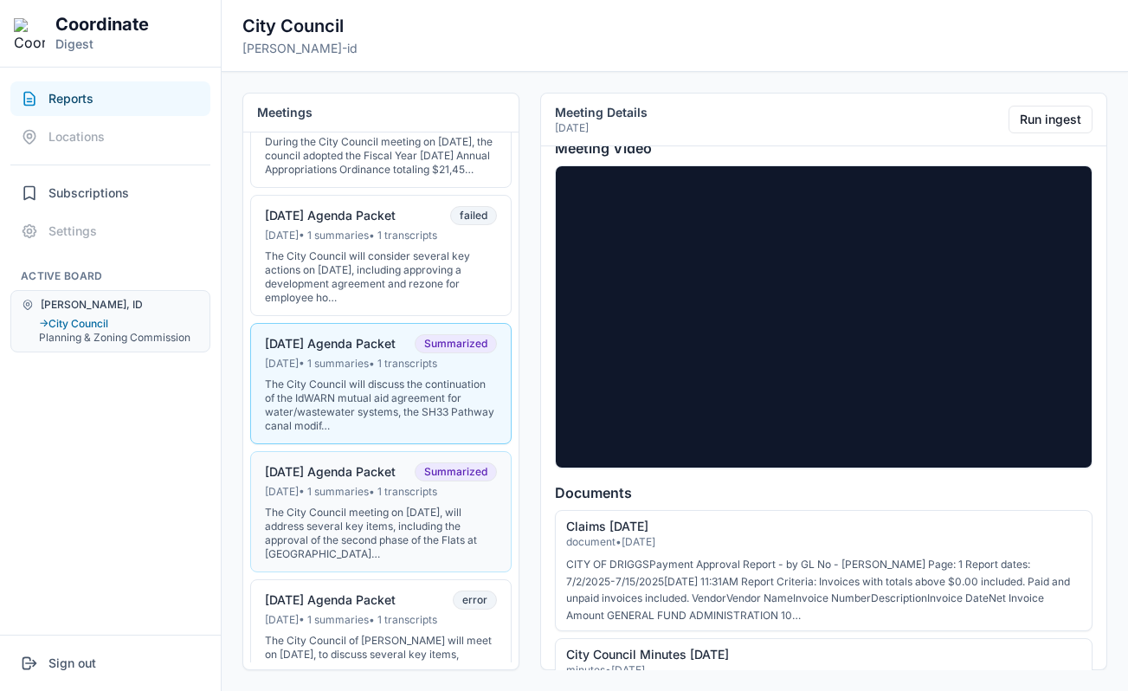
scroll to position [331, 0]
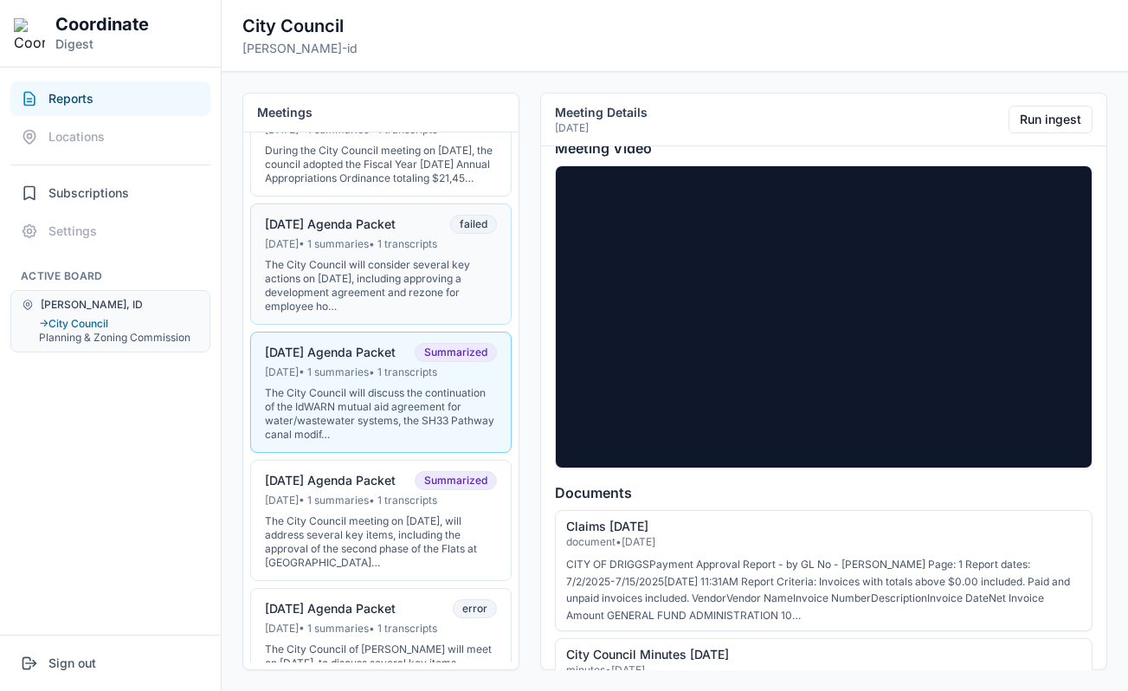
click at [376, 283] on div "The City Council will consider several key actions on August 5, 2025, including…" at bounding box center [381, 285] width 232 height 55
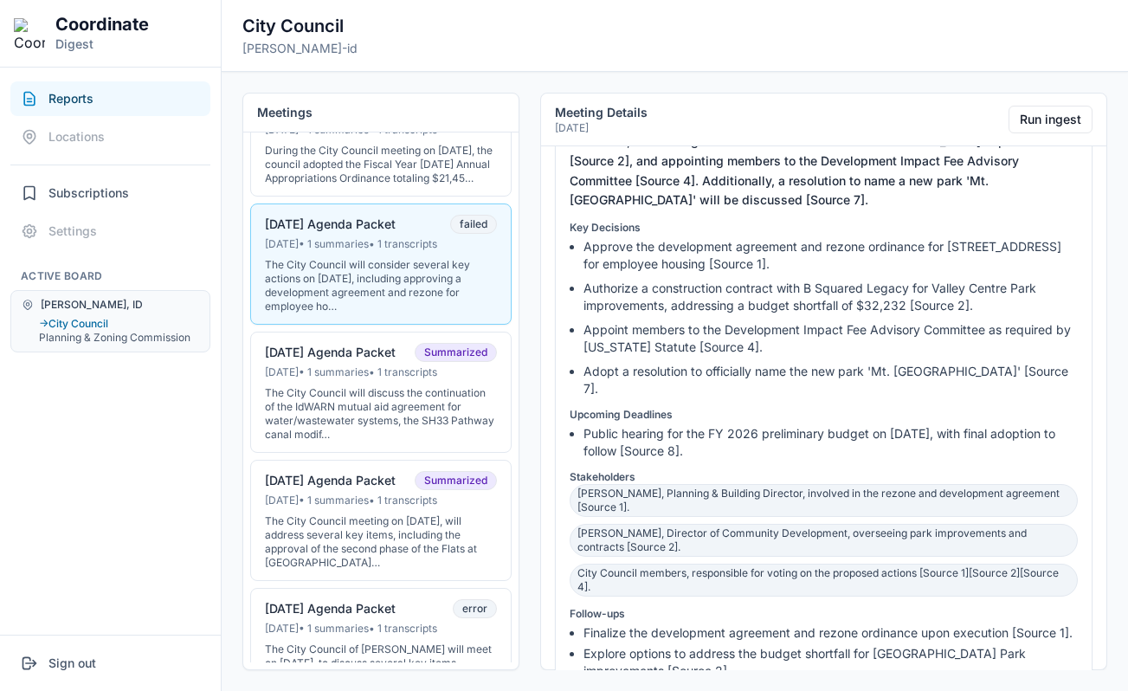
scroll to position [972, 0]
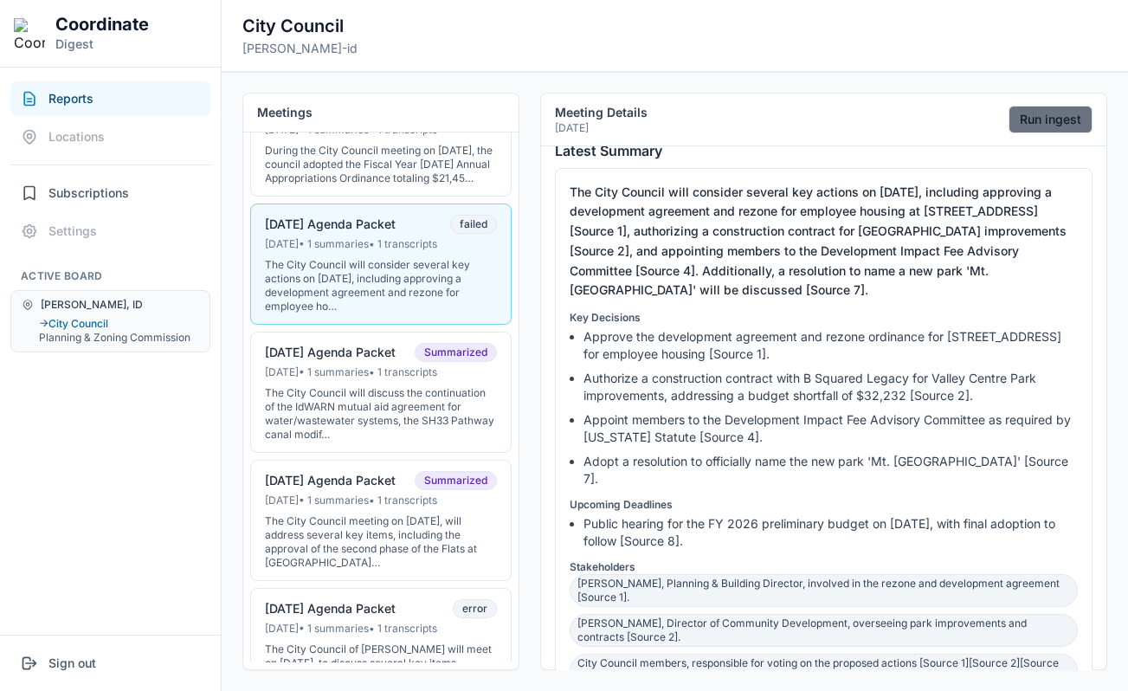
click at [1056, 121] on button "Run ingest" at bounding box center [1050, 120] width 84 height 28
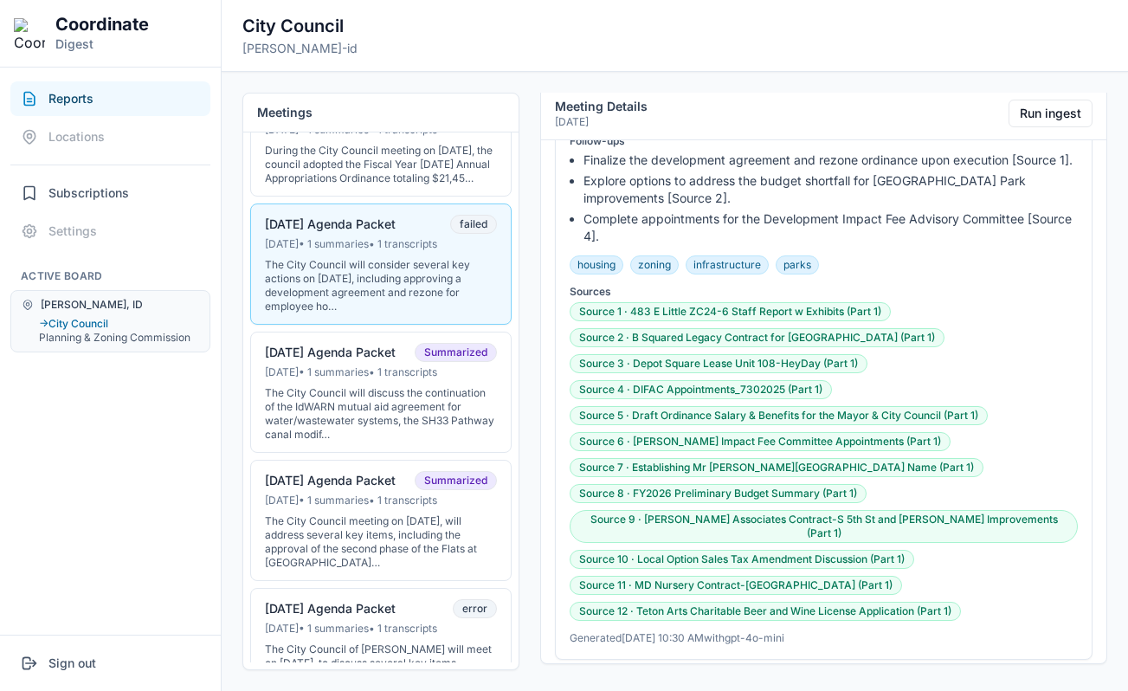
scroll to position [1572, 0]
click at [358, 530] on div "The City Council meeting on [DATE], will address several key items, including t…" at bounding box center [381, 541] width 232 height 55
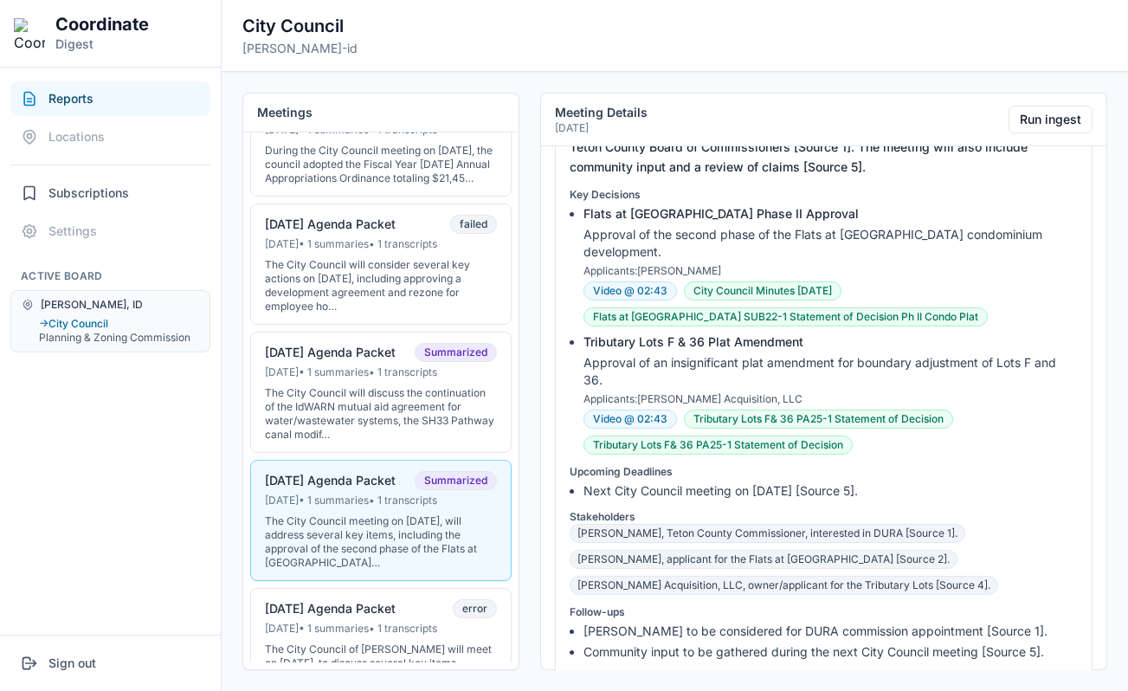
scroll to position [1098, 0]
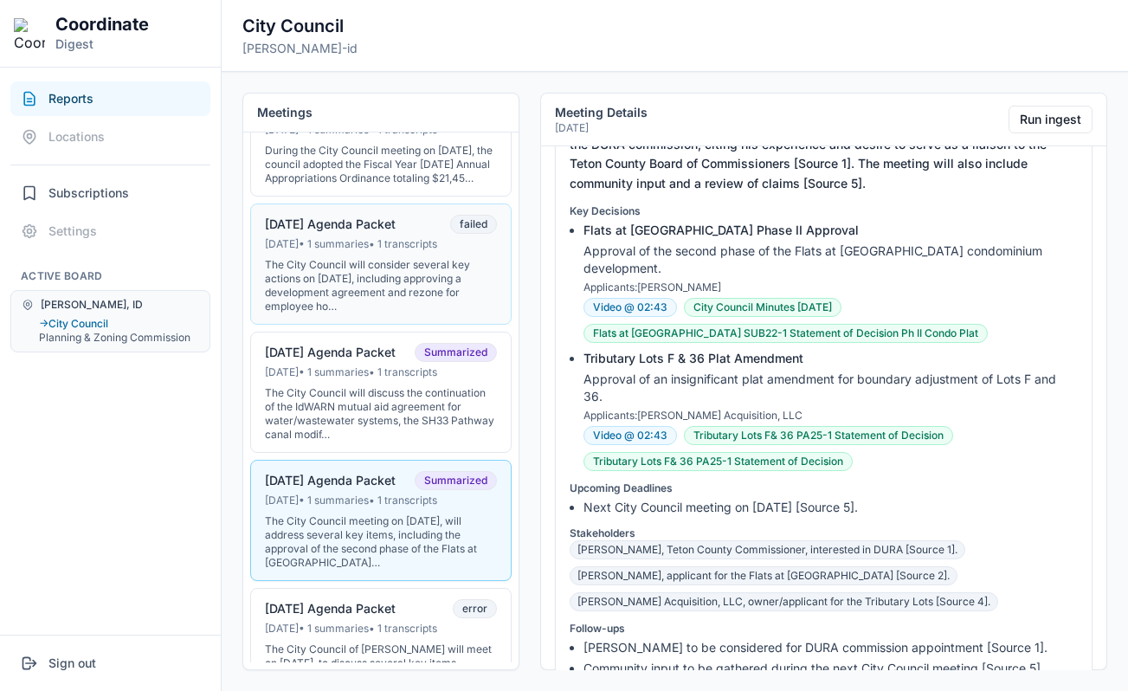
click at [370, 251] on div "Aug 4, 2025 • 1 summaries • 1 transcripts" at bounding box center [381, 244] width 232 height 14
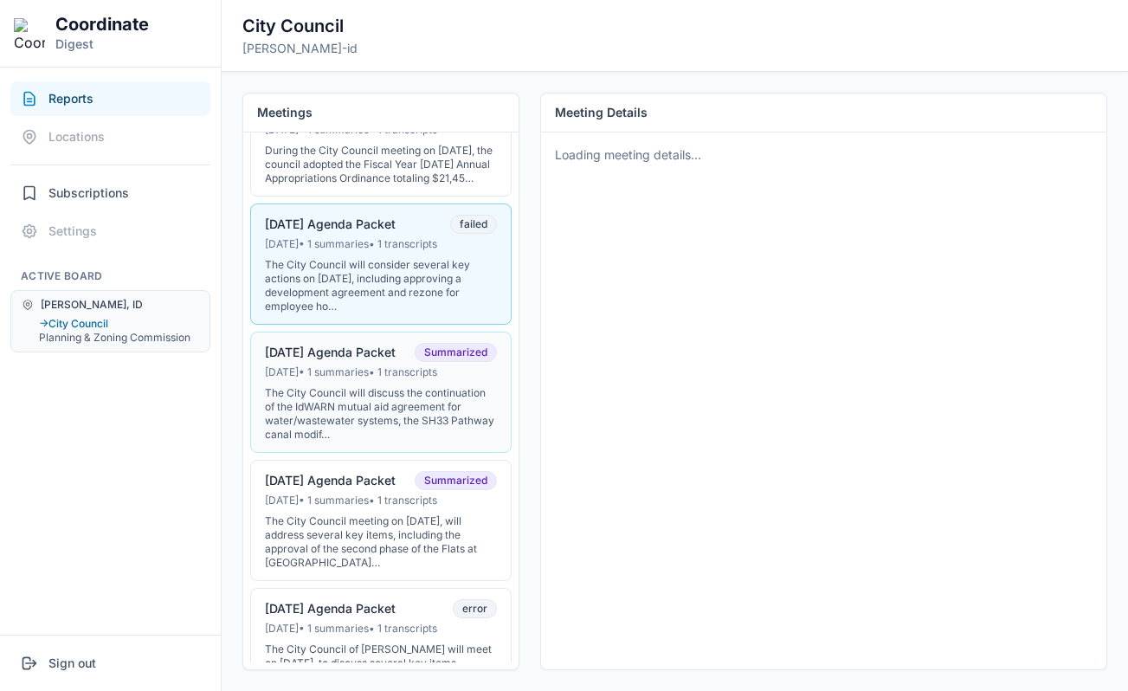
click at [361, 395] on button "07-15-25 Agenda Packet Summarized Jul 14, 2025 • 1 summaries • 1 transcripts Th…" at bounding box center [380, 391] width 261 height 121
click at [408, 295] on div "The City Council will consider several key actions on August 5, 2025, including…" at bounding box center [381, 285] width 232 height 55
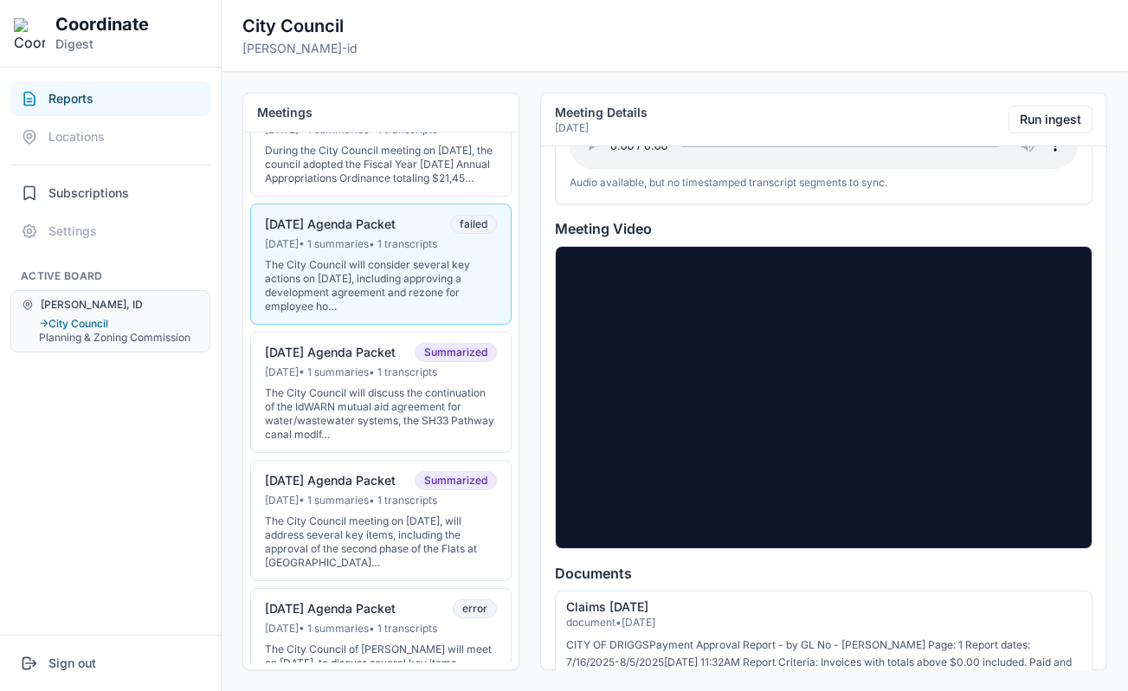
scroll to position [2350, 0]
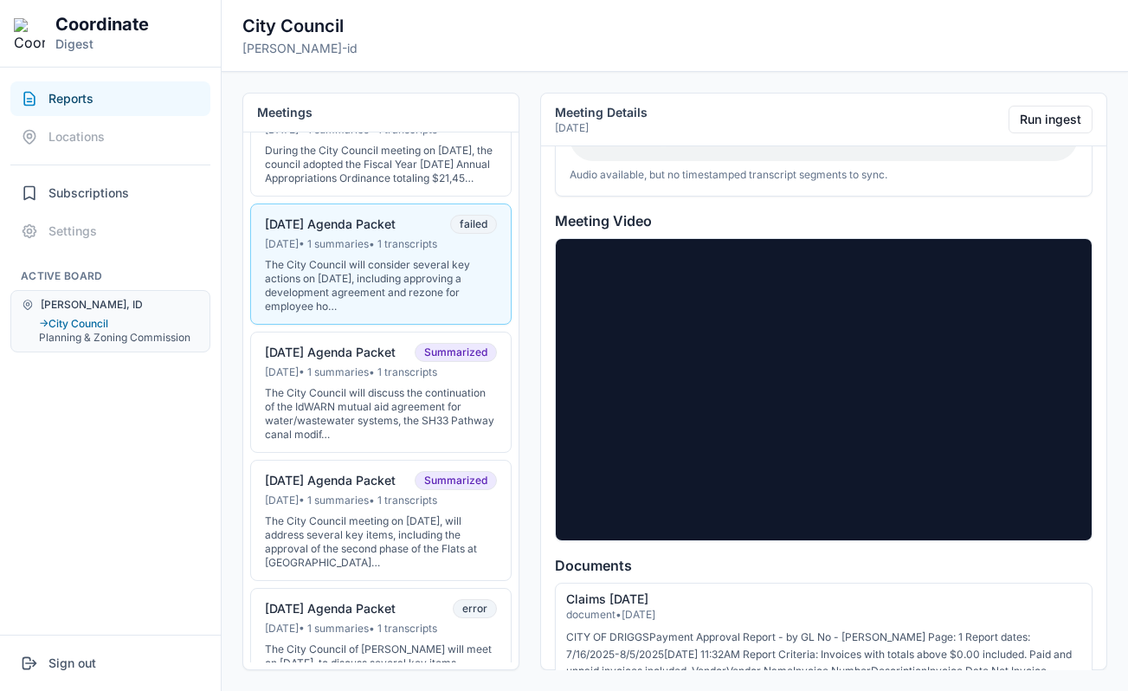
click at [735, 331] on div at bounding box center [824, 389] width 536 height 301
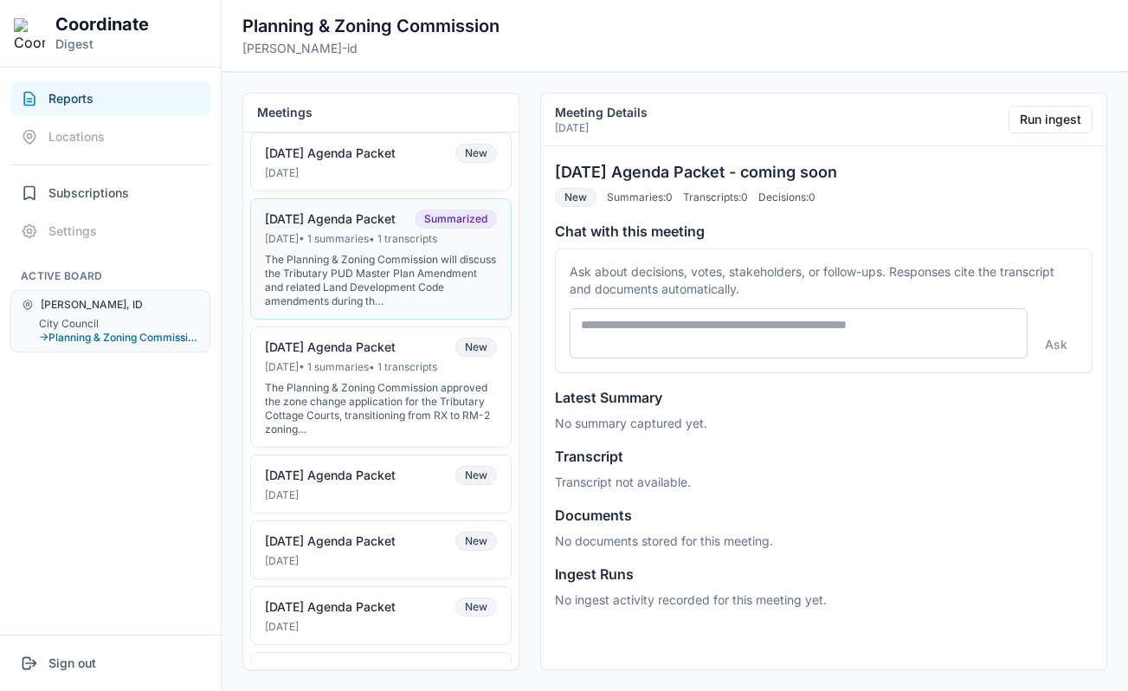
scroll to position [82, 0]
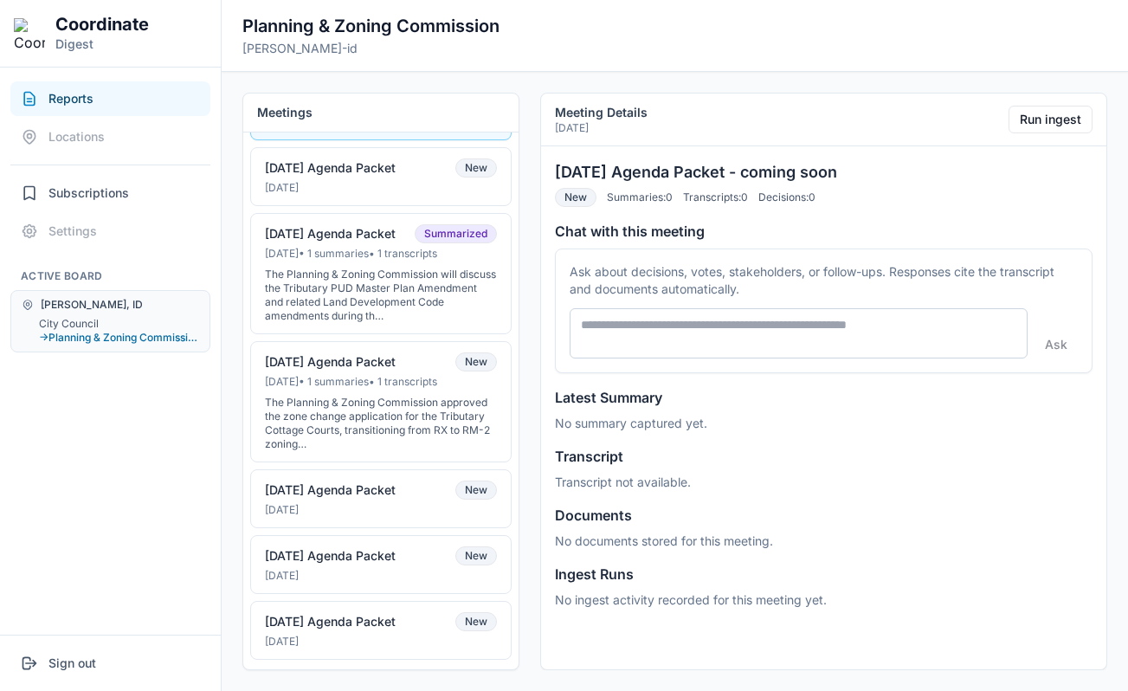
click at [88, 315] on div "[PERSON_NAME], ID City Council → Planning & Zoning Commission" at bounding box center [110, 321] width 200 height 62
click at [88, 317] on button "City Council" at bounding box center [119, 324] width 160 height 14
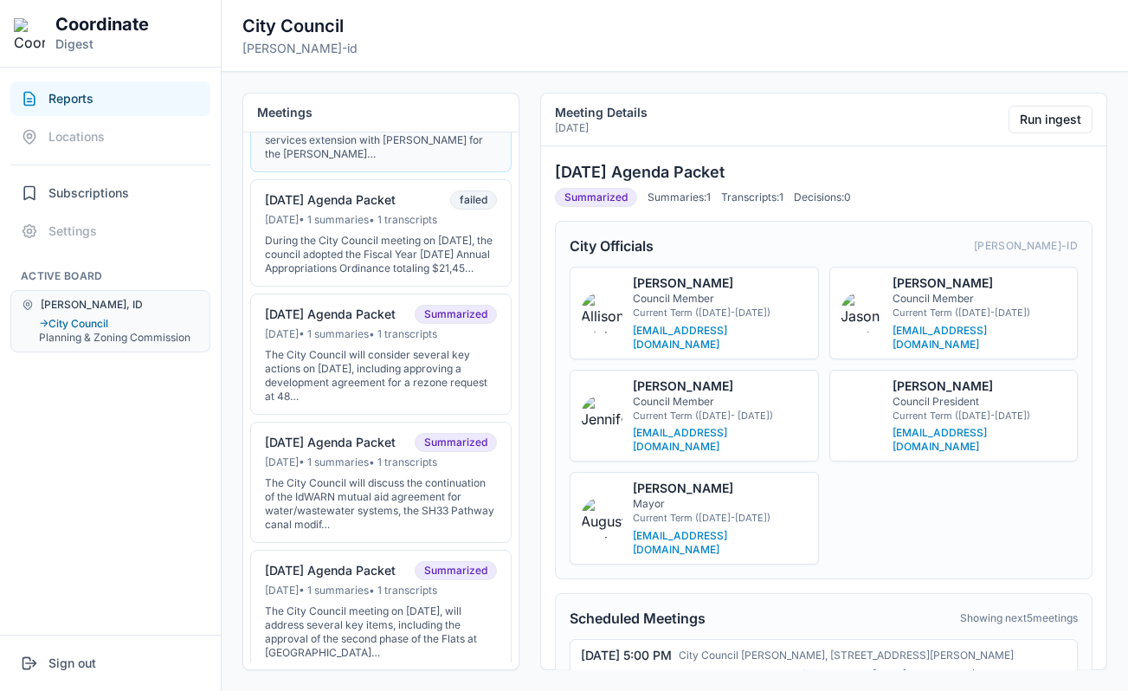
scroll to position [291, 0]
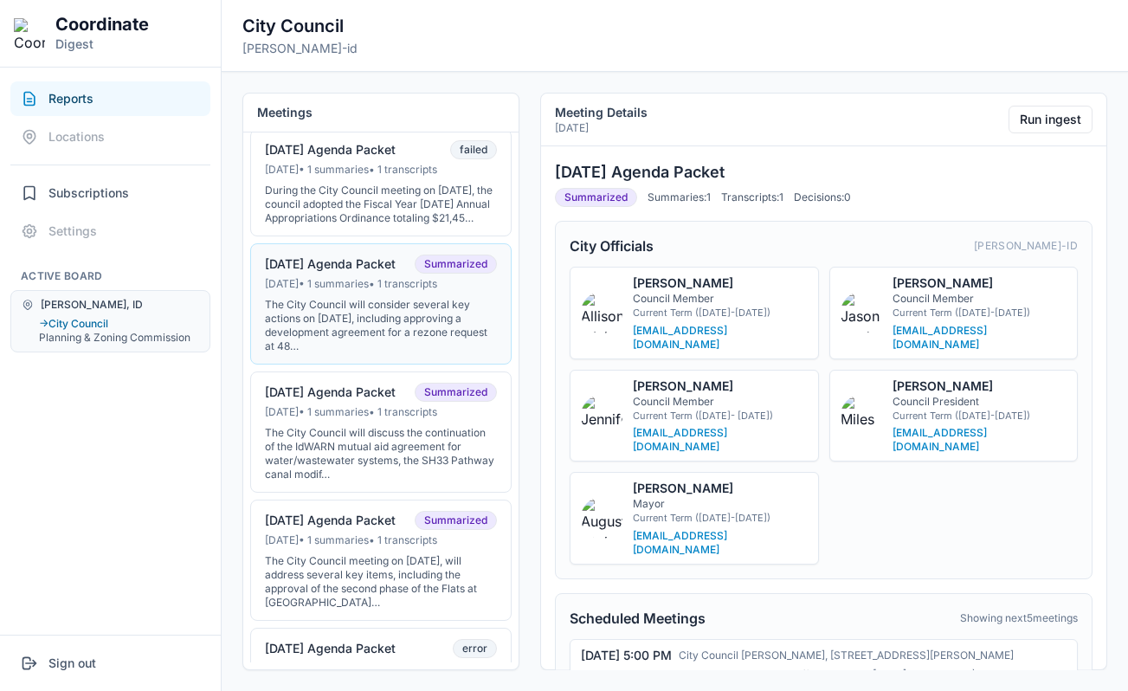
click at [376, 333] on div "The City Council will consider several key actions on [DATE], including approvi…" at bounding box center [381, 325] width 232 height 55
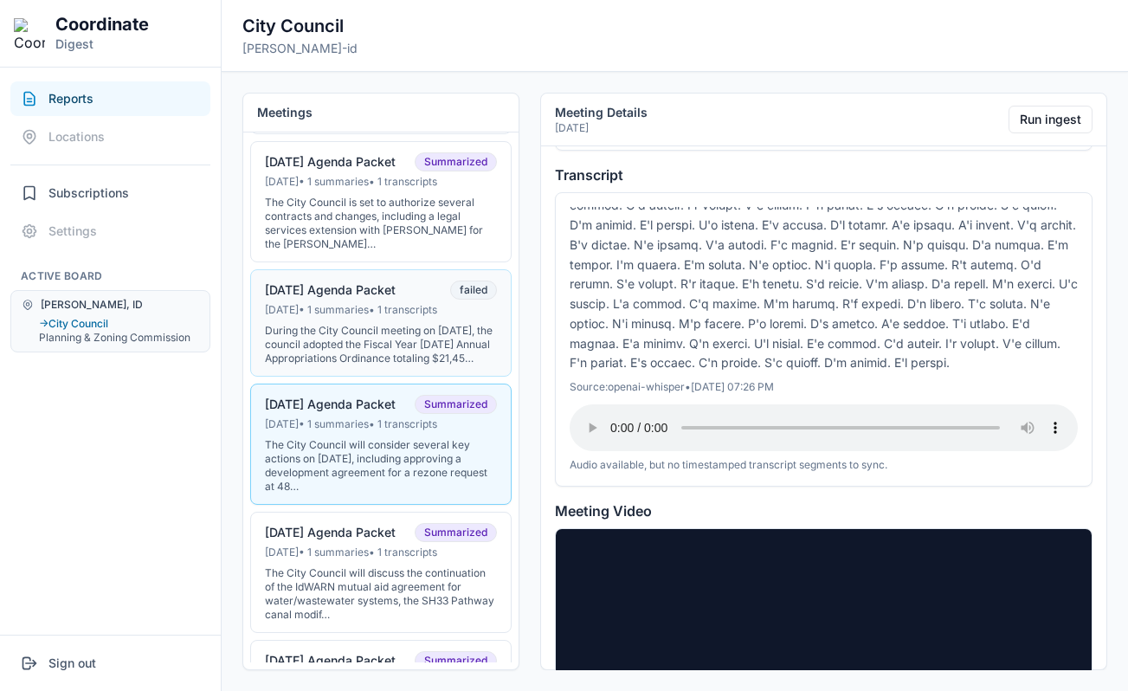
scroll to position [118, 0]
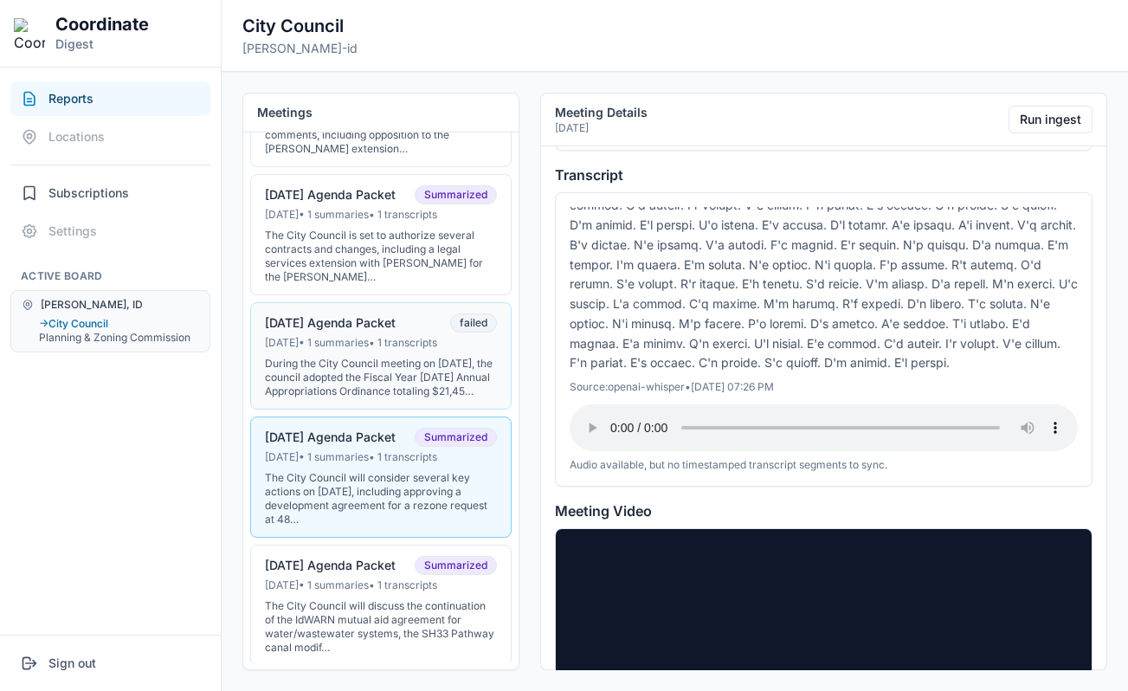
click at [391, 331] on div "[DATE] Agenda Packet failed" at bounding box center [381, 322] width 232 height 19
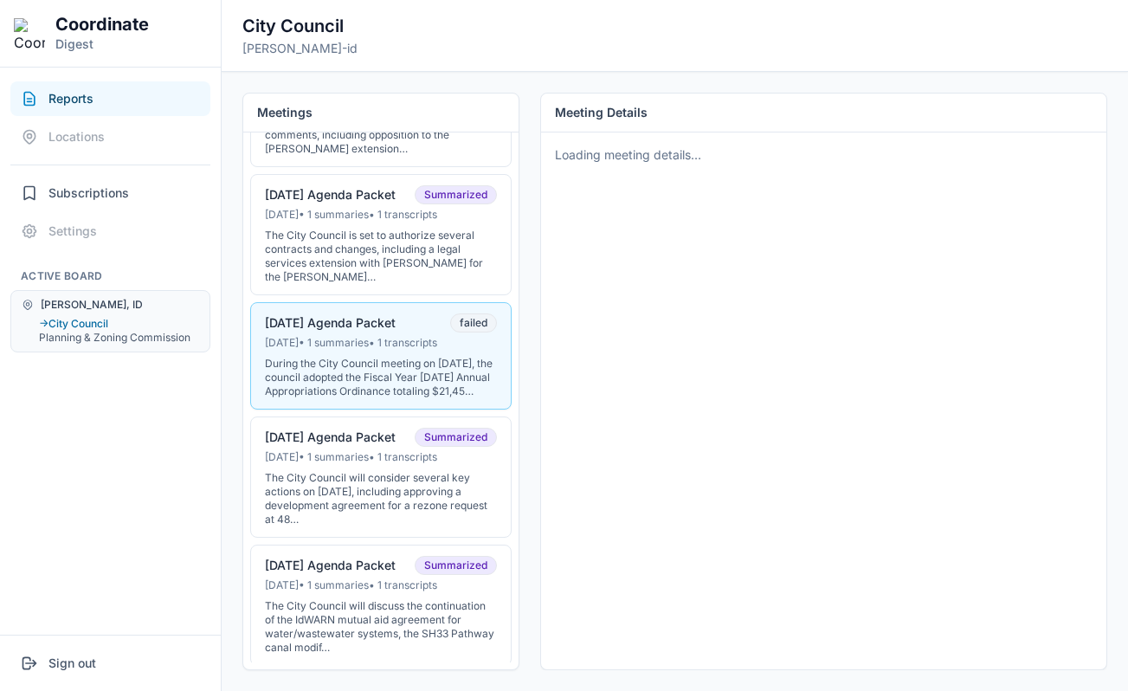
scroll to position [0, 0]
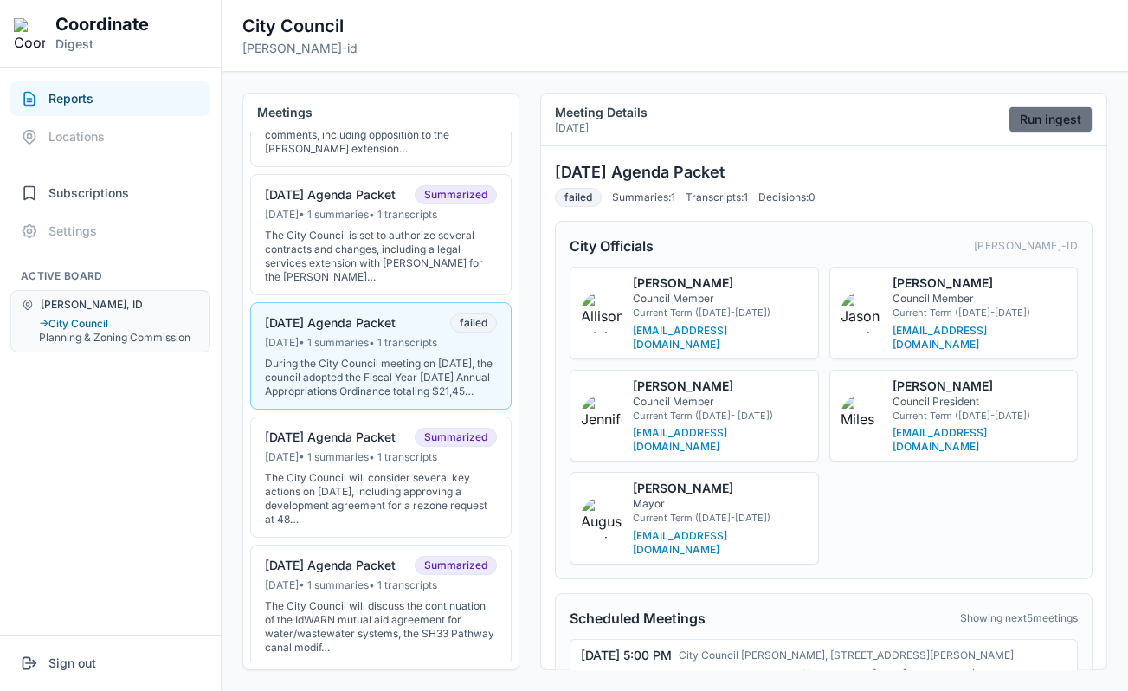
click at [1060, 128] on button "Run ingest" at bounding box center [1050, 120] width 84 height 28
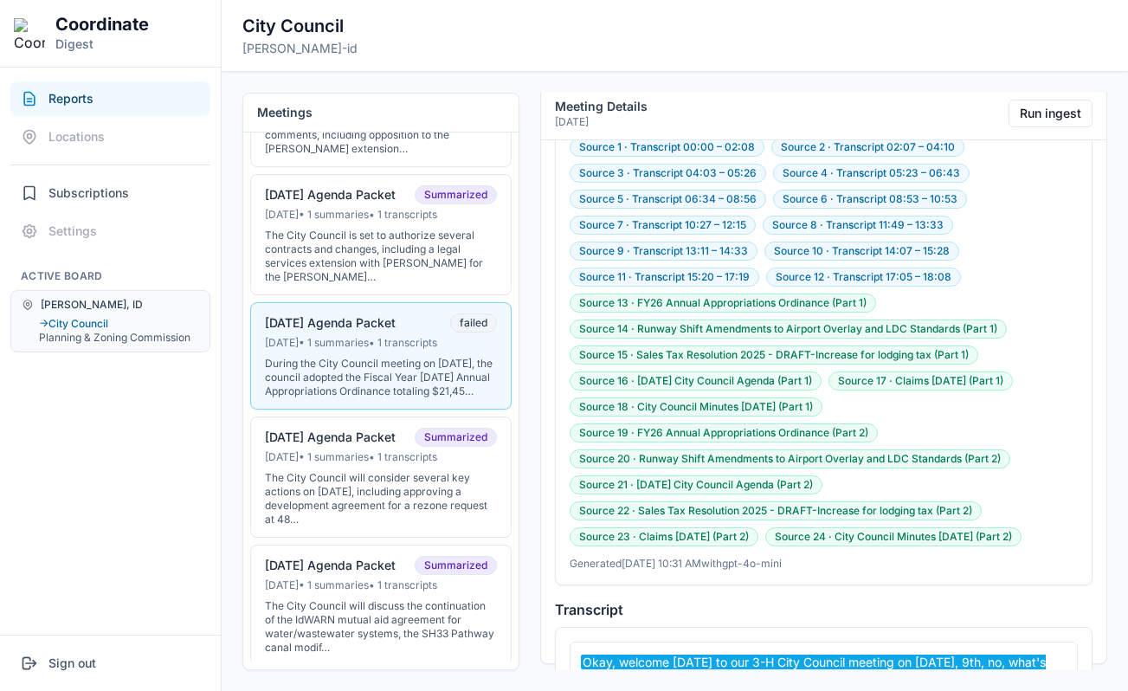
scroll to position [1643, 0]
